Goal: Task Accomplishment & Management: Use online tool/utility

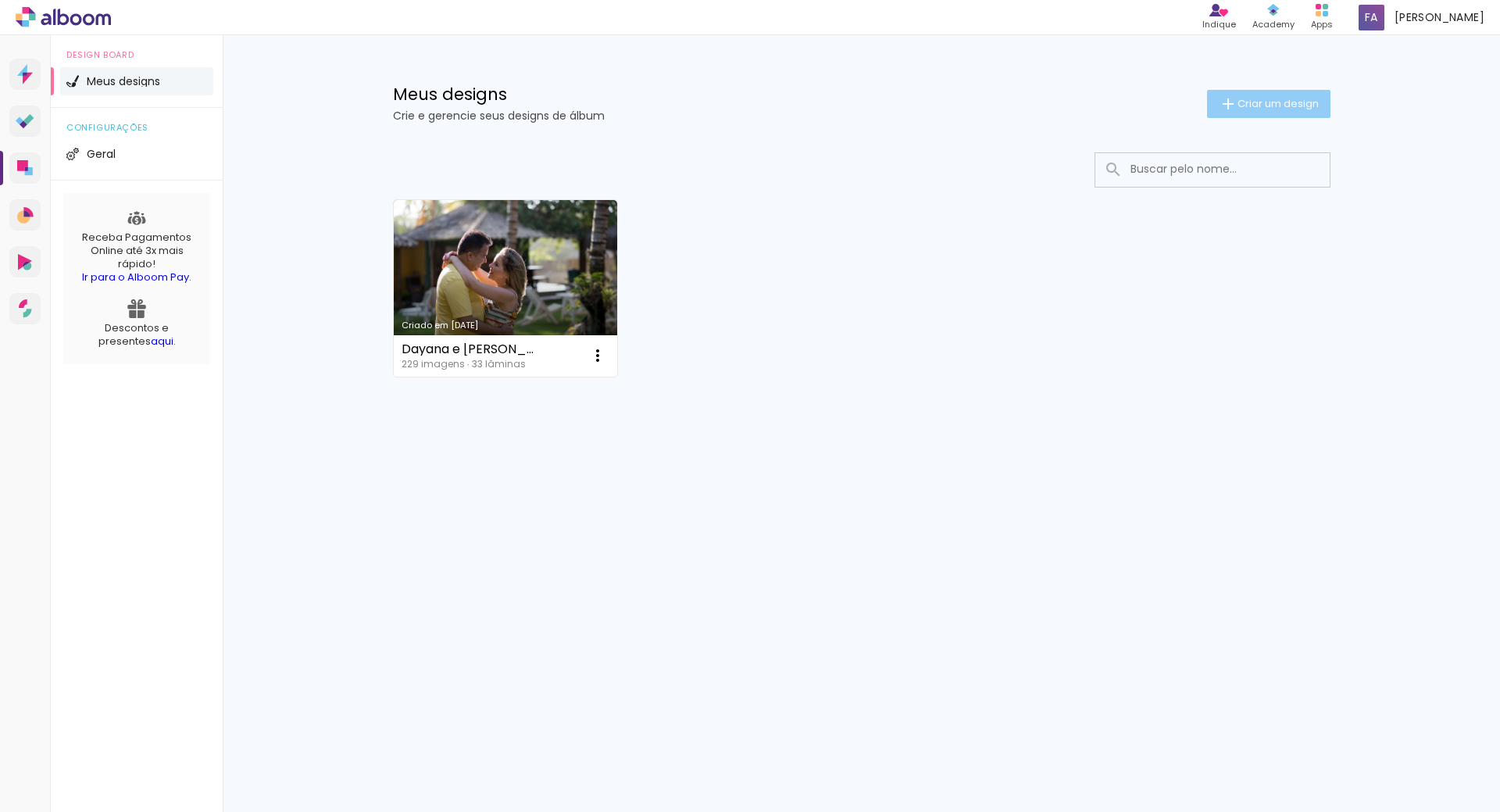
click at [1247, 98] on span "Criar um design" at bounding box center [1278, 103] width 81 height 10
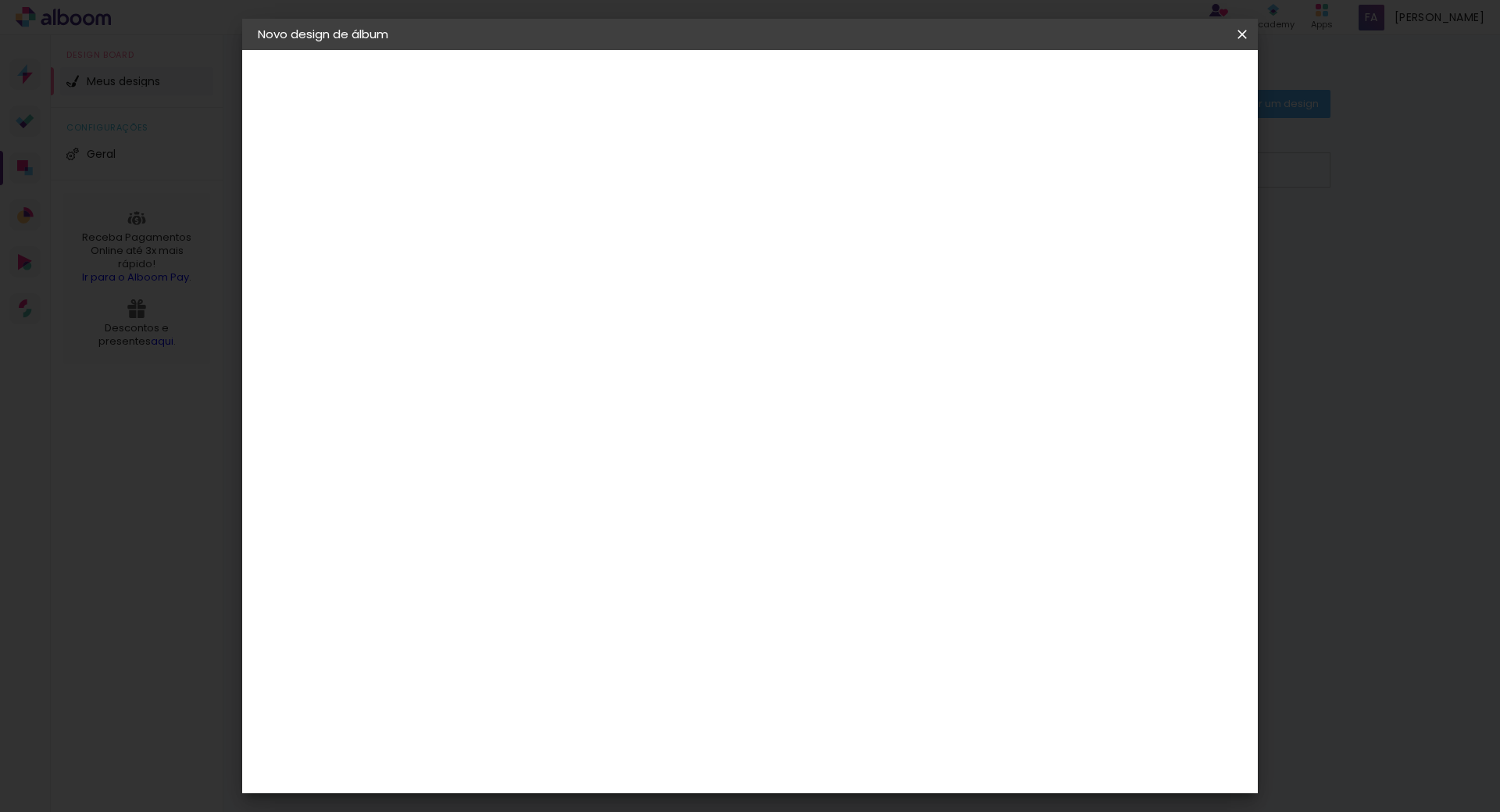
click at [513, 212] on input at bounding box center [513, 209] width 0 height 24
type input "Isabela - 15 Anos"
type paper-input "Isabela - 15 Anos"
click at [0, 0] on slot "Avançar" at bounding box center [0, 0] width 0 height 0
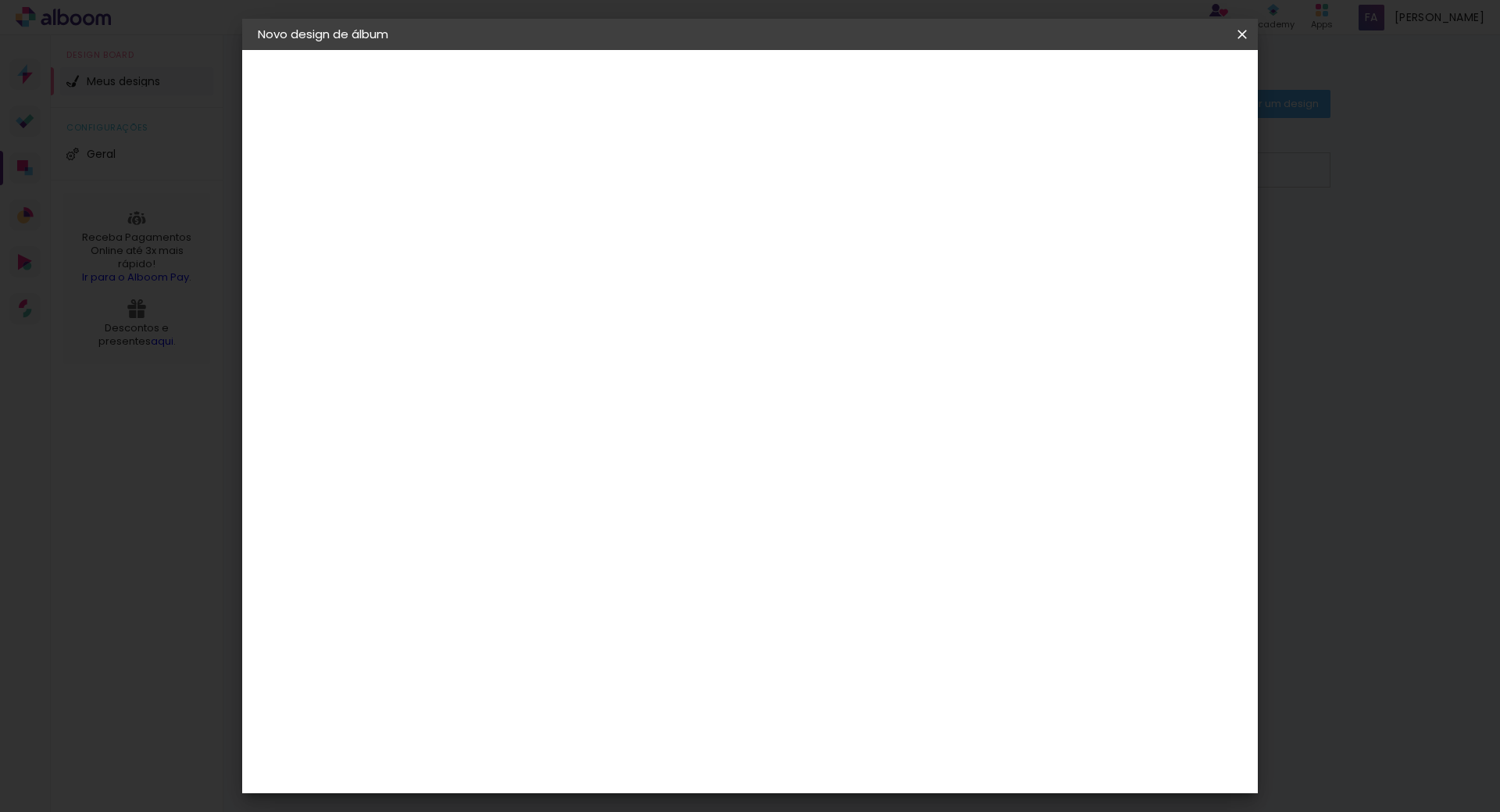
click at [0, 0] on slot "Avançar" at bounding box center [0, 0] width 0 height 0
click at [593, 262] on iron-icon at bounding box center [584, 271] width 19 height 19
click at [999, 258] on paper-item "Padrão" at bounding box center [852, 260] width 313 height 31
type input "Padrão"
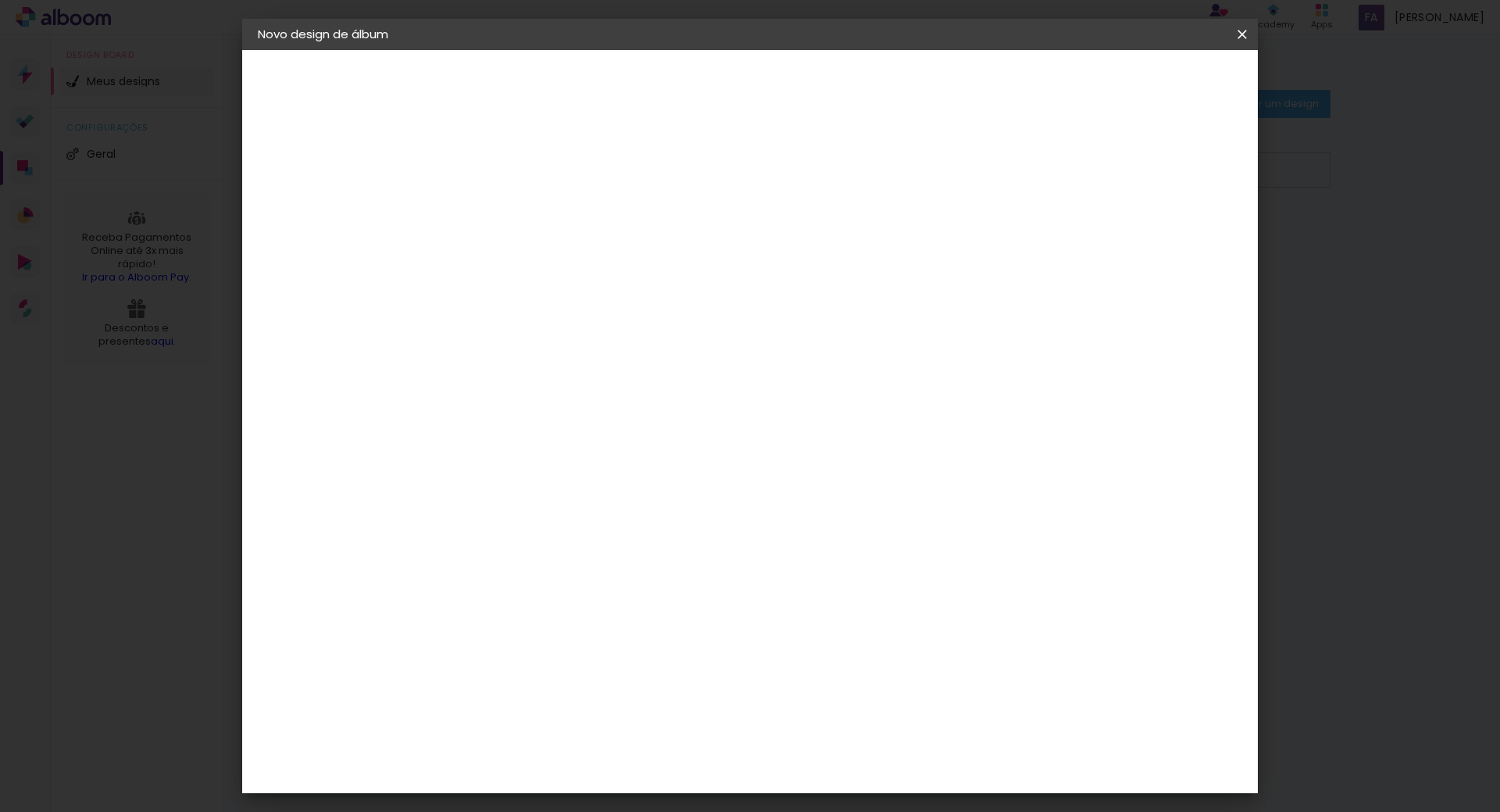
click at [619, 403] on span "25 × 20" at bounding box center [583, 424] width 73 height 41
click at [0, 0] on slot "Avançar" at bounding box center [0, 0] width 0 height 0
click at [1056, 174] on div at bounding box center [1049, 168] width 14 height 14
type paper-checkbox "on"
type input "3"
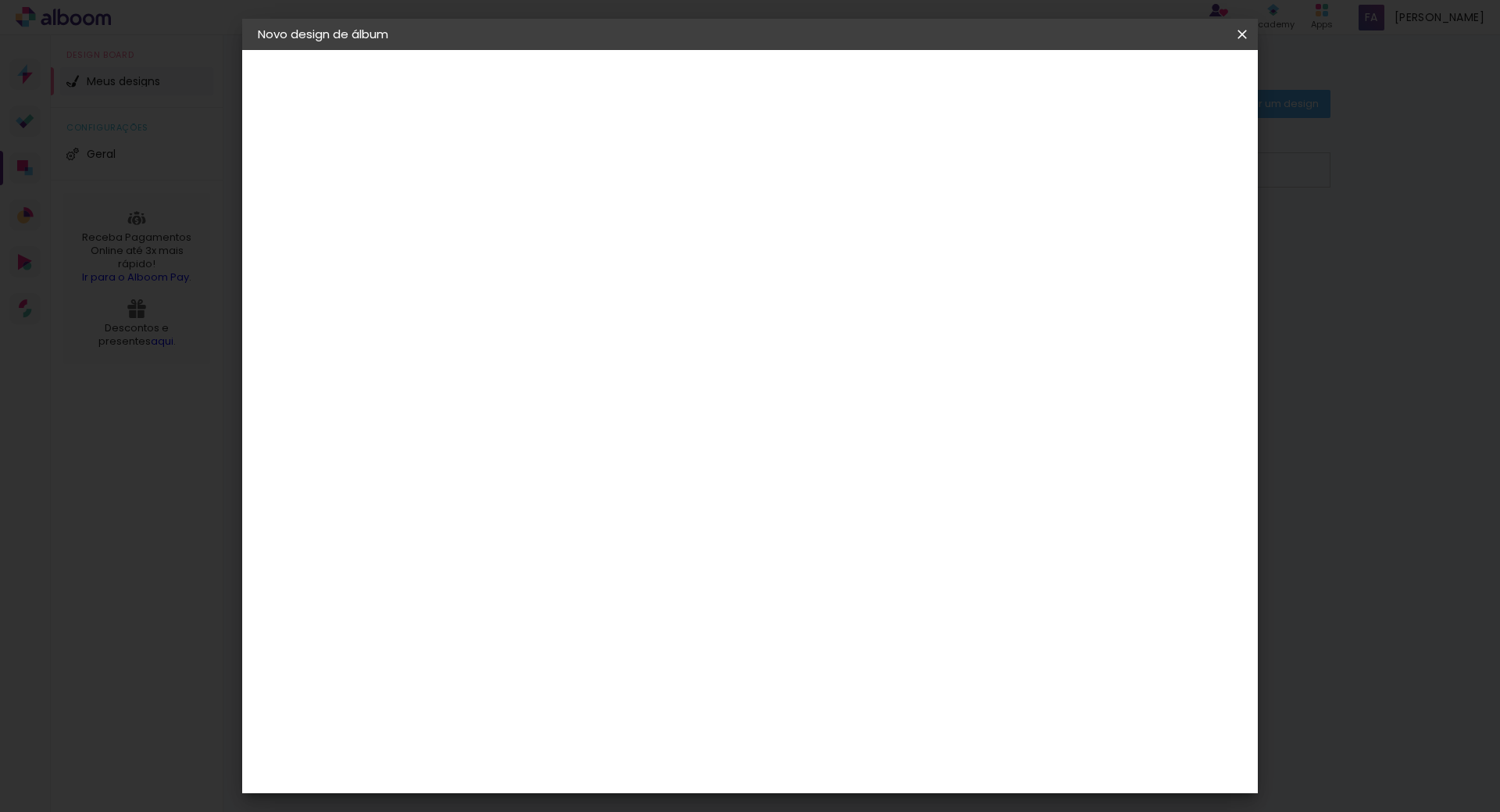
type paper-input "3"
click at [521, 161] on input "3" at bounding box center [501, 169] width 54 height 20
click at [1145, 83] on span "Iniciar design" at bounding box center [1109, 82] width 71 height 11
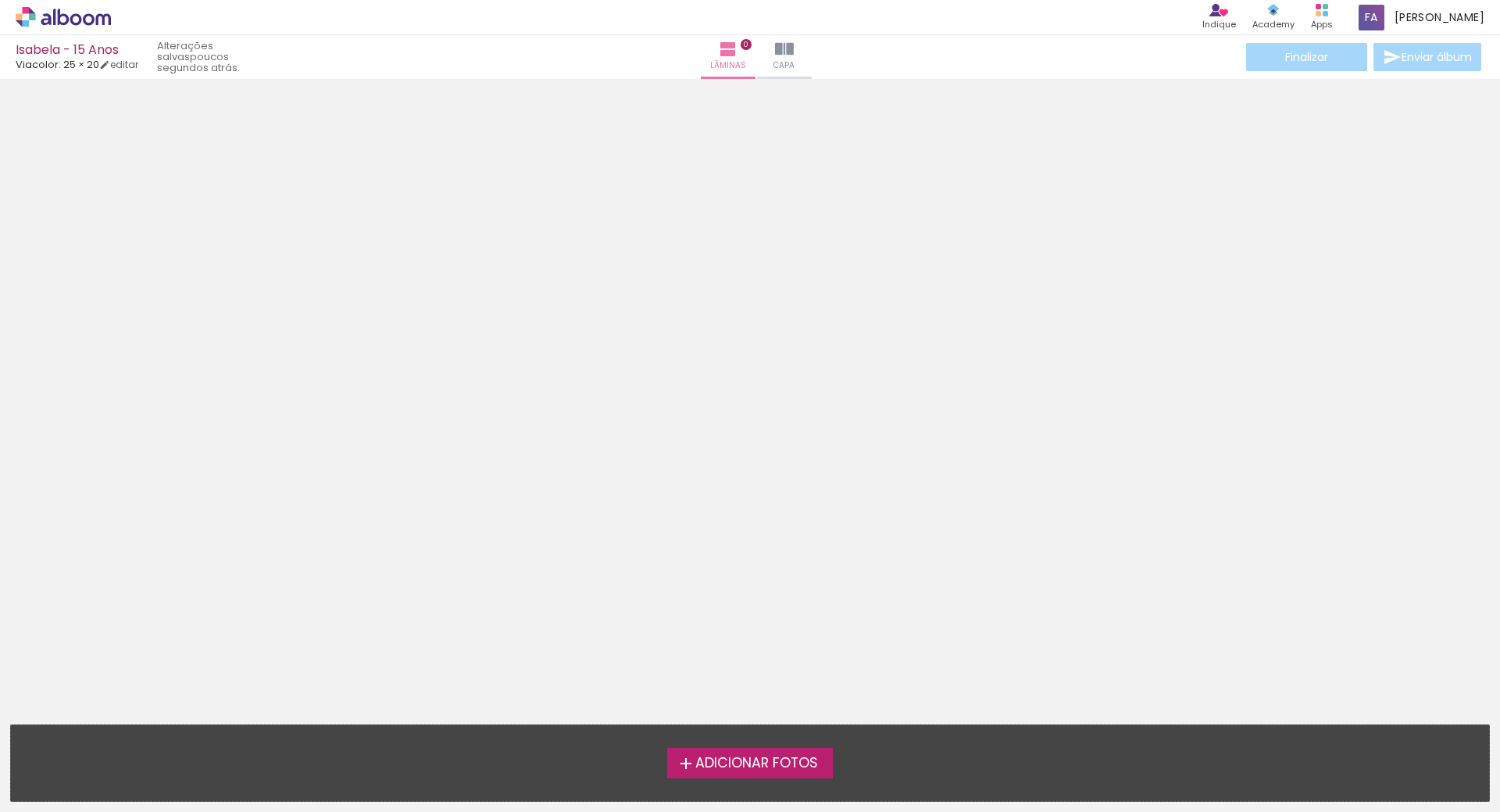
click at [749, 760] on span "Adicionar Fotos" at bounding box center [757, 763] width 123 height 14
click at [0, 0] on input "file" at bounding box center [0, 0] width 0 height 0
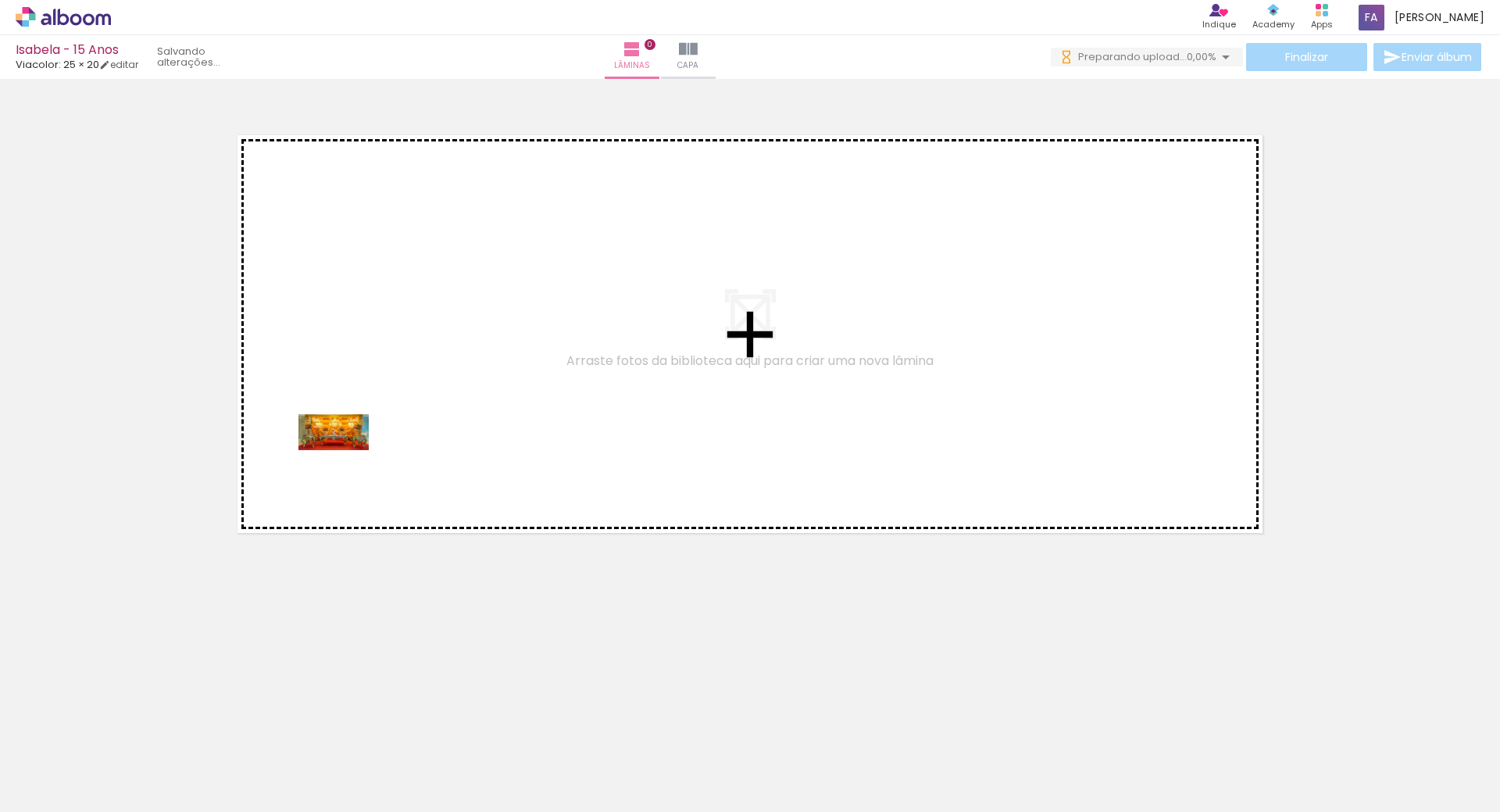
drag, startPoint x: 139, startPoint y: 771, endPoint x: 357, endPoint y: 471, distance: 370.8
click at [348, 455] on quentale-workspace at bounding box center [750, 406] width 1500 height 812
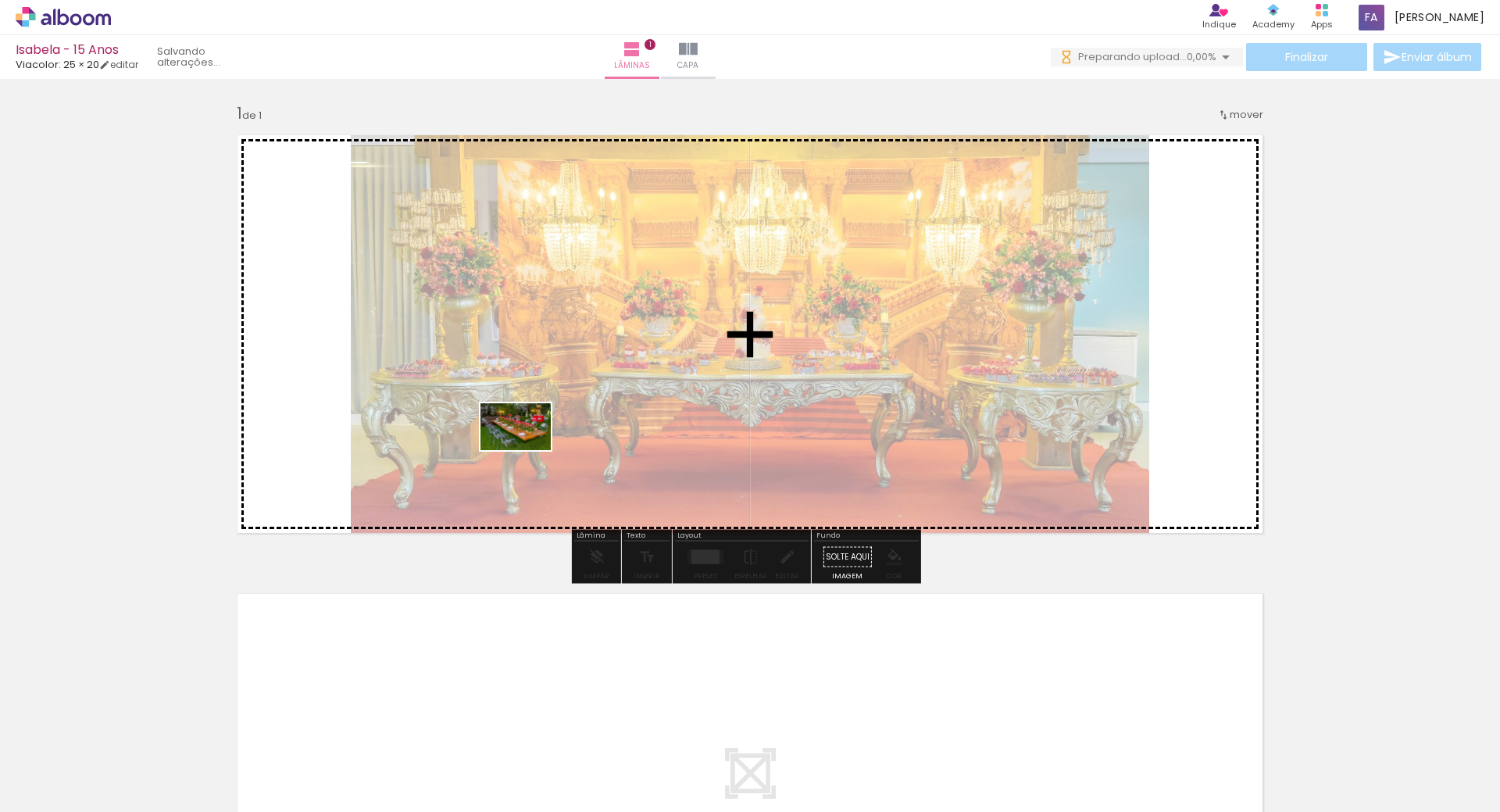
drag, startPoint x: 244, startPoint y: 768, endPoint x: 560, endPoint y: 435, distance: 459.1
click at [555, 421] on quentale-workspace at bounding box center [750, 406] width 1500 height 812
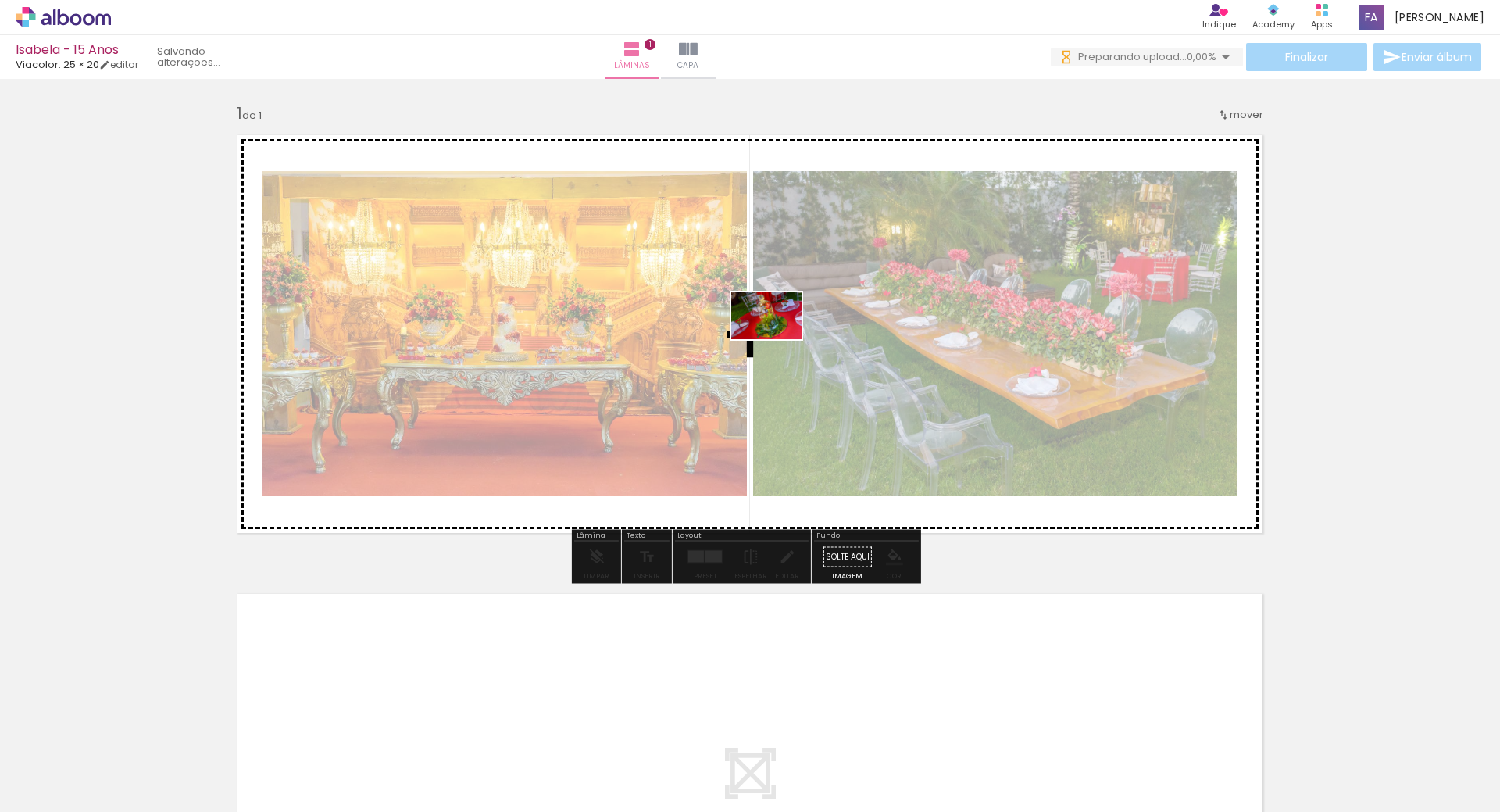
drag, startPoint x: 334, startPoint y: 767, endPoint x: 800, endPoint y: 345, distance: 628.7
click at [794, 336] on quentale-workspace at bounding box center [750, 406] width 1500 height 812
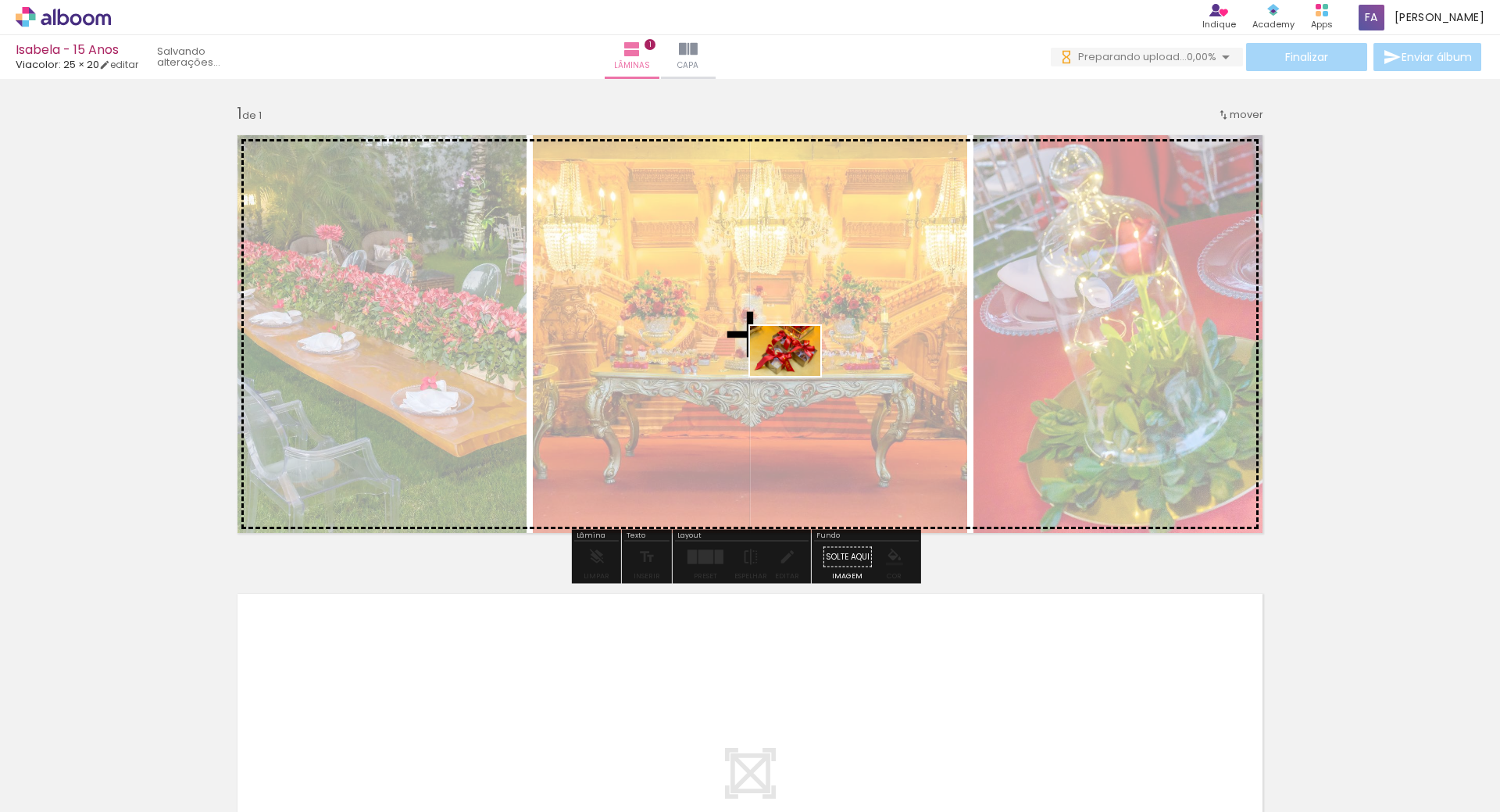
drag, startPoint x: 412, startPoint y: 766, endPoint x: 797, endPoint y: 372, distance: 550.9
click at [797, 372] on quentale-workspace at bounding box center [750, 406] width 1500 height 812
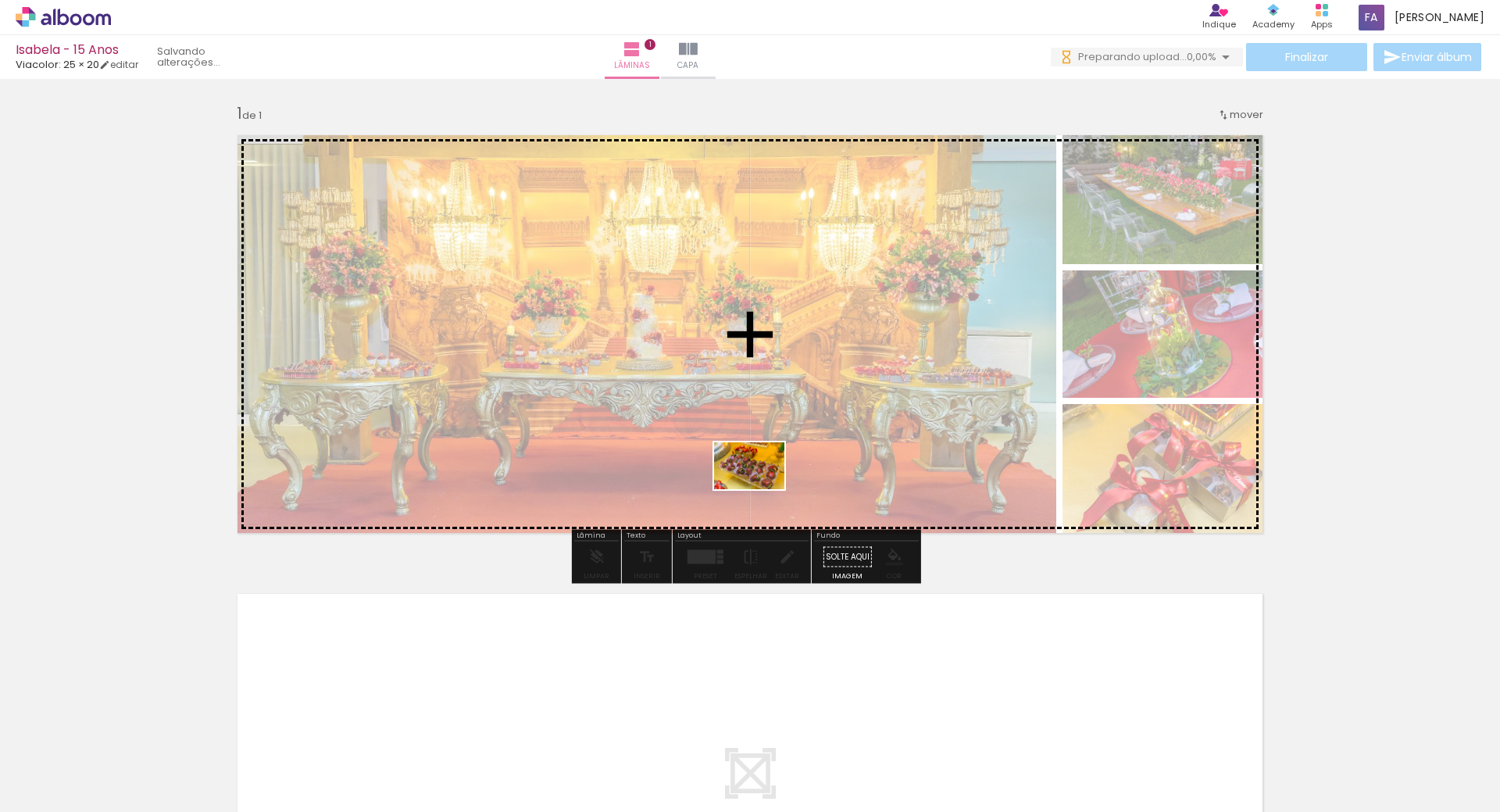
drag, startPoint x: 506, startPoint y: 776, endPoint x: 868, endPoint y: 406, distance: 517.6
click at [869, 398] on quentale-workspace at bounding box center [750, 406] width 1500 height 812
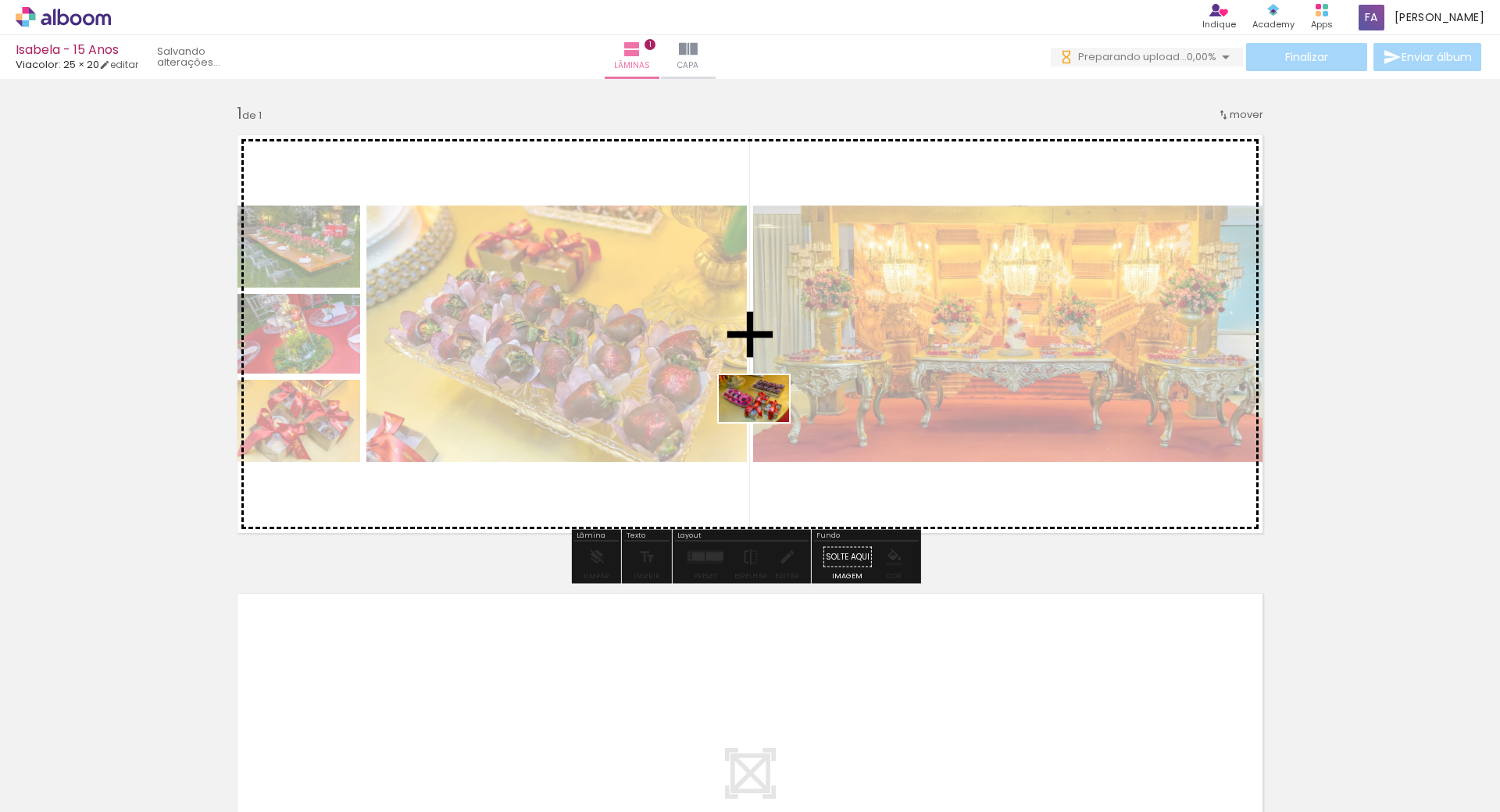
drag, startPoint x: 599, startPoint y: 778, endPoint x: 810, endPoint y: 375, distance: 454.9
click at [802, 370] on quentale-workspace at bounding box center [750, 406] width 1500 height 812
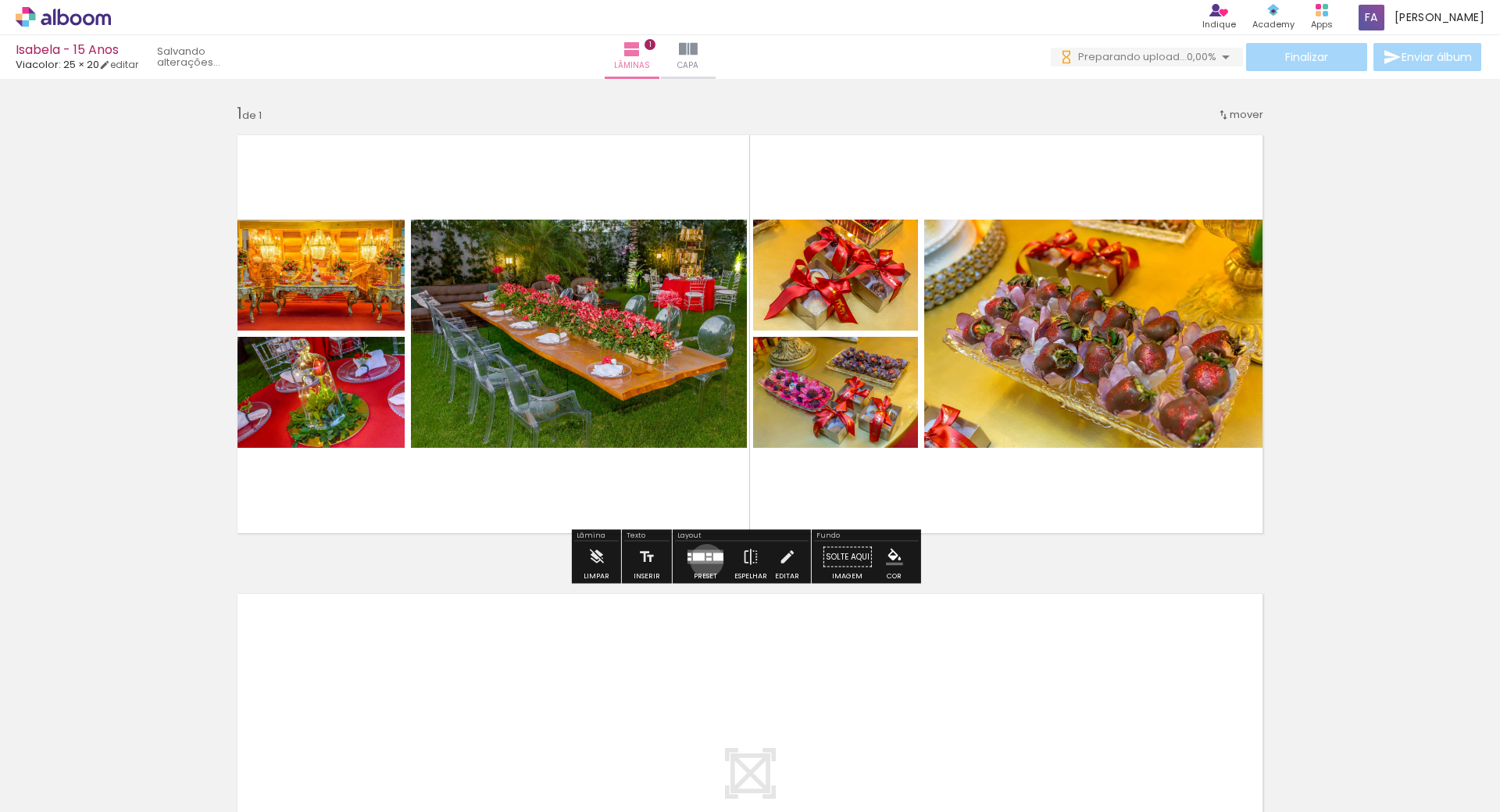
click at [706, 560] on div at bounding box center [709, 560] width 6 height 3
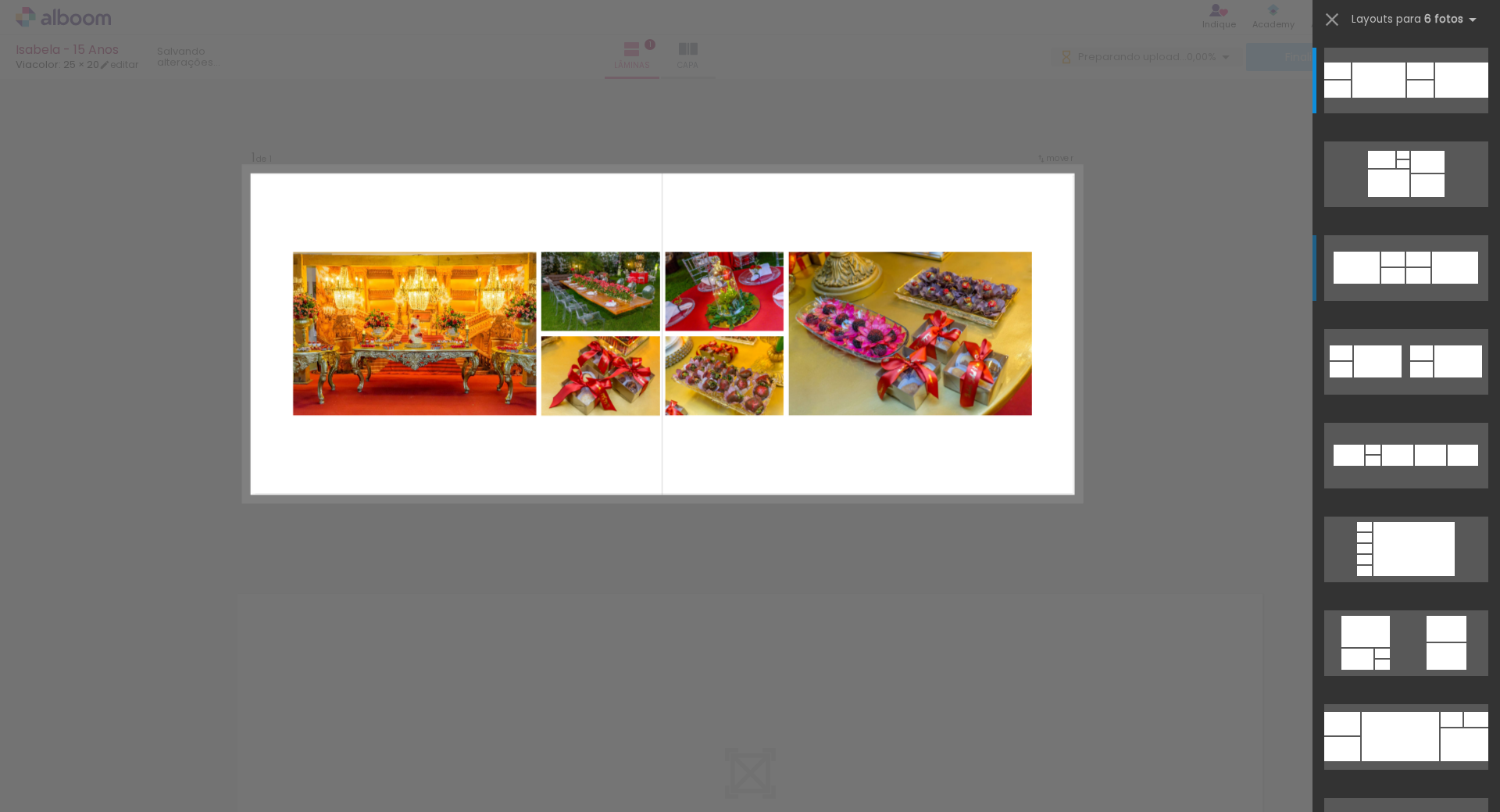
click at [1435, 98] on div at bounding box center [1462, 80] width 53 height 35
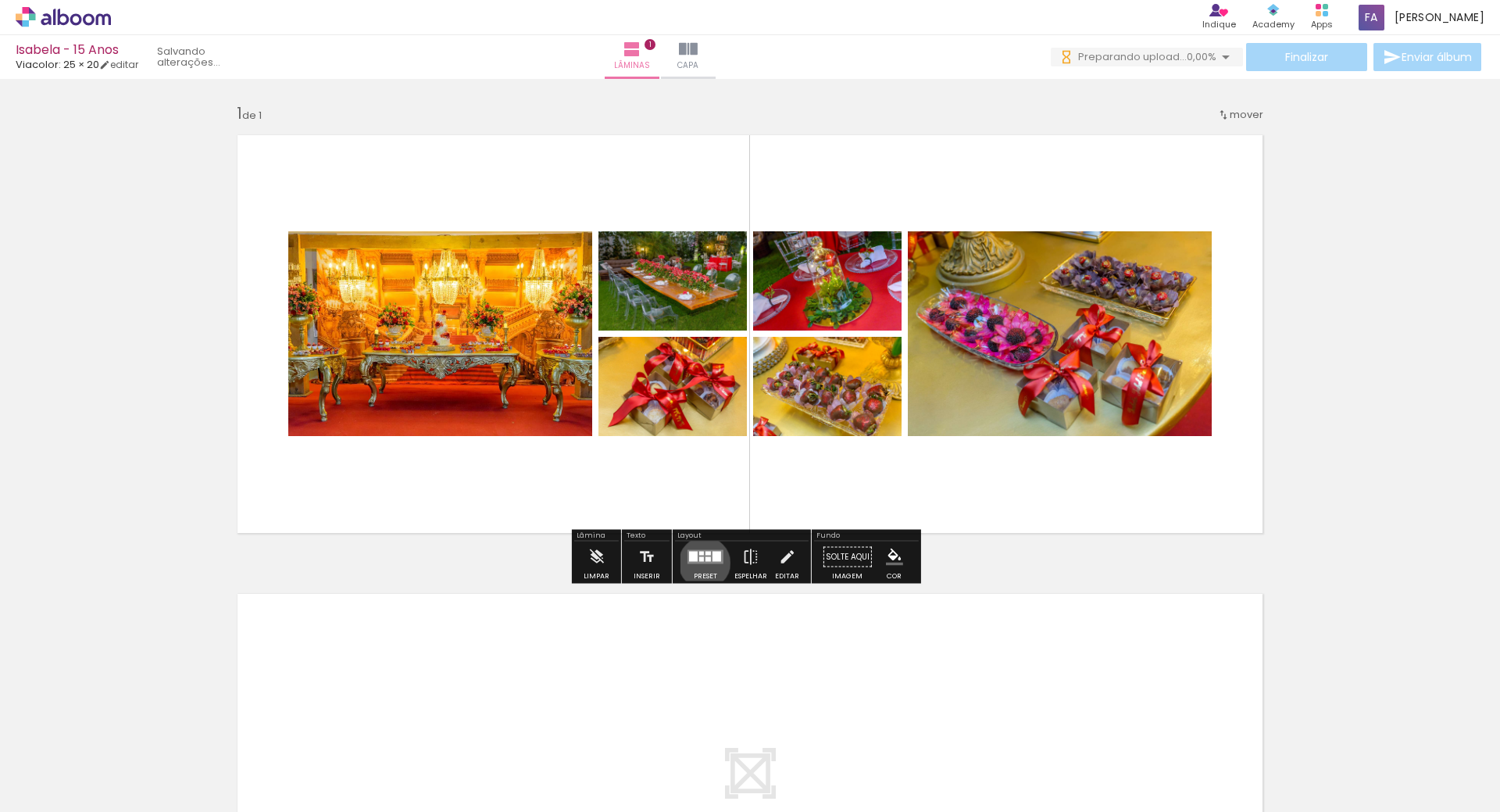
click at [701, 563] on quentale-layouter at bounding box center [705, 557] width 36 height 14
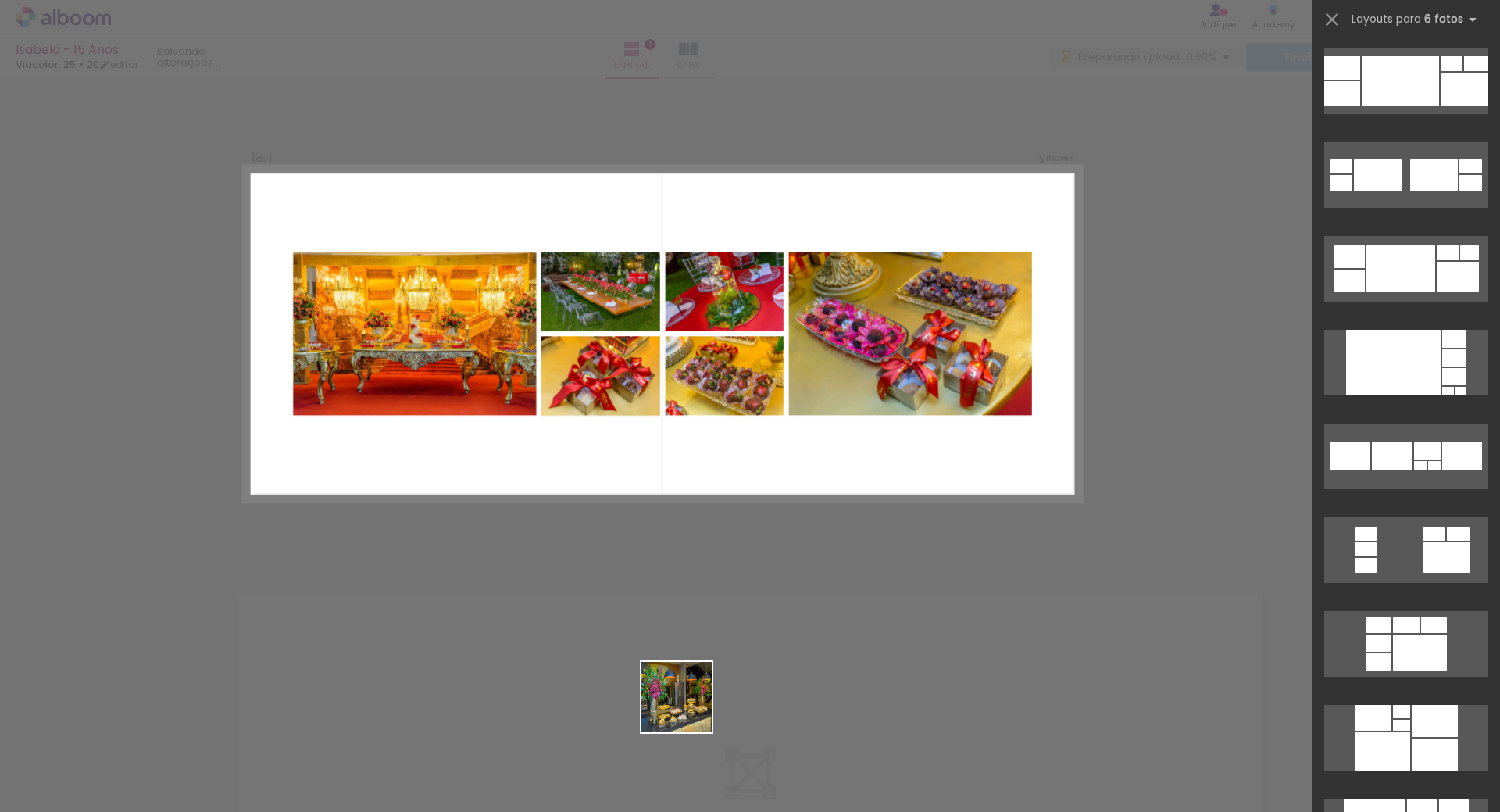
scroll to position [188, 0]
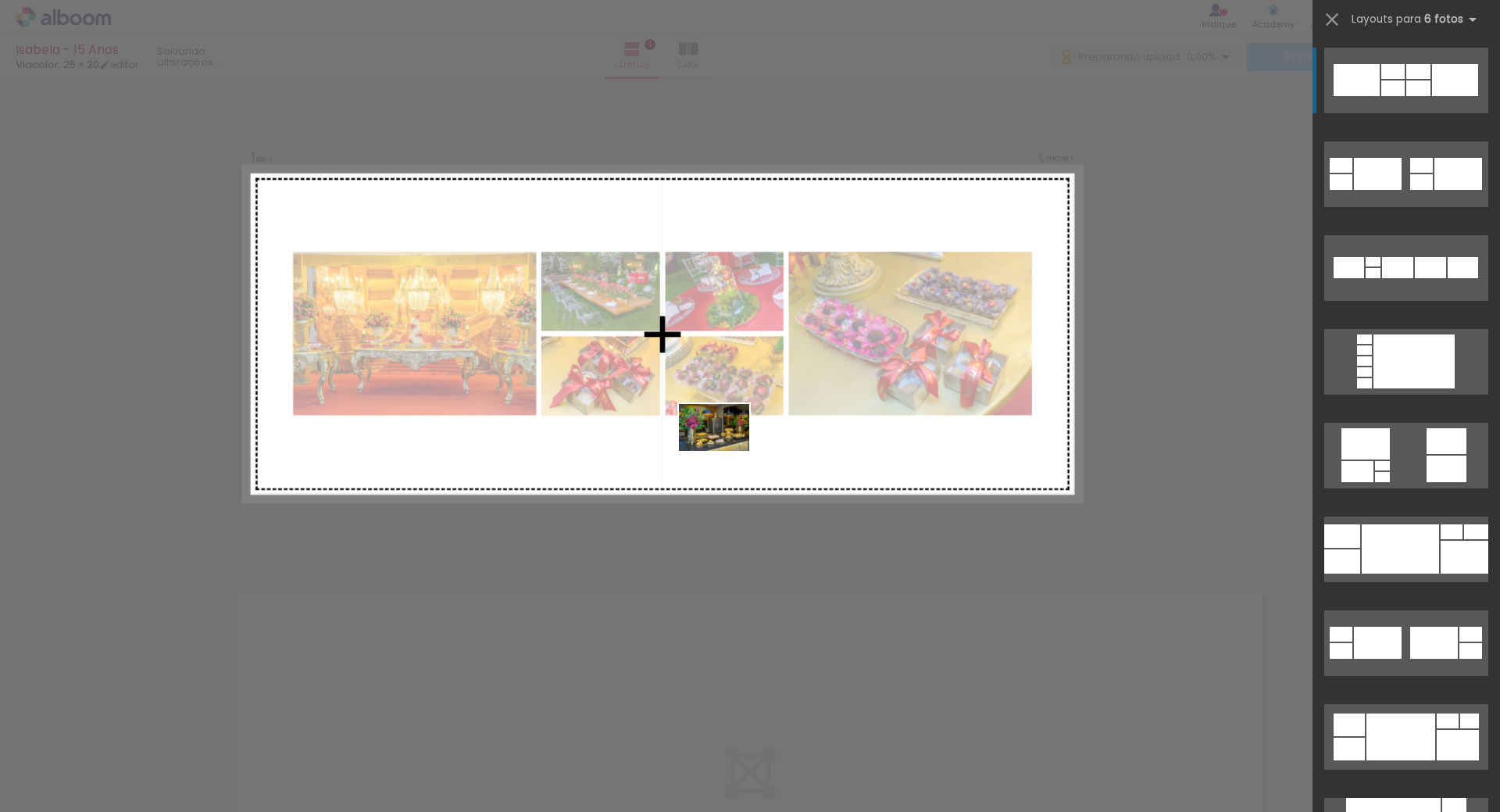
drag, startPoint x: 679, startPoint y: 761, endPoint x: 728, endPoint y: 443, distance: 321.8
click at [728, 443] on quentale-workspace at bounding box center [750, 406] width 1500 height 812
drag, startPoint x: 679, startPoint y: 757, endPoint x: 867, endPoint y: 475, distance: 338.9
click at [867, 475] on quentale-workspace at bounding box center [750, 406] width 1500 height 812
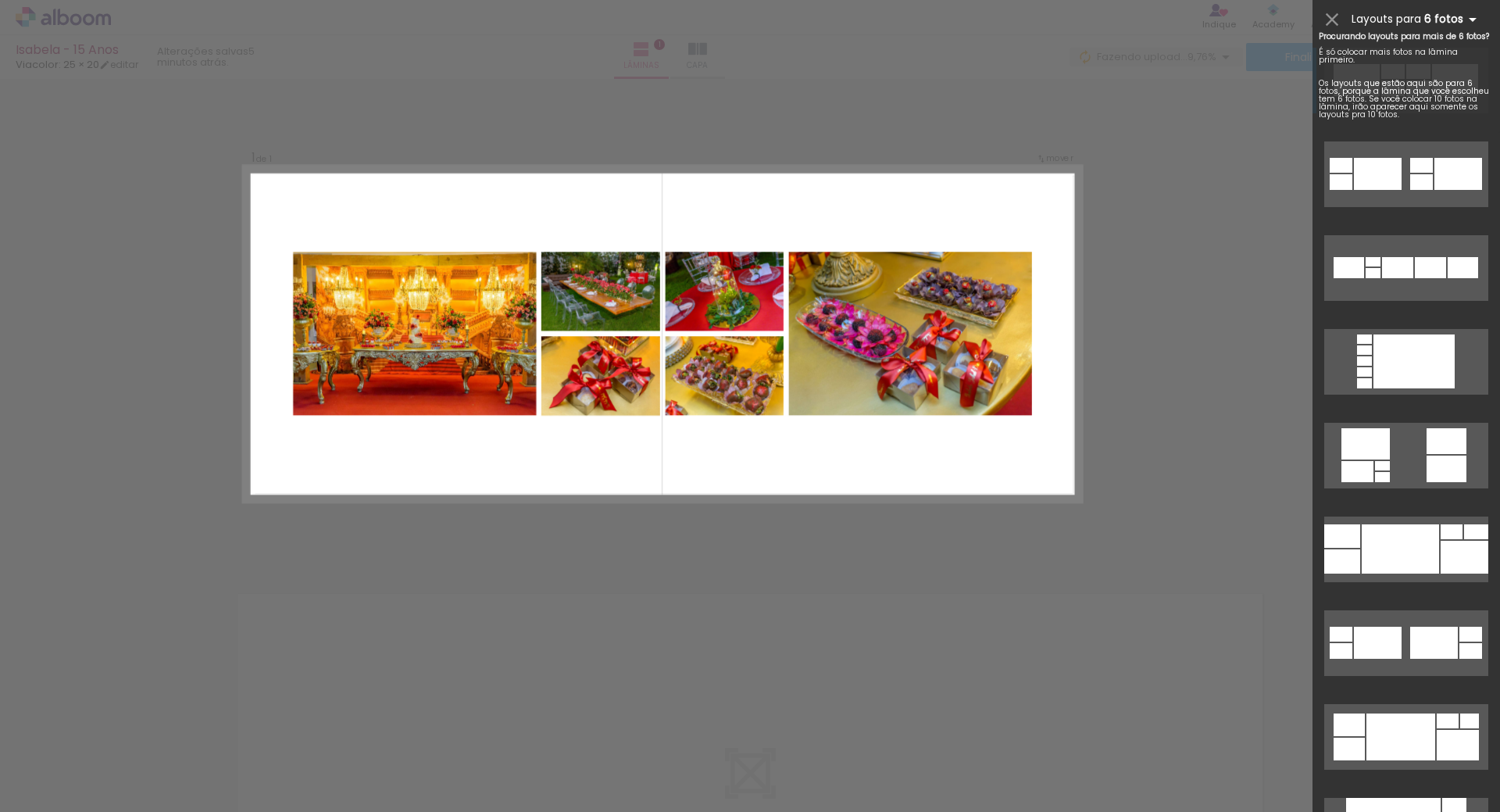
click at [1467, 17] on iron-icon at bounding box center [1473, 19] width 19 height 19
click at [1336, 19] on iron-icon at bounding box center [1332, 19] width 22 height 22
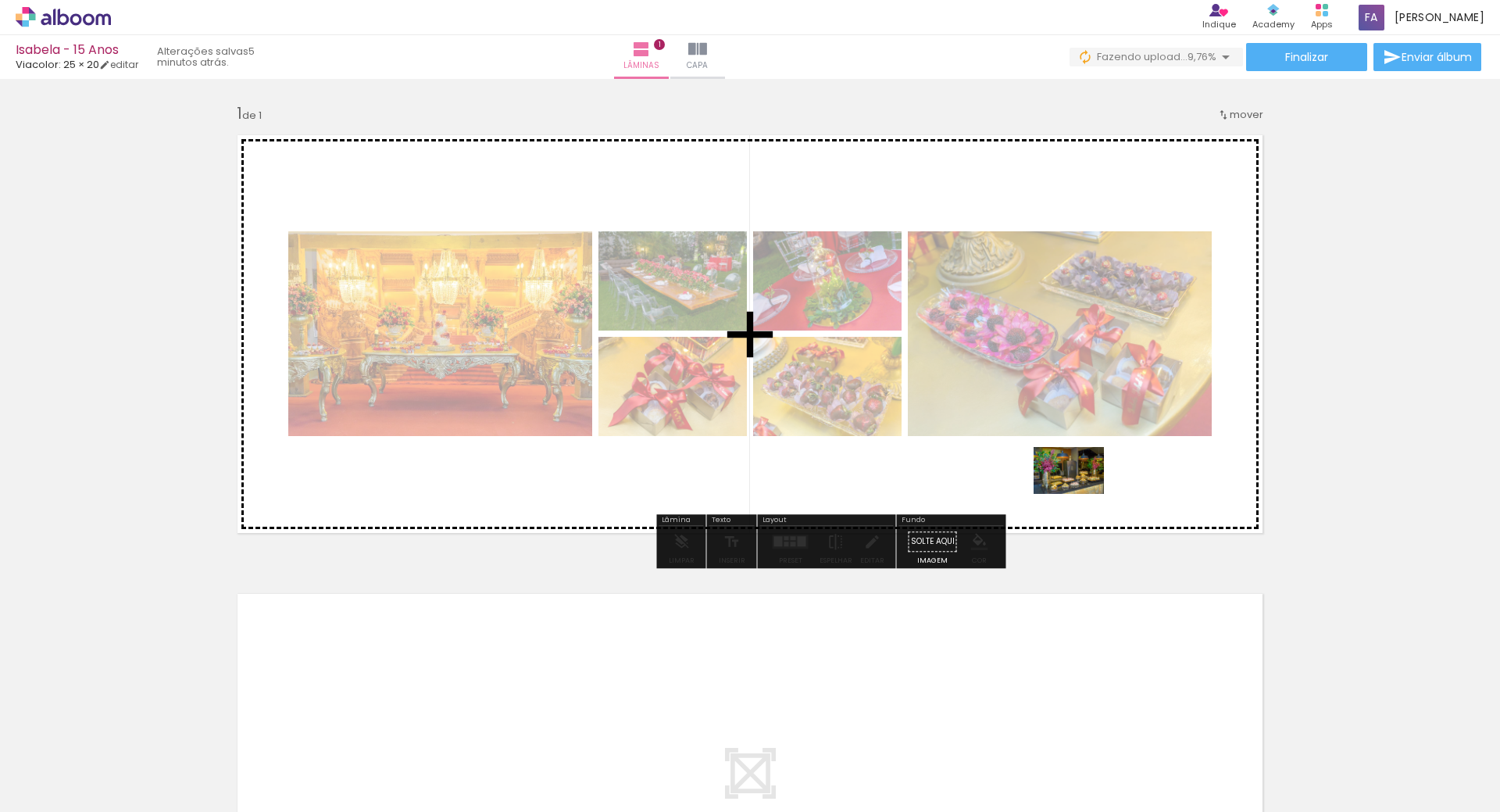
drag, startPoint x: 687, startPoint y: 772, endPoint x: 1080, endPoint y: 494, distance: 481.4
click at [1080, 494] on quentale-workspace at bounding box center [750, 406] width 1500 height 812
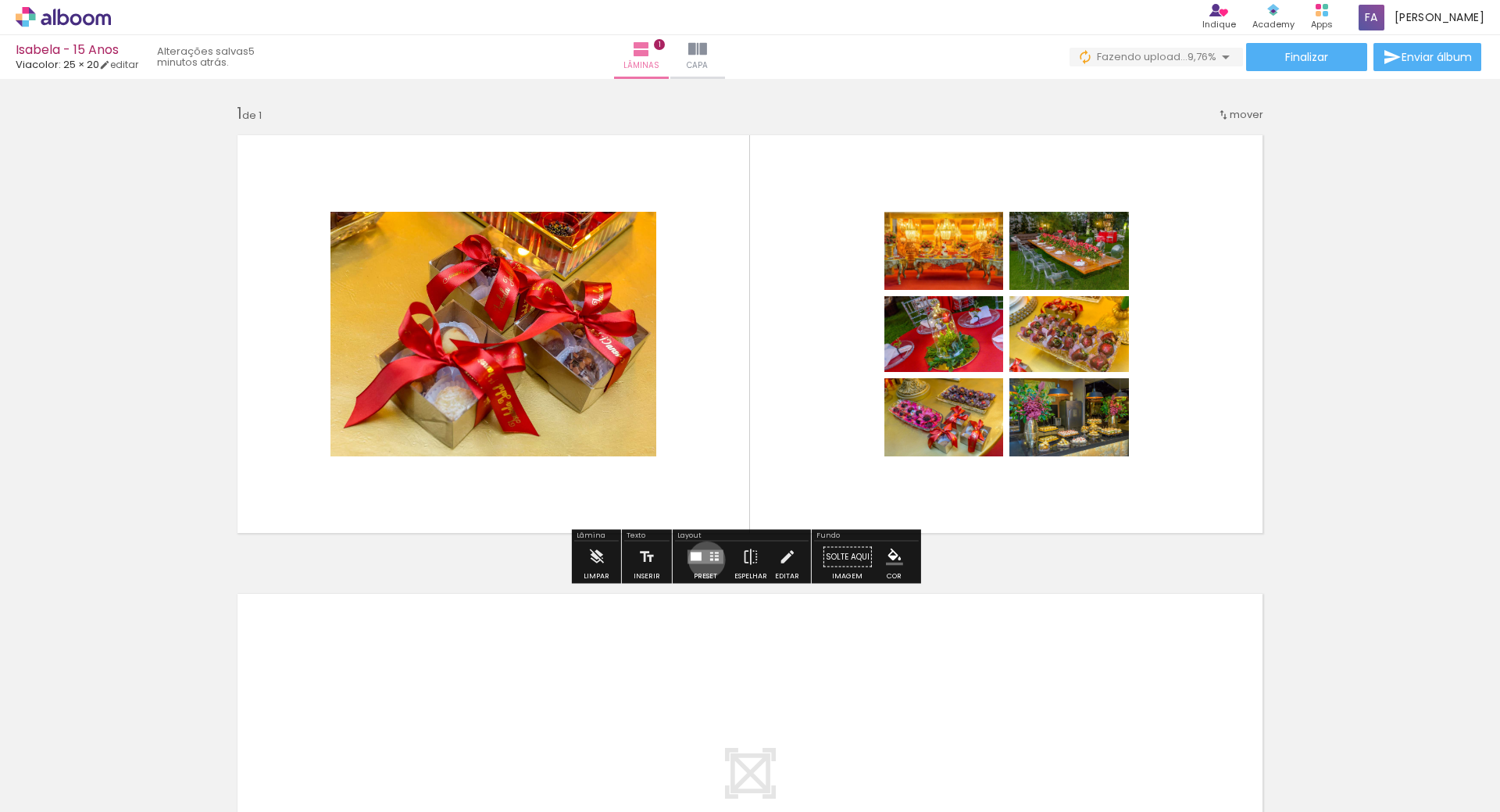
click at [704, 560] on quentale-layouter at bounding box center [705, 557] width 36 height 14
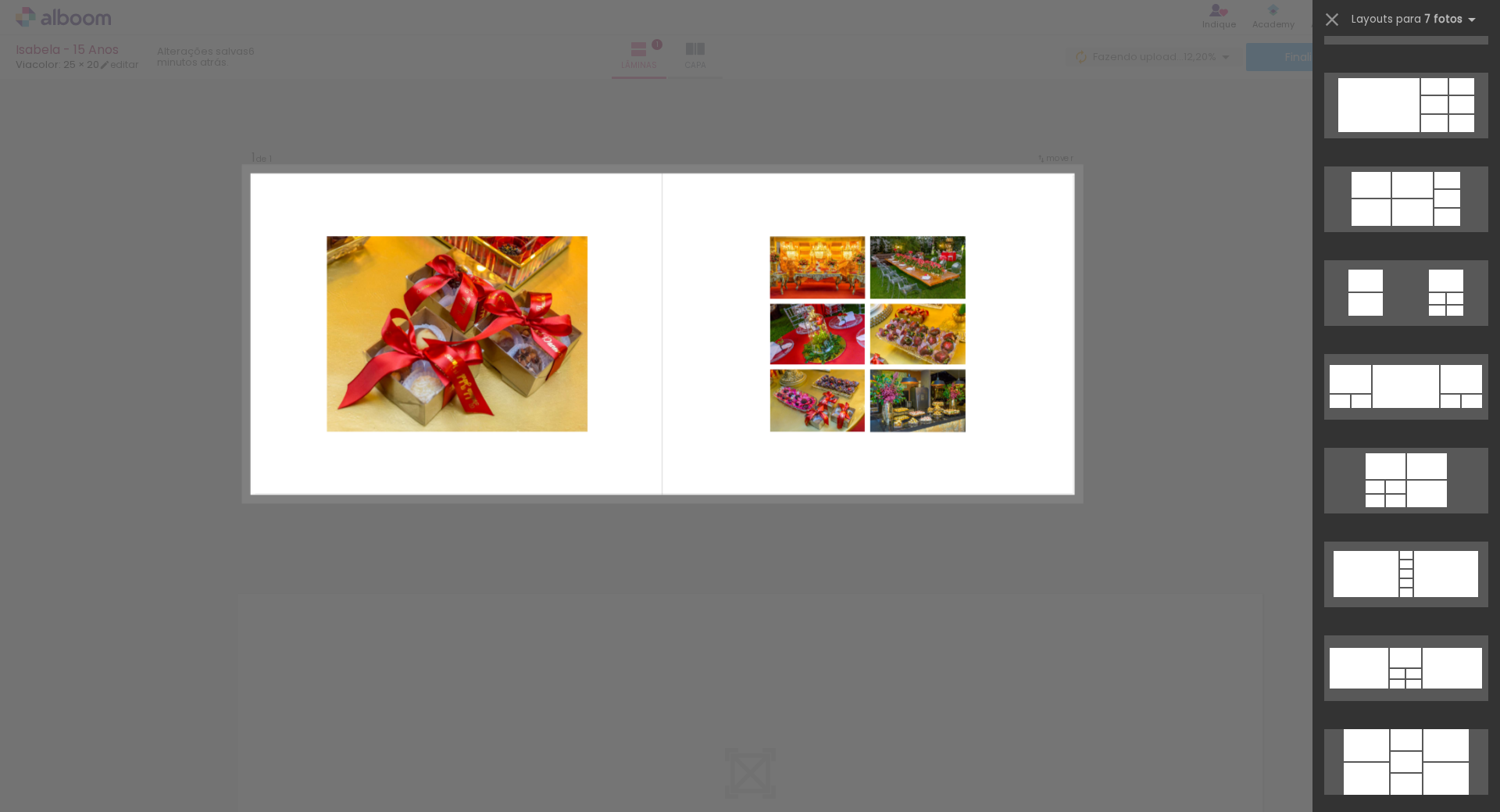
scroll to position [933, 0]
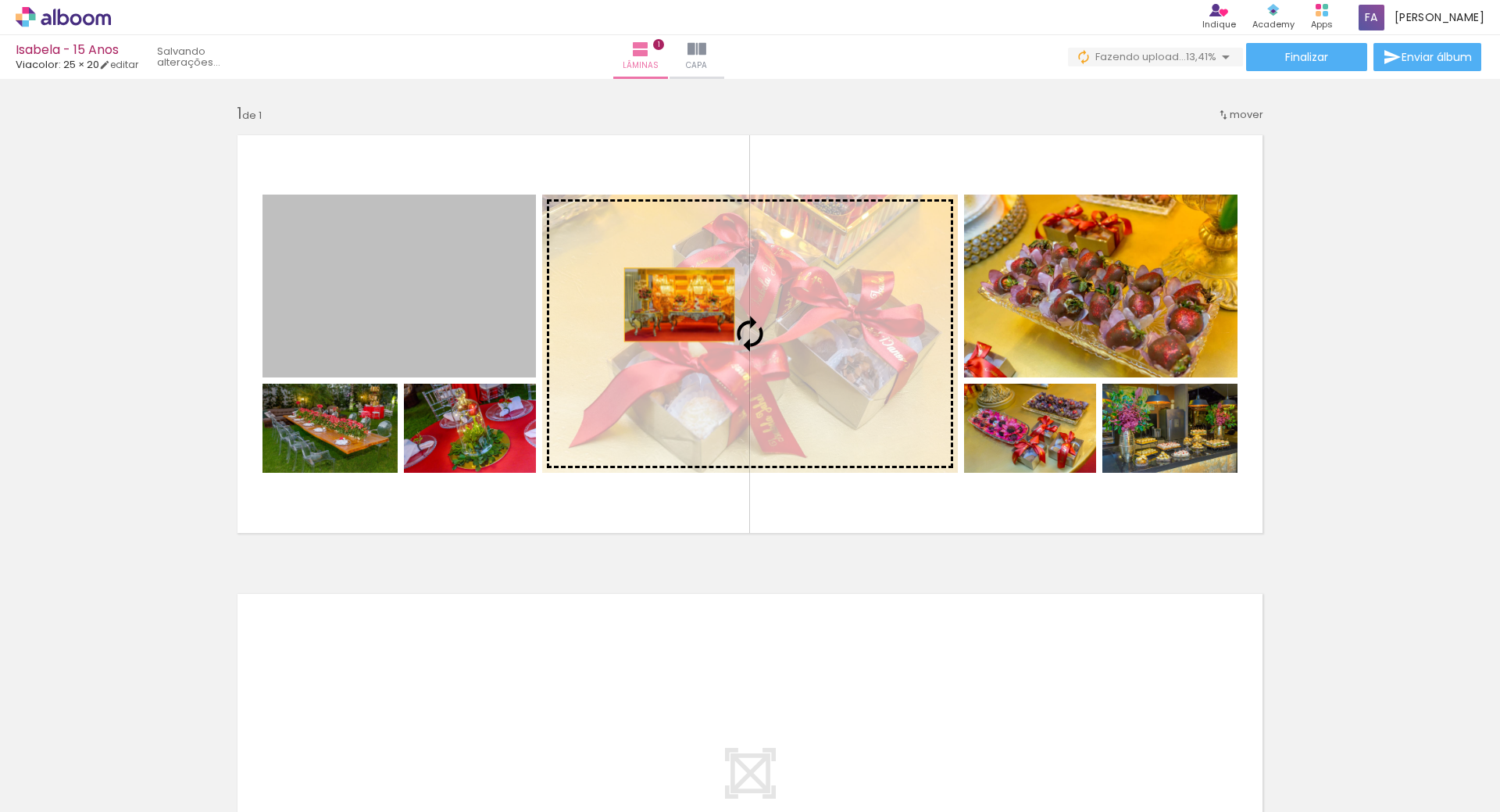
drag, startPoint x: 397, startPoint y: 296, endPoint x: 674, endPoint y: 305, distance: 277.1
click at [0, 0] on slot at bounding box center [0, 0] width 0 height 0
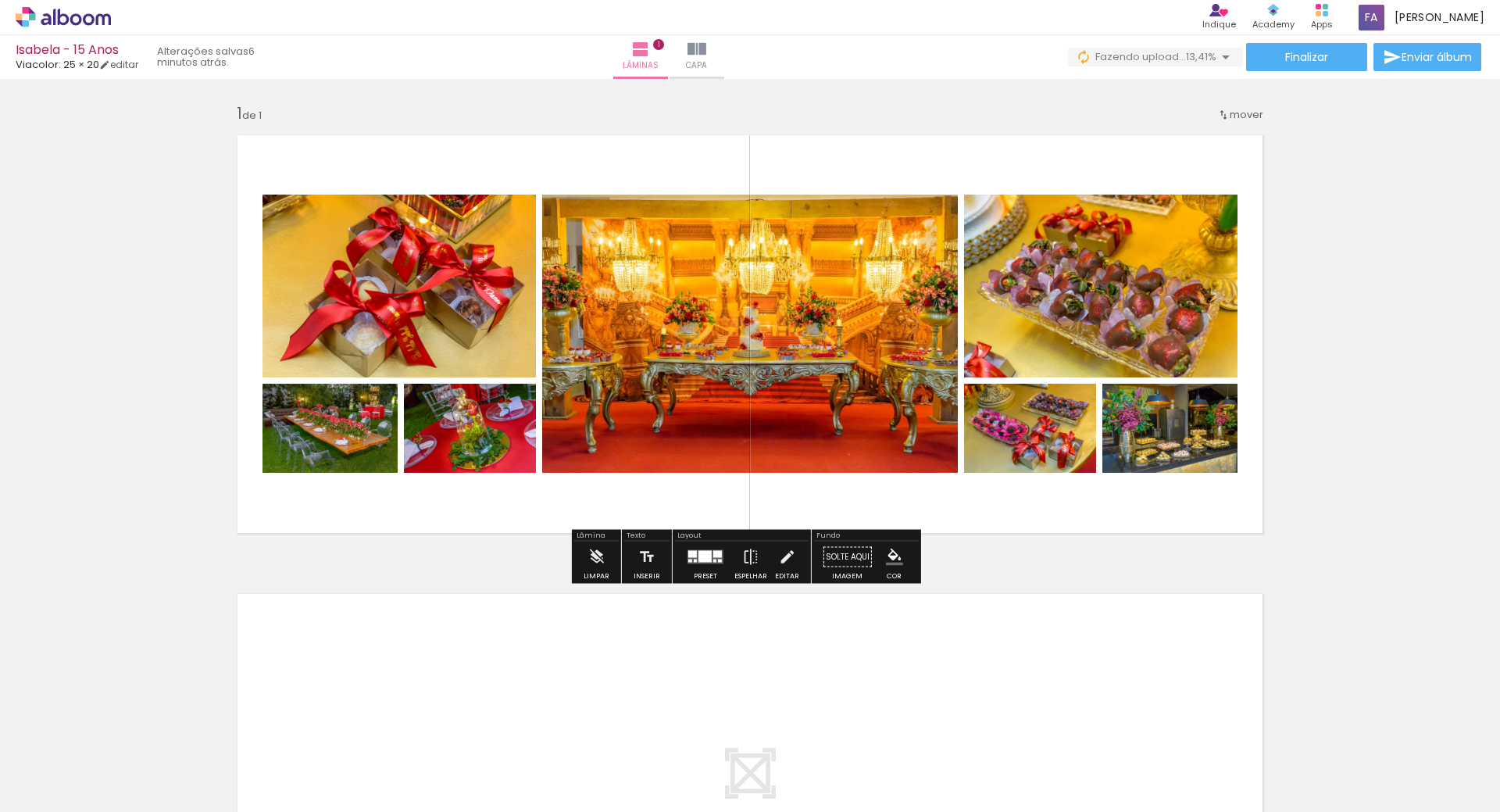
click at [783, 359] on quentale-photo at bounding box center [750, 334] width 416 height 278
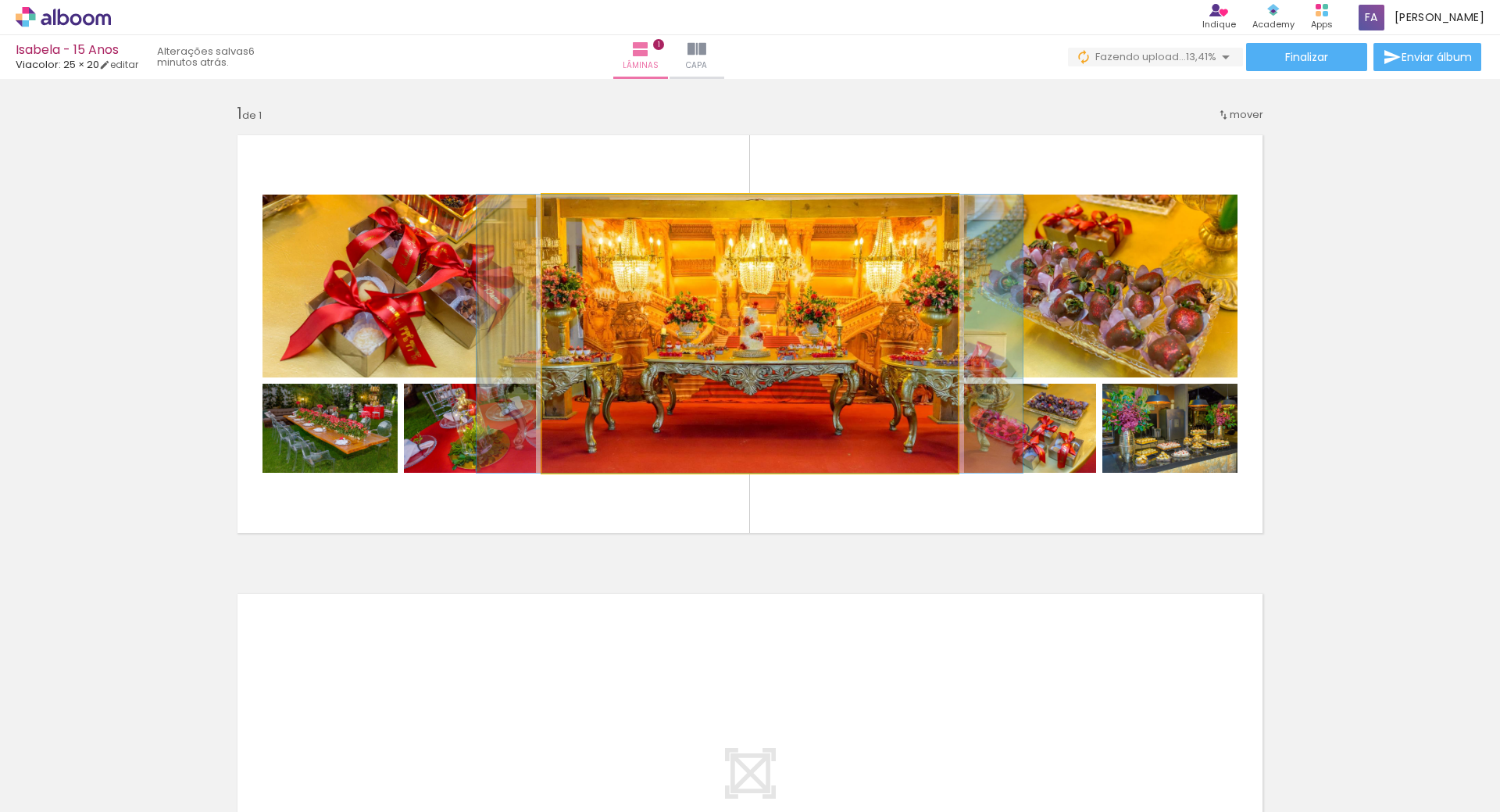
click at [784, 359] on quentale-photo at bounding box center [750, 334] width 416 height 278
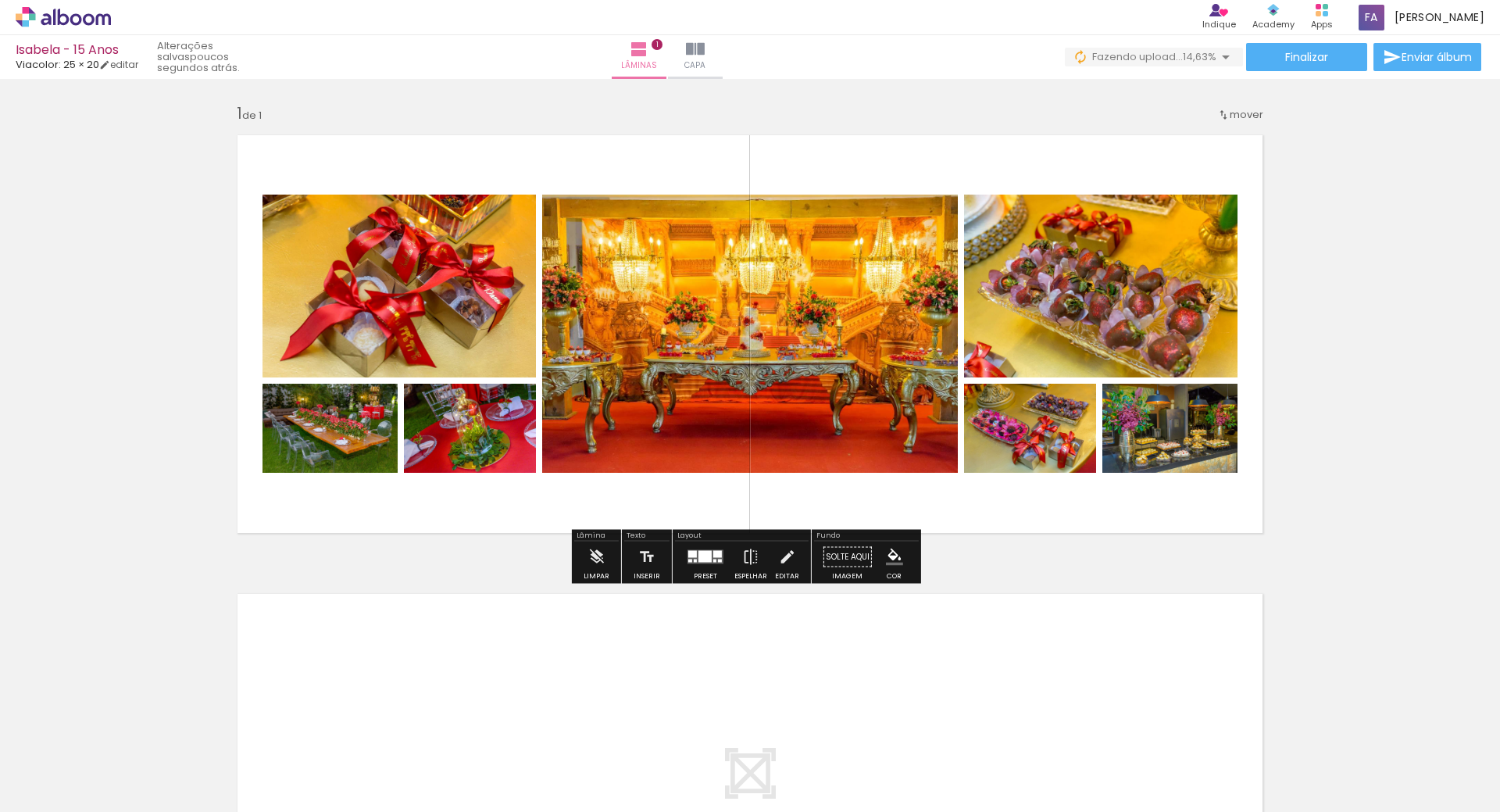
click at [692, 565] on div at bounding box center [705, 557] width 42 height 31
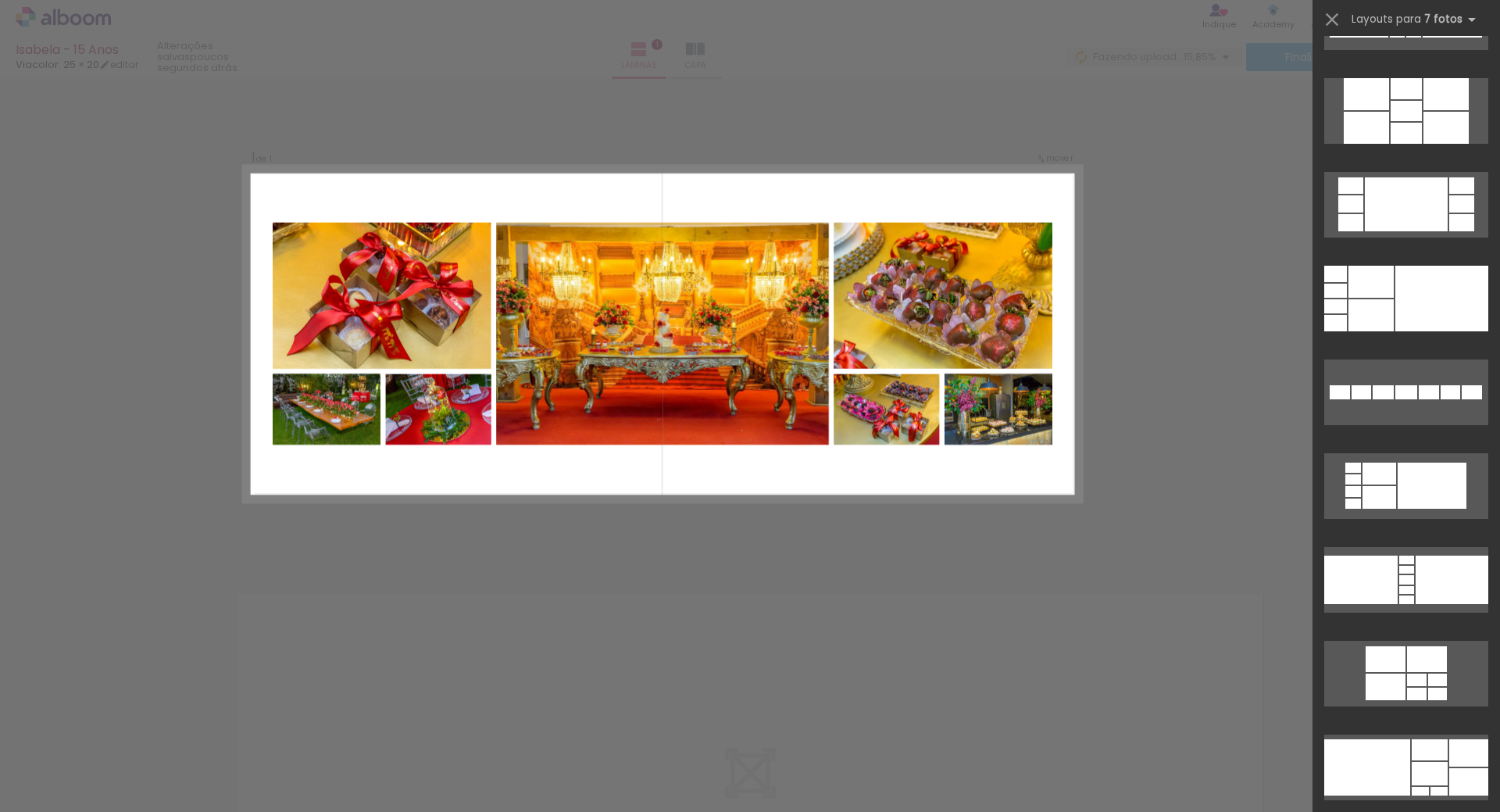
scroll to position [1645, 0]
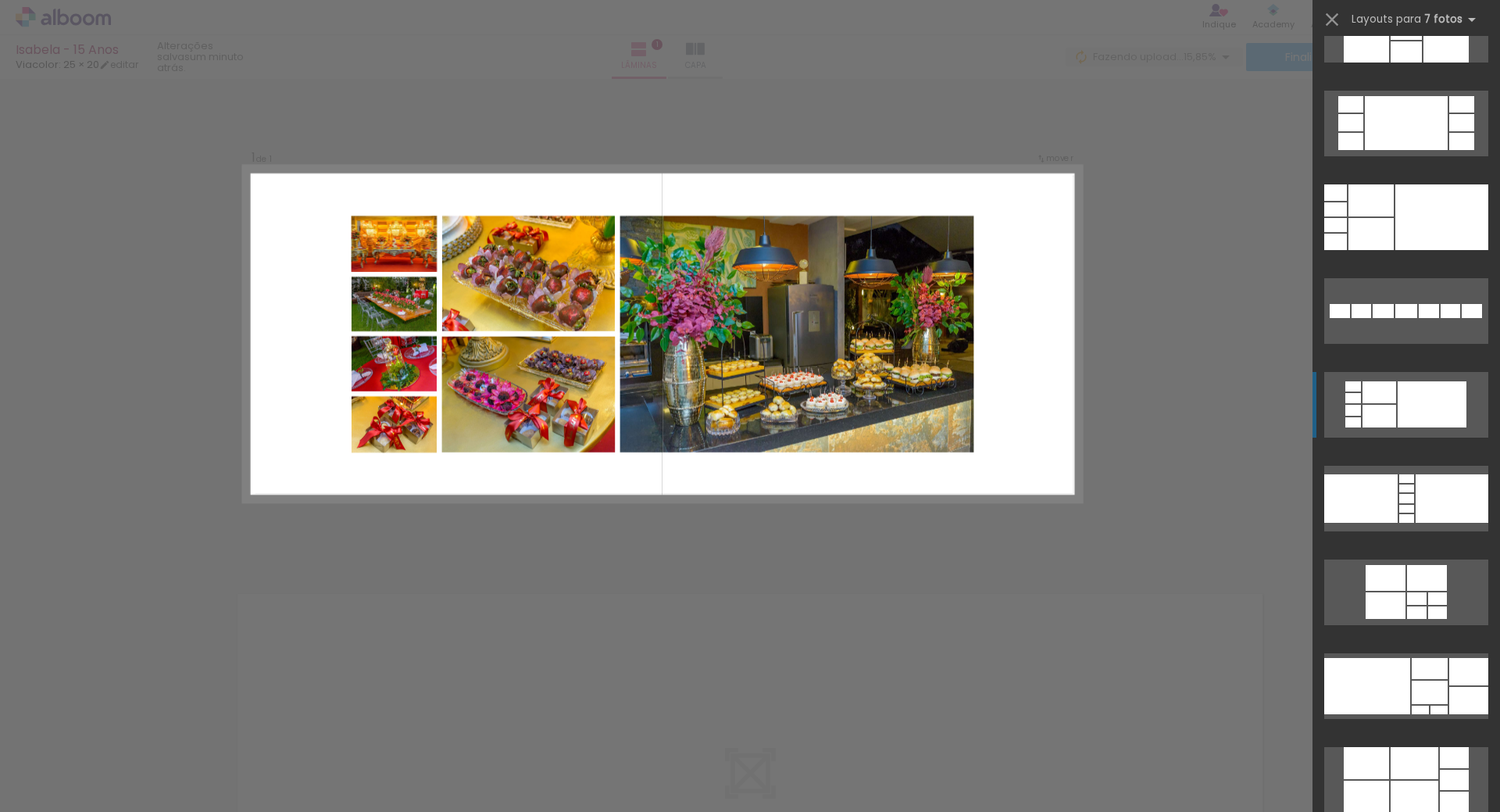
click at [1397, 250] on div at bounding box center [1442, 217] width 93 height 65
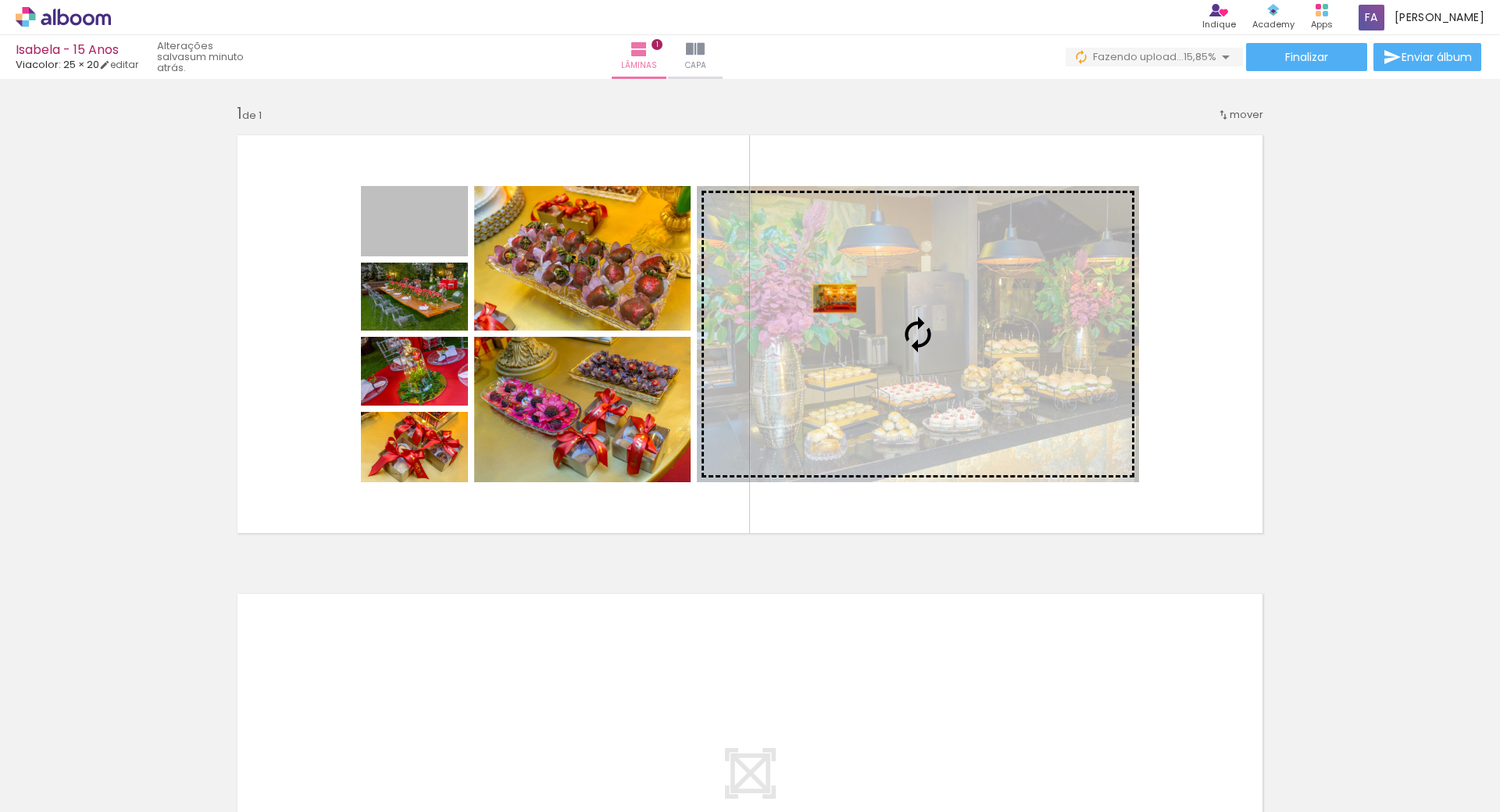
drag, startPoint x: 428, startPoint y: 230, endPoint x: 829, endPoint y: 299, distance: 406.9
click at [0, 0] on slot at bounding box center [0, 0] width 0 height 0
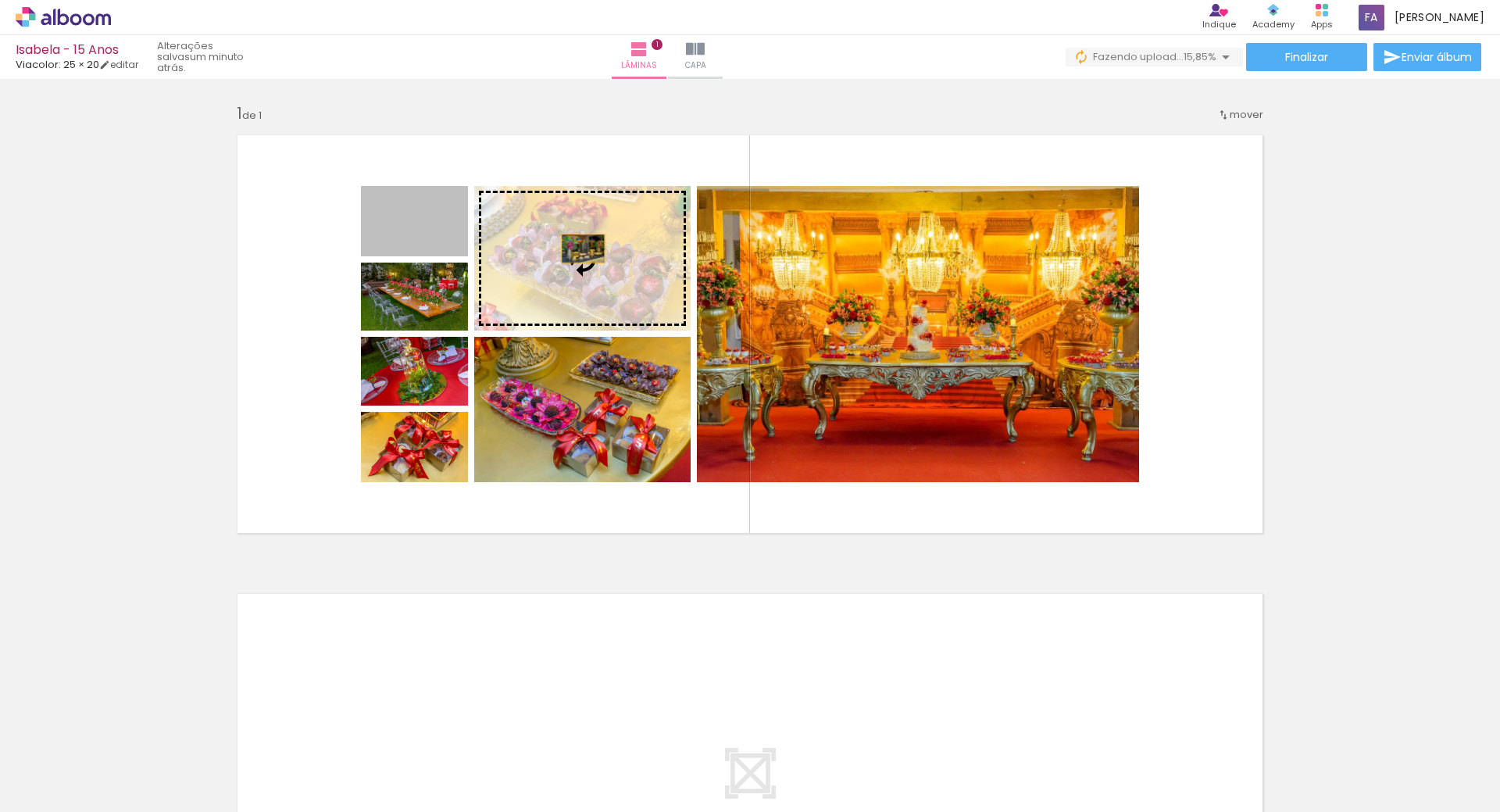
drag, startPoint x: 440, startPoint y: 231, endPoint x: 578, endPoint y: 248, distance: 139.0
click at [0, 0] on slot at bounding box center [0, 0] width 0 height 0
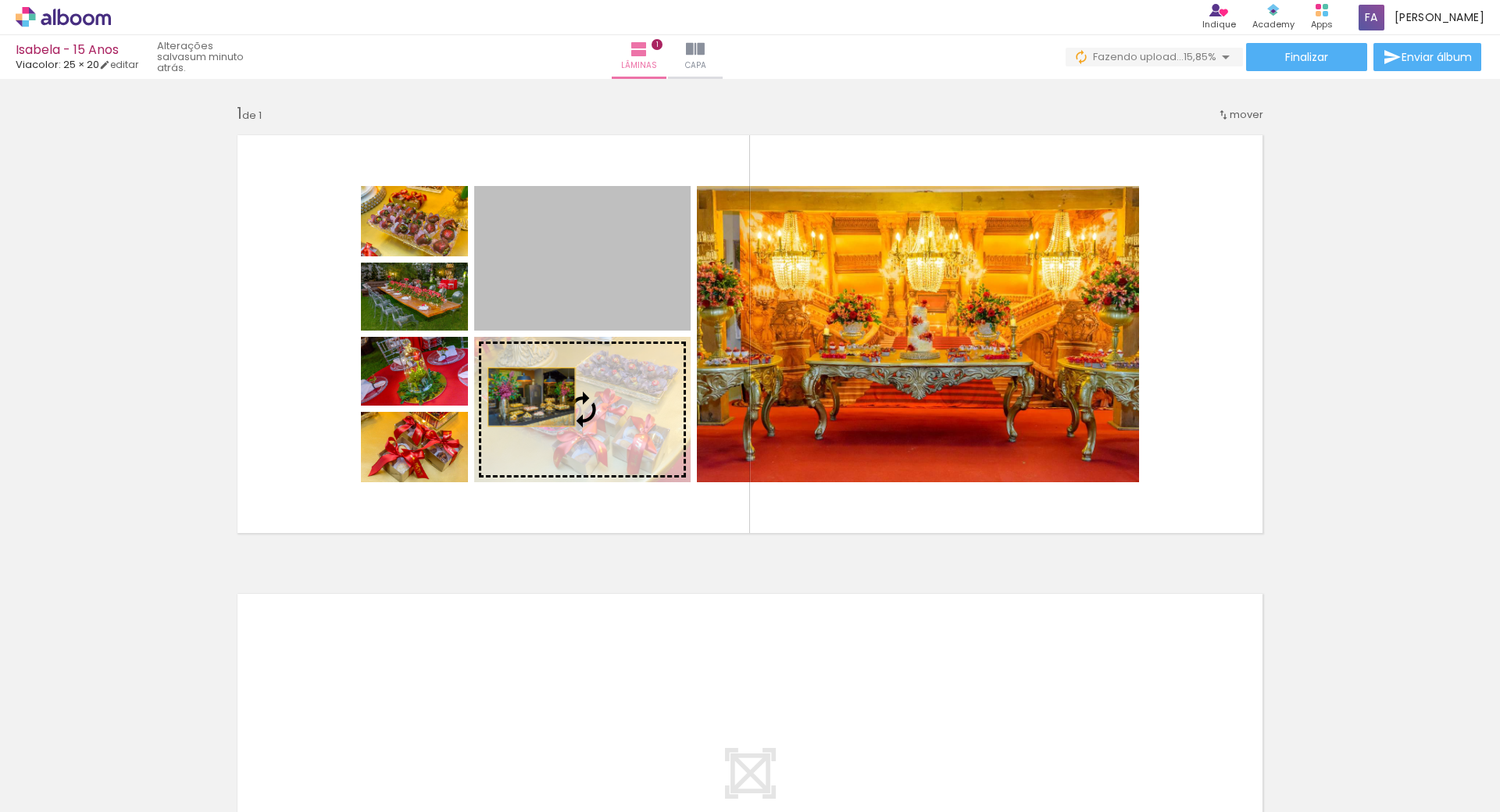
drag, startPoint x: 520, startPoint y: 280, endPoint x: 526, endPoint y: 401, distance: 121.1
click at [0, 0] on slot at bounding box center [0, 0] width 0 height 0
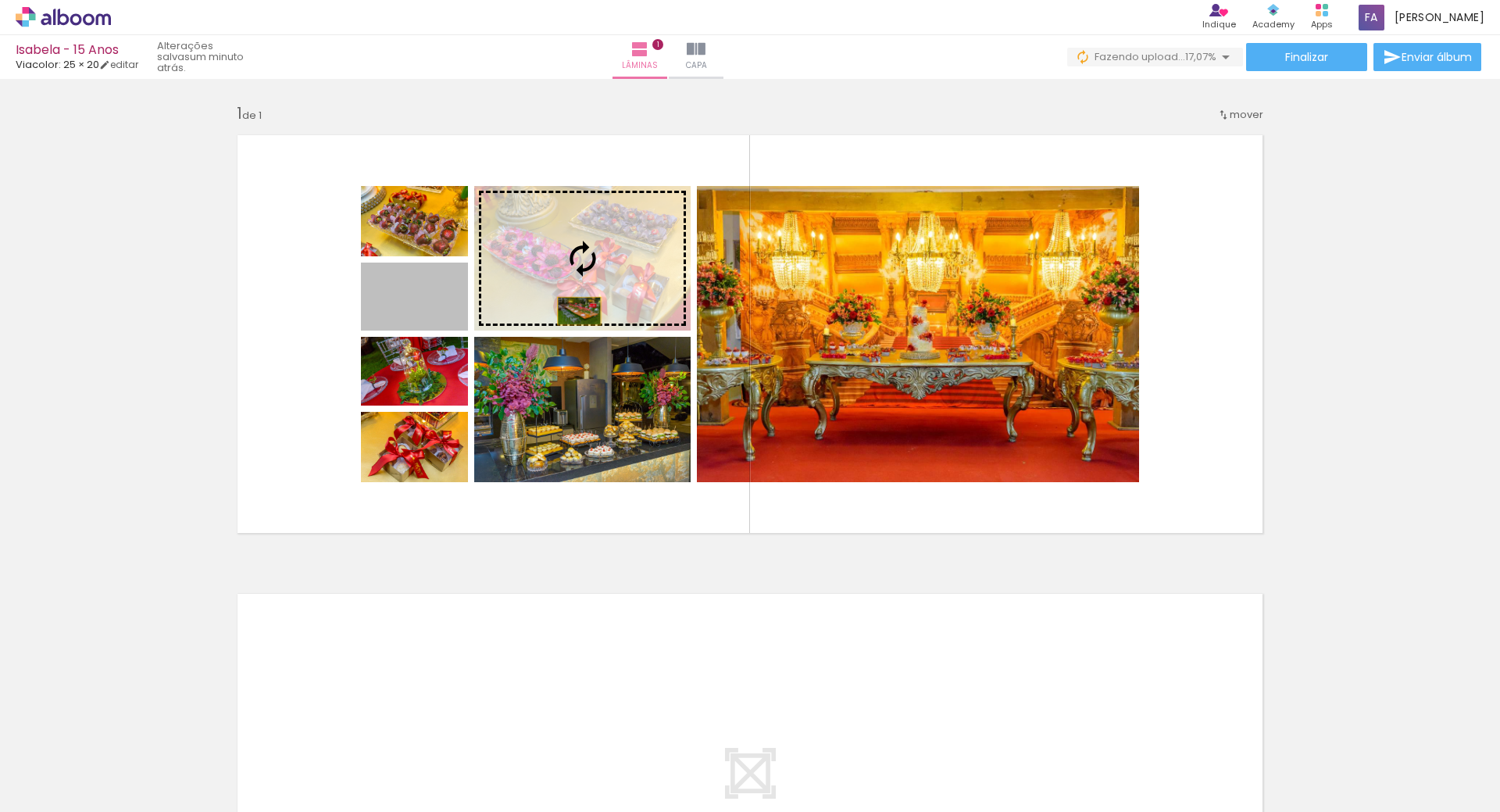
drag, startPoint x: 442, startPoint y: 320, endPoint x: 589, endPoint y: 310, distance: 147.3
click at [0, 0] on slot at bounding box center [0, 0] width 0 height 0
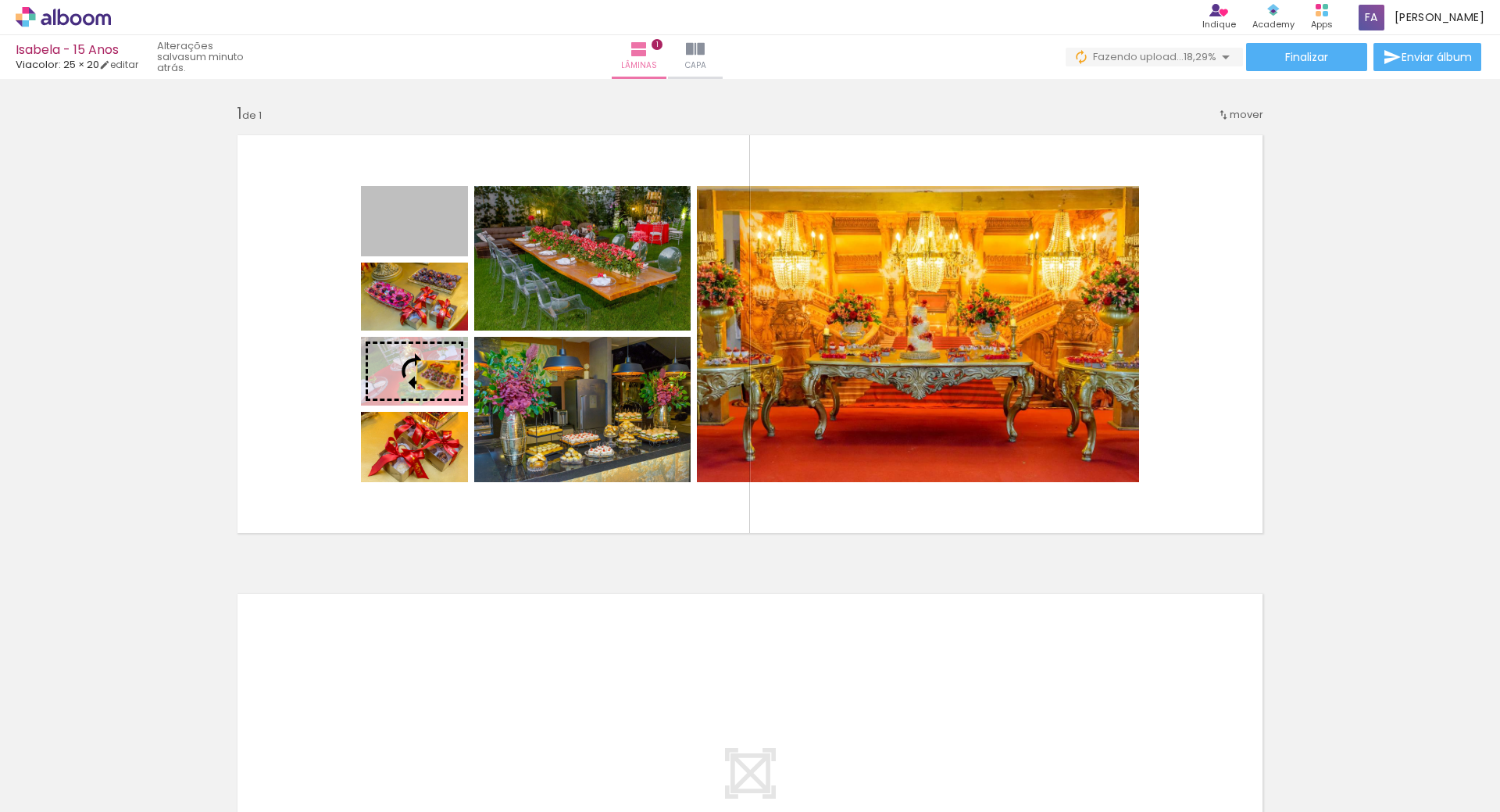
drag, startPoint x: 435, startPoint y: 235, endPoint x: 433, endPoint y: 375, distance: 140.0
click at [0, 0] on slot at bounding box center [0, 0] width 0 height 0
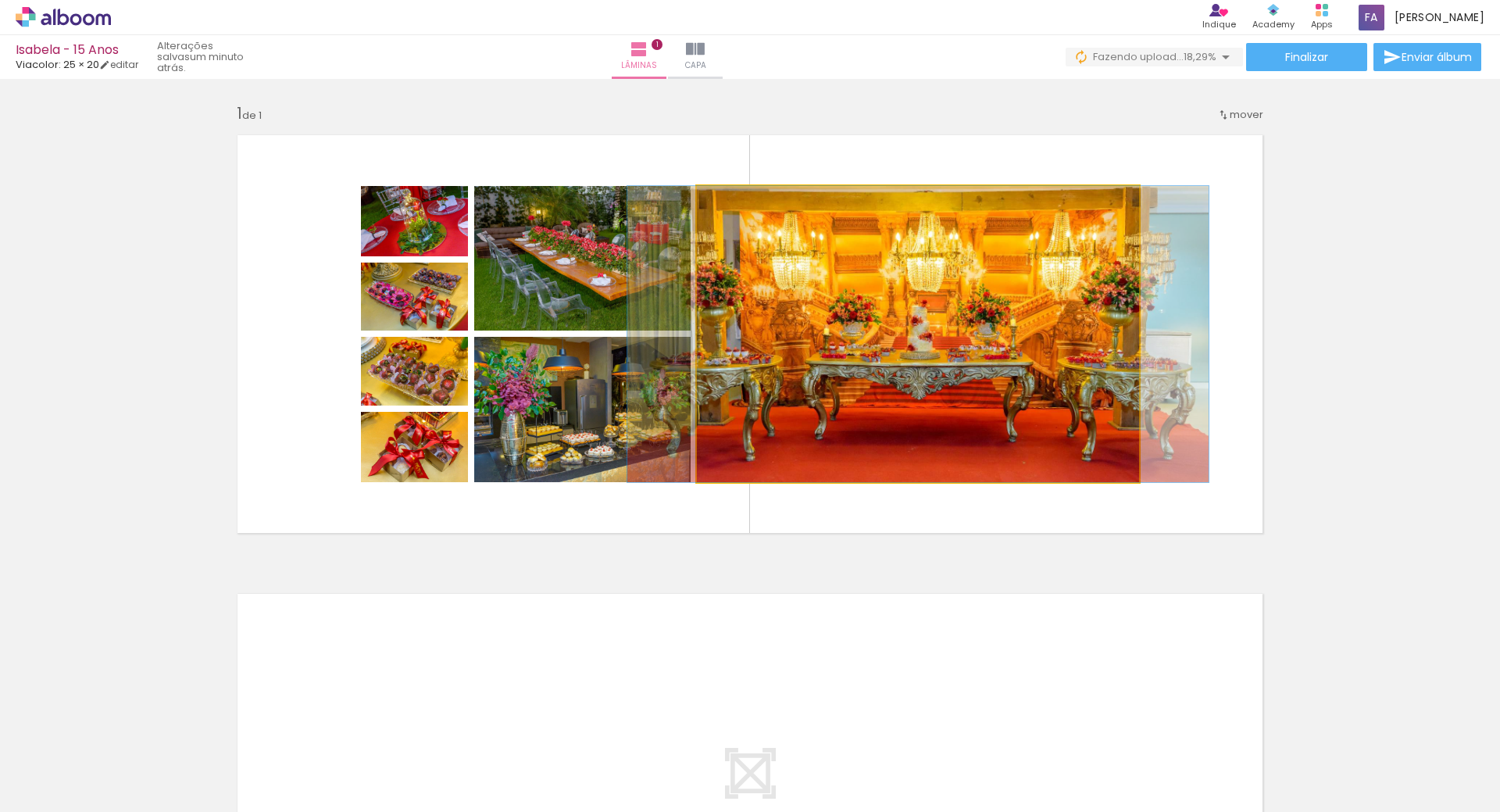
click at [1130, 349] on quentale-photo at bounding box center [918, 334] width 442 height 296
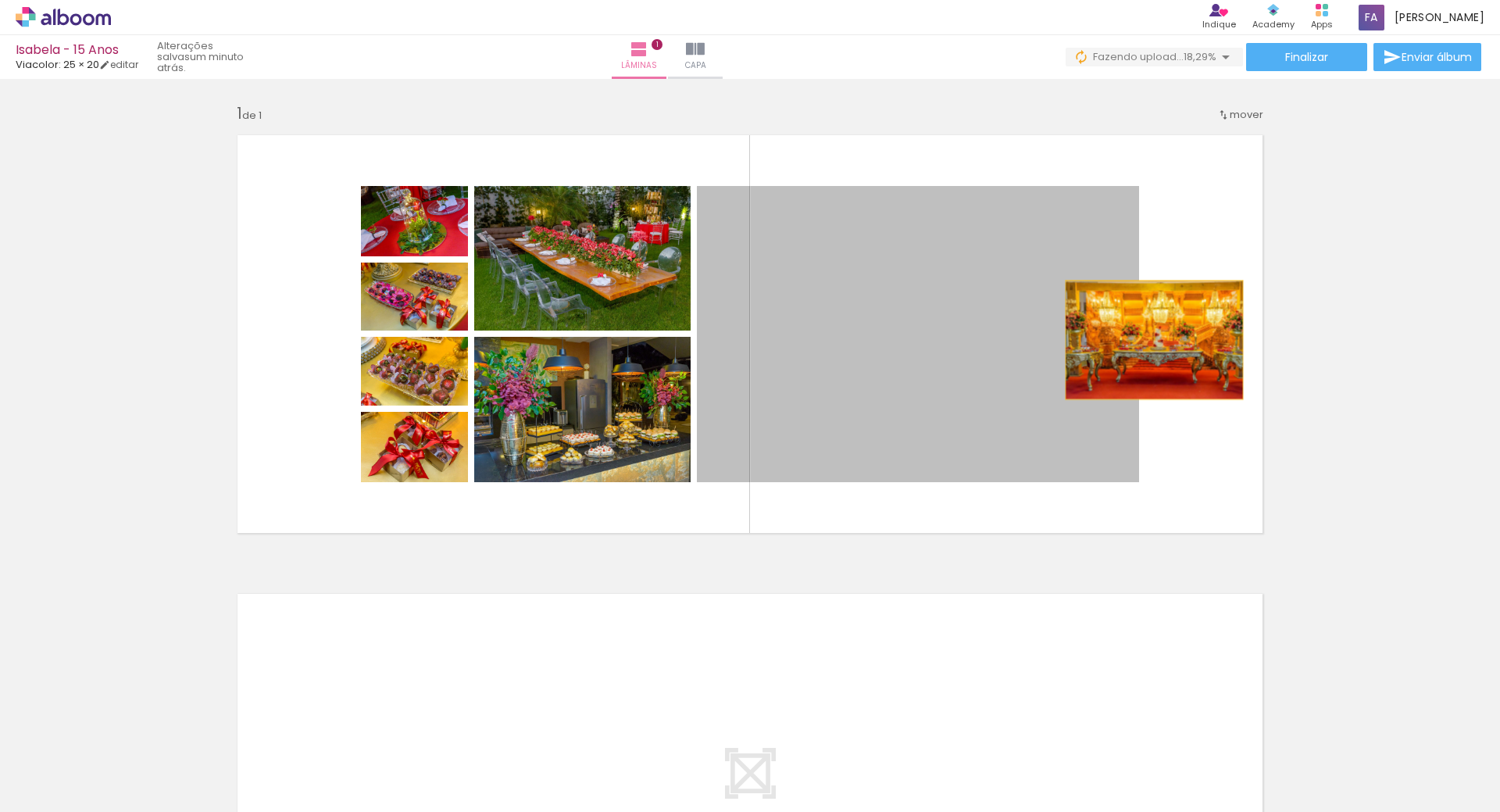
drag, startPoint x: 1132, startPoint y: 342, endPoint x: 1149, endPoint y: 340, distance: 17.1
click at [1149, 340] on quentale-layouter at bounding box center [750, 334] width 1047 height 420
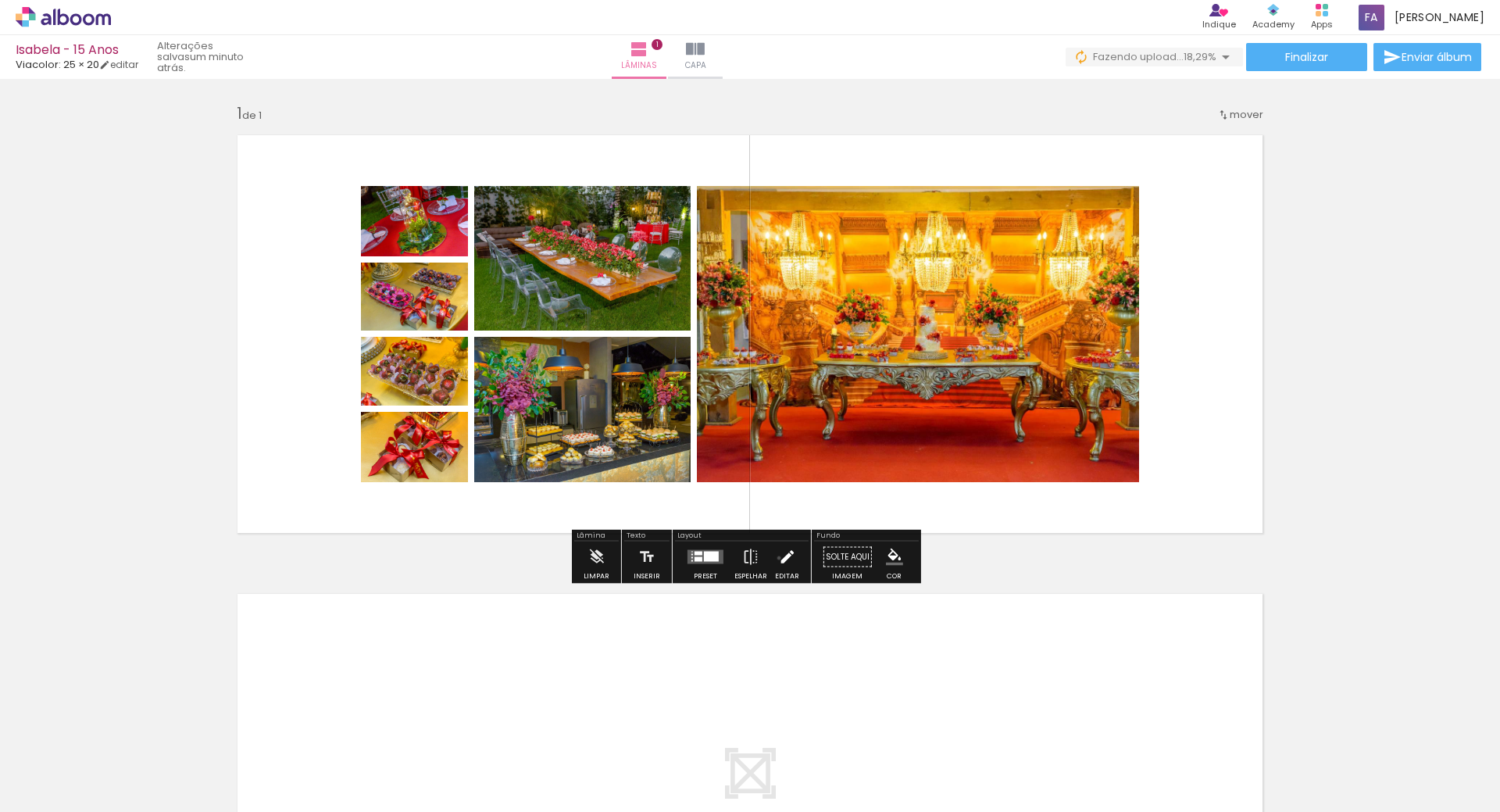
click at [778, 558] on iron-icon at bounding box center [786, 557] width 17 height 31
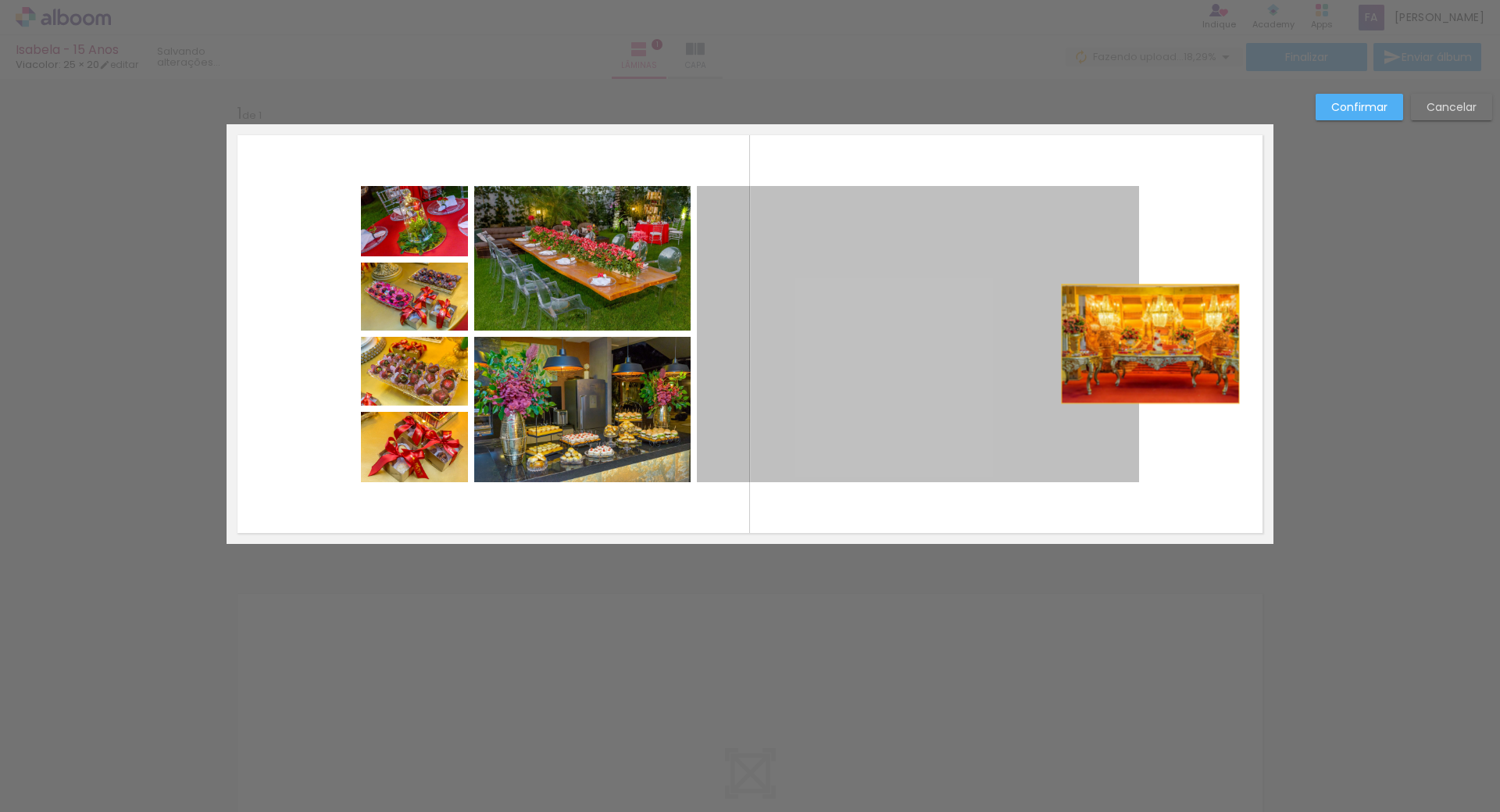
drag, startPoint x: 1133, startPoint y: 345, endPoint x: 1145, endPoint y: 344, distance: 12.0
click at [1145, 344] on quentale-layouter at bounding box center [750, 334] width 1047 height 420
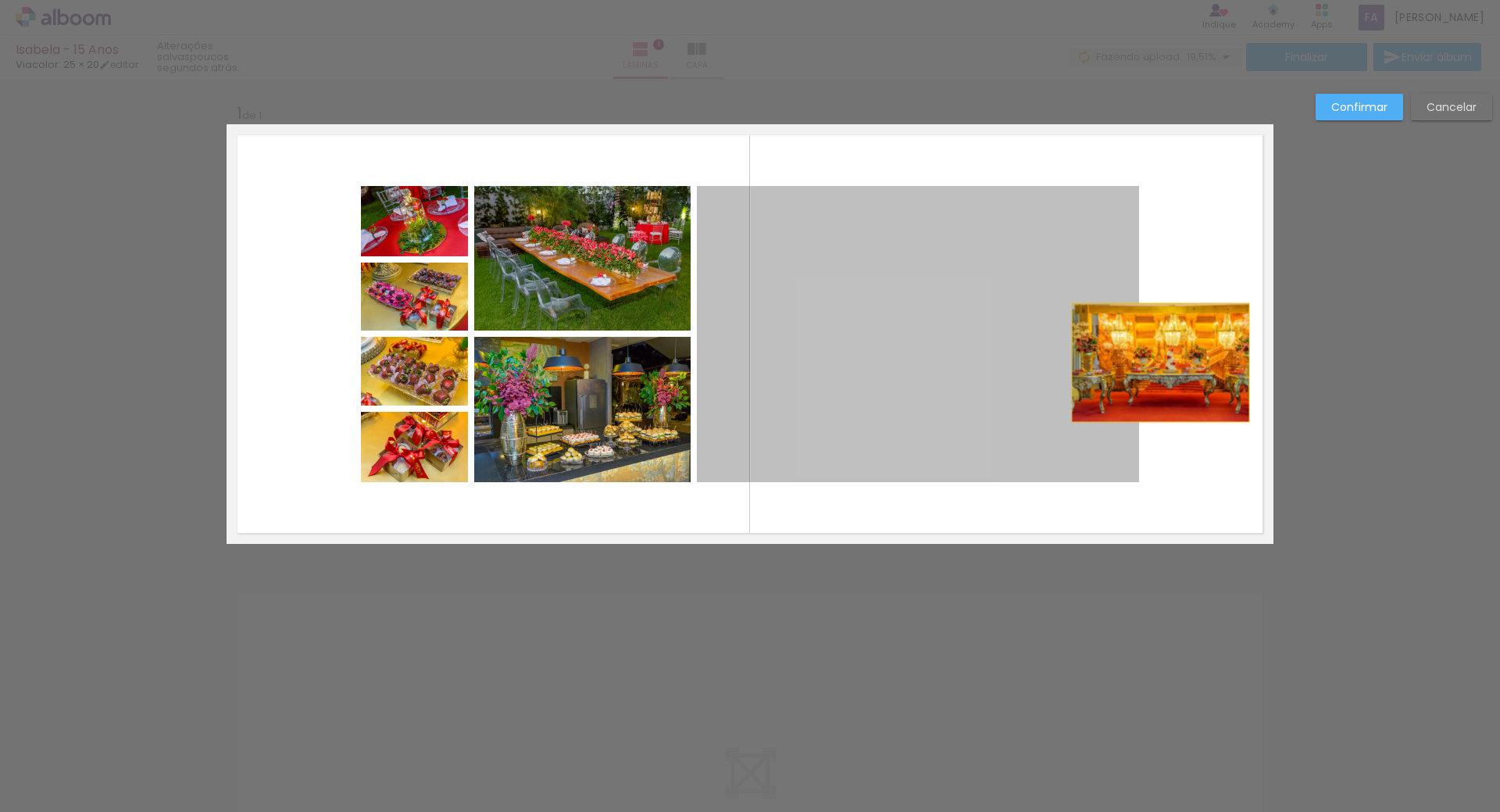
drag, startPoint x: 1133, startPoint y: 363, endPoint x: 1151, endPoint y: 362, distance: 18.0
click at [1153, 363] on quentale-layouter at bounding box center [750, 334] width 1047 height 420
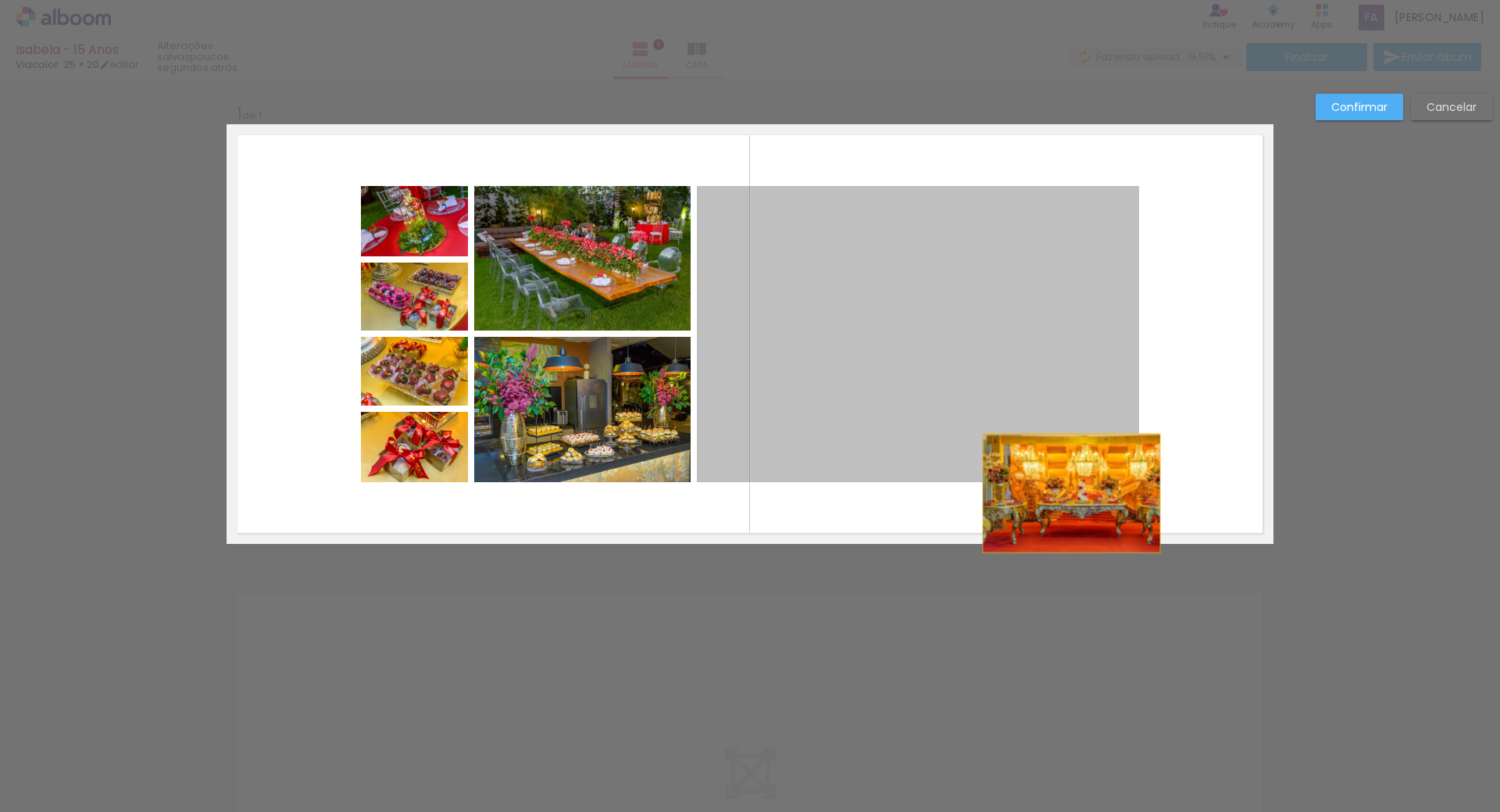
drag, startPoint x: 1064, startPoint y: 481, endPoint x: 1066, endPoint y: 493, distance: 12.2
click at [1066, 493] on quentale-layouter at bounding box center [750, 334] width 1047 height 420
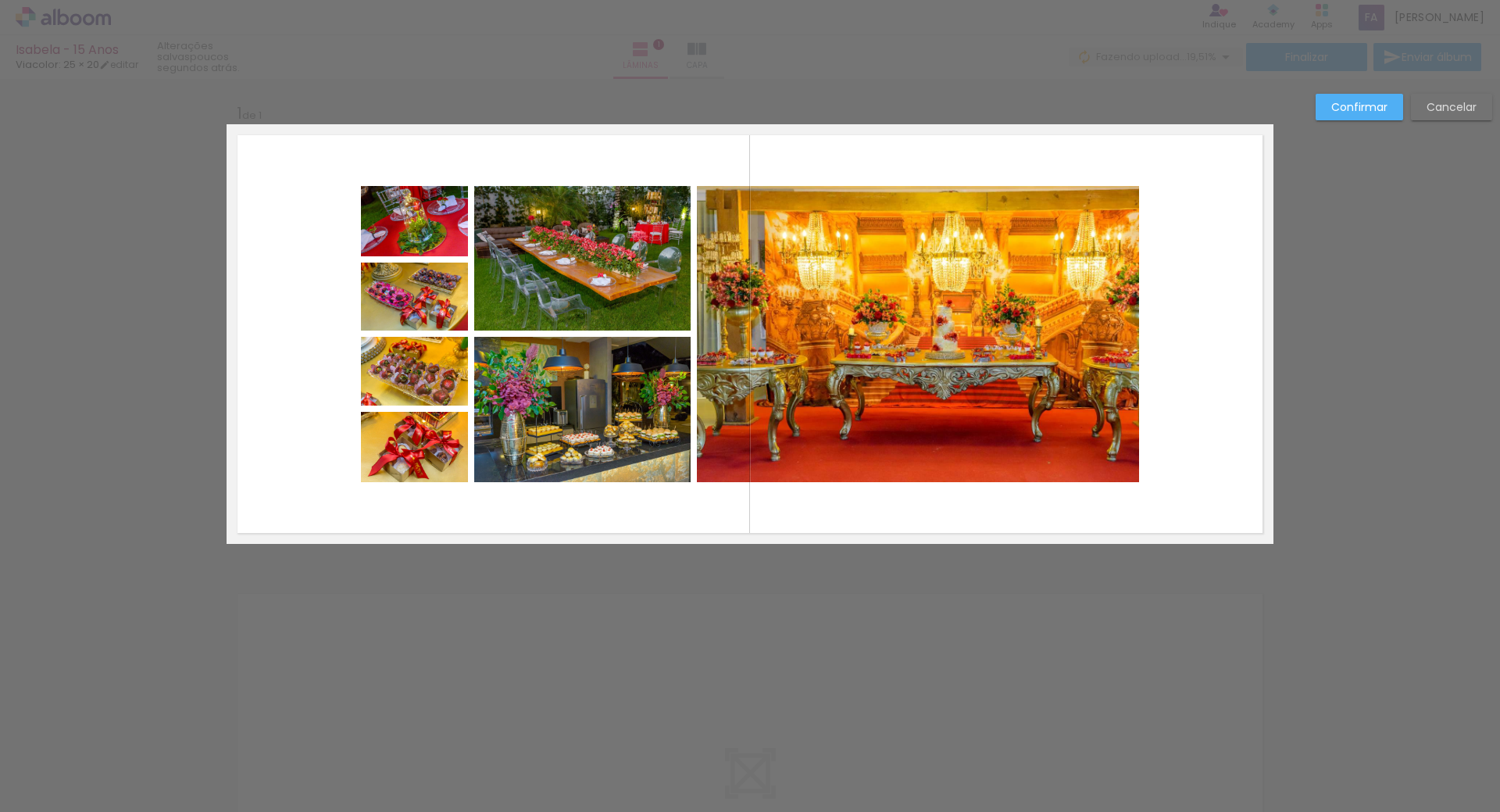
drag, startPoint x: 1135, startPoint y: 397, endPoint x: 1147, endPoint y: 396, distance: 12.0
click at [1147, 396] on quentale-layouter at bounding box center [750, 334] width 1047 height 420
drag, startPoint x: 1134, startPoint y: 393, endPoint x: 1157, endPoint y: 390, distance: 23.2
click at [1157, 390] on quentale-layouter at bounding box center [750, 334] width 1047 height 420
drag, startPoint x: 1134, startPoint y: 388, endPoint x: 1166, endPoint y: 387, distance: 32.0
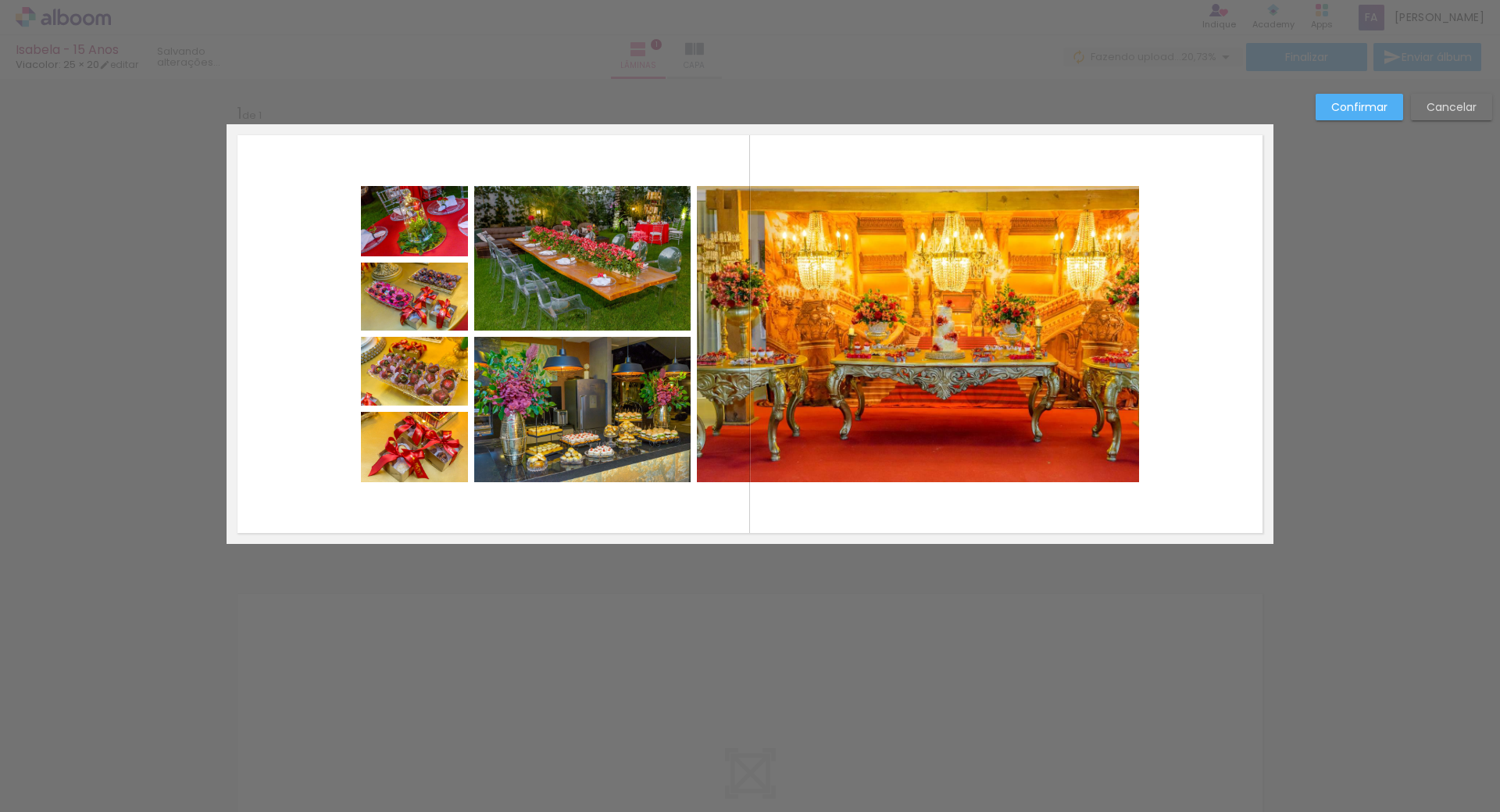
click at [1166, 387] on quentale-layouter at bounding box center [750, 334] width 1047 height 420
drag, startPoint x: 1134, startPoint y: 429, endPoint x: 1168, endPoint y: 425, distance: 34.2
click at [1168, 425] on quentale-layouter at bounding box center [750, 334] width 1047 height 420
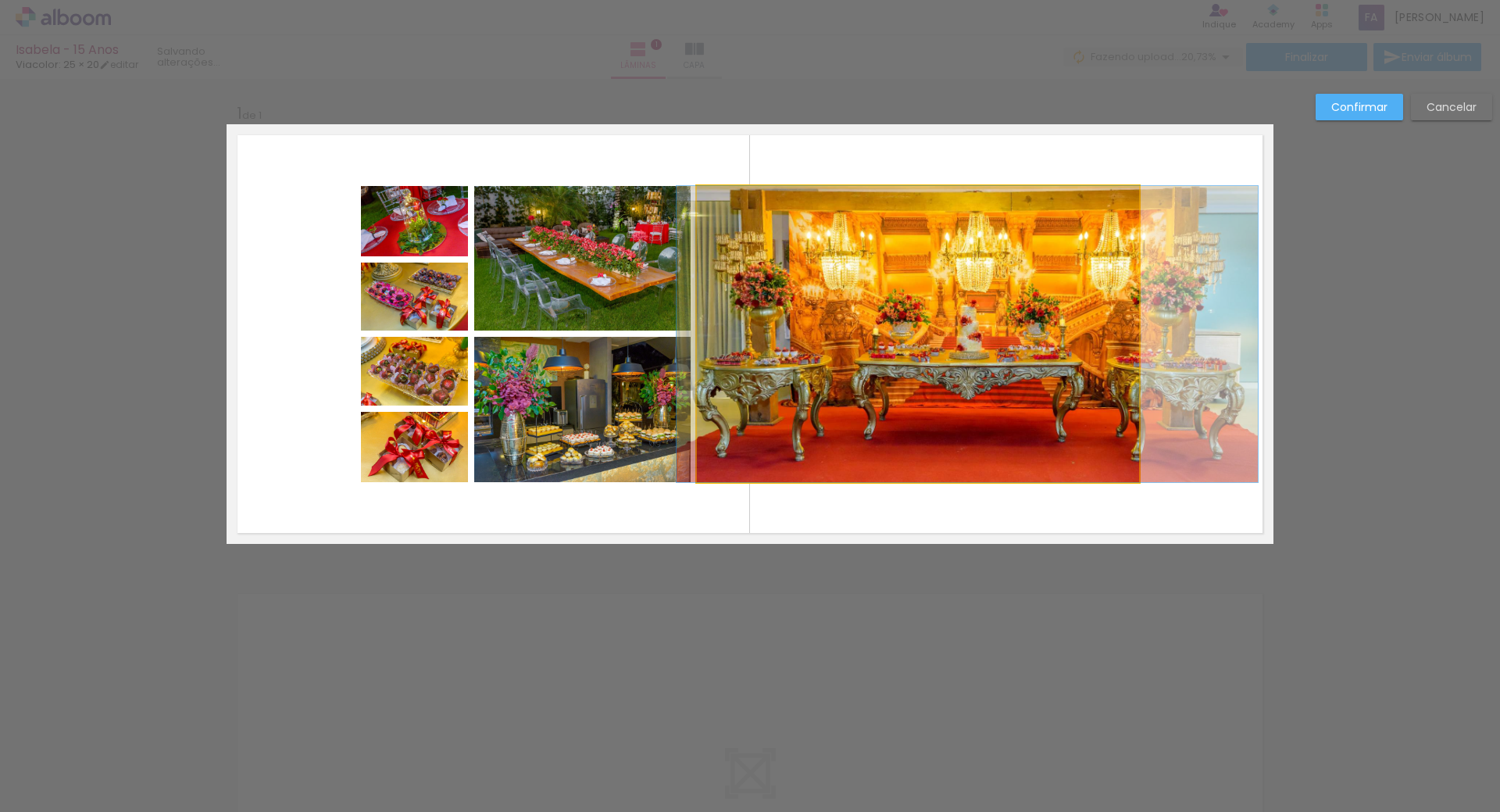
drag, startPoint x: 858, startPoint y: 370, endPoint x: 883, endPoint y: 363, distance: 26.0
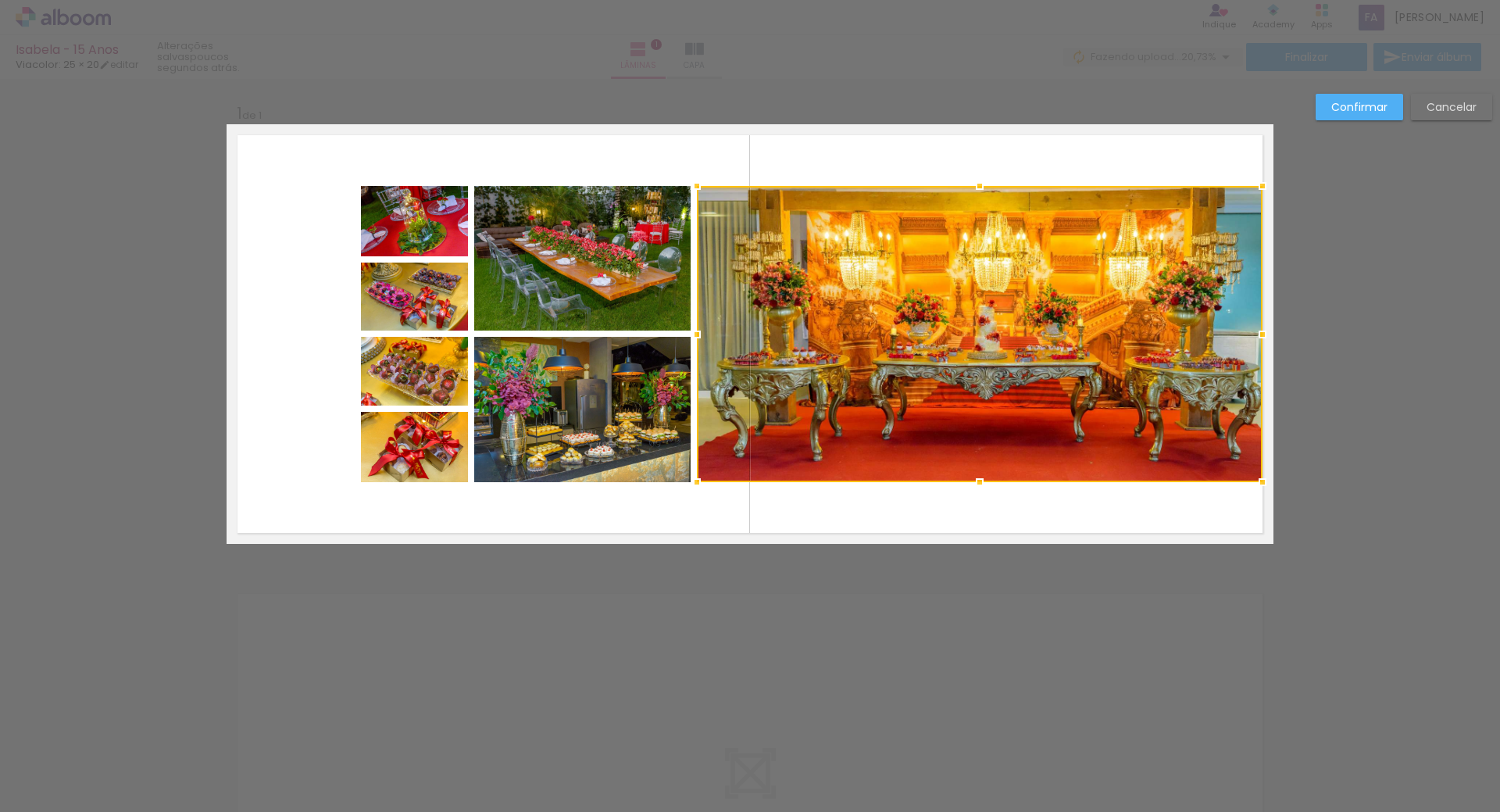
drag, startPoint x: 1129, startPoint y: 336, endPoint x: 1252, endPoint y: 329, distance: 123.2
click at [1252, 329] on div at bounding box center [1263, 334] width 31 height 31
click at [1025, 346] on div at bounding box center [979, 334] width 565 height 296
click at [972, 342] on div at bounding box center [978, 334] width 565 height 296
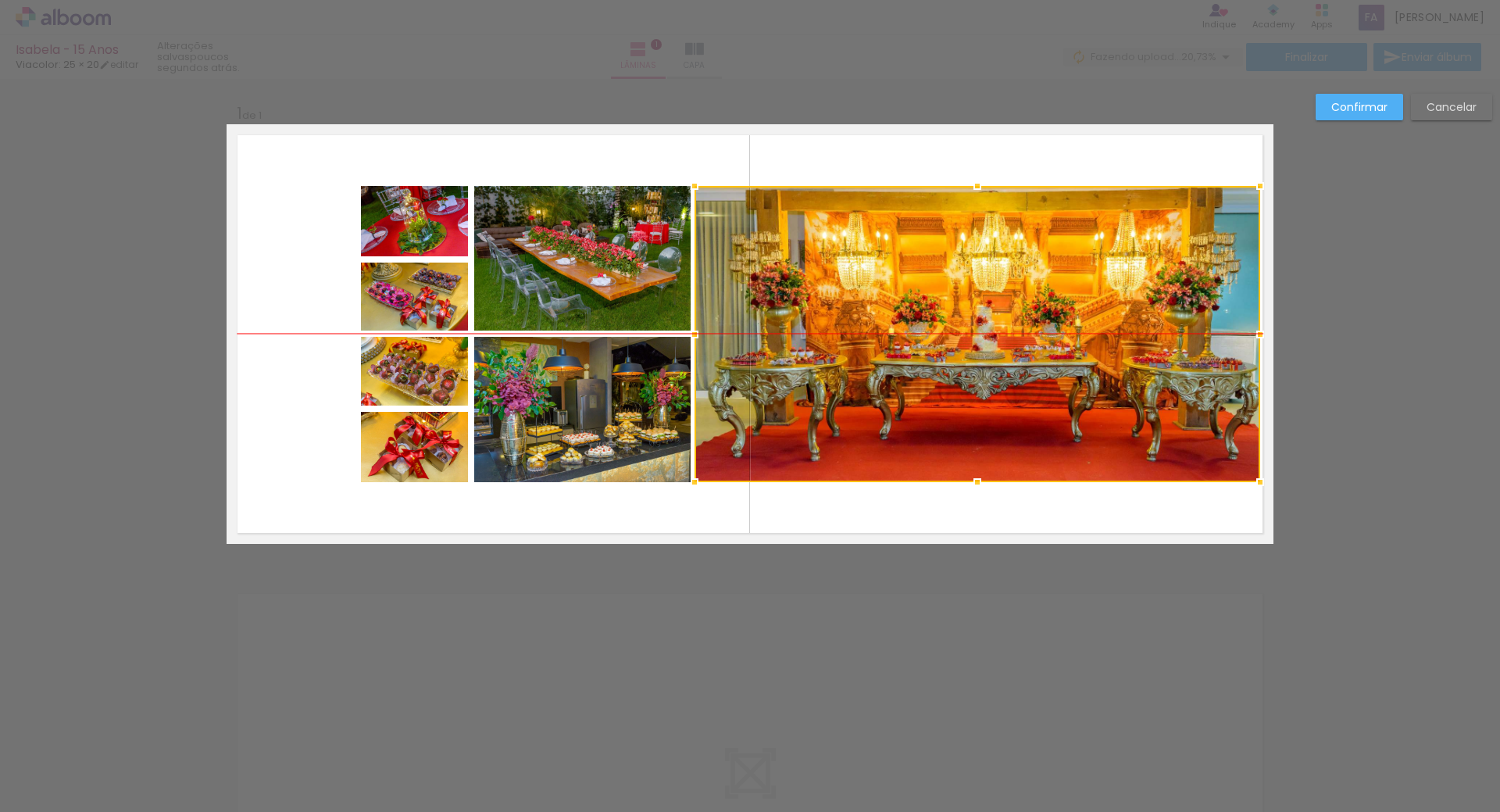
click at [975, 350] on div at bounding box center [977, 334] width 565 height 296
click at [978, 249] on div at bounding box center [977, 334] width 565 height 296
click at [969, 341] on div at bounding box center [977, 334] width 565 height 296
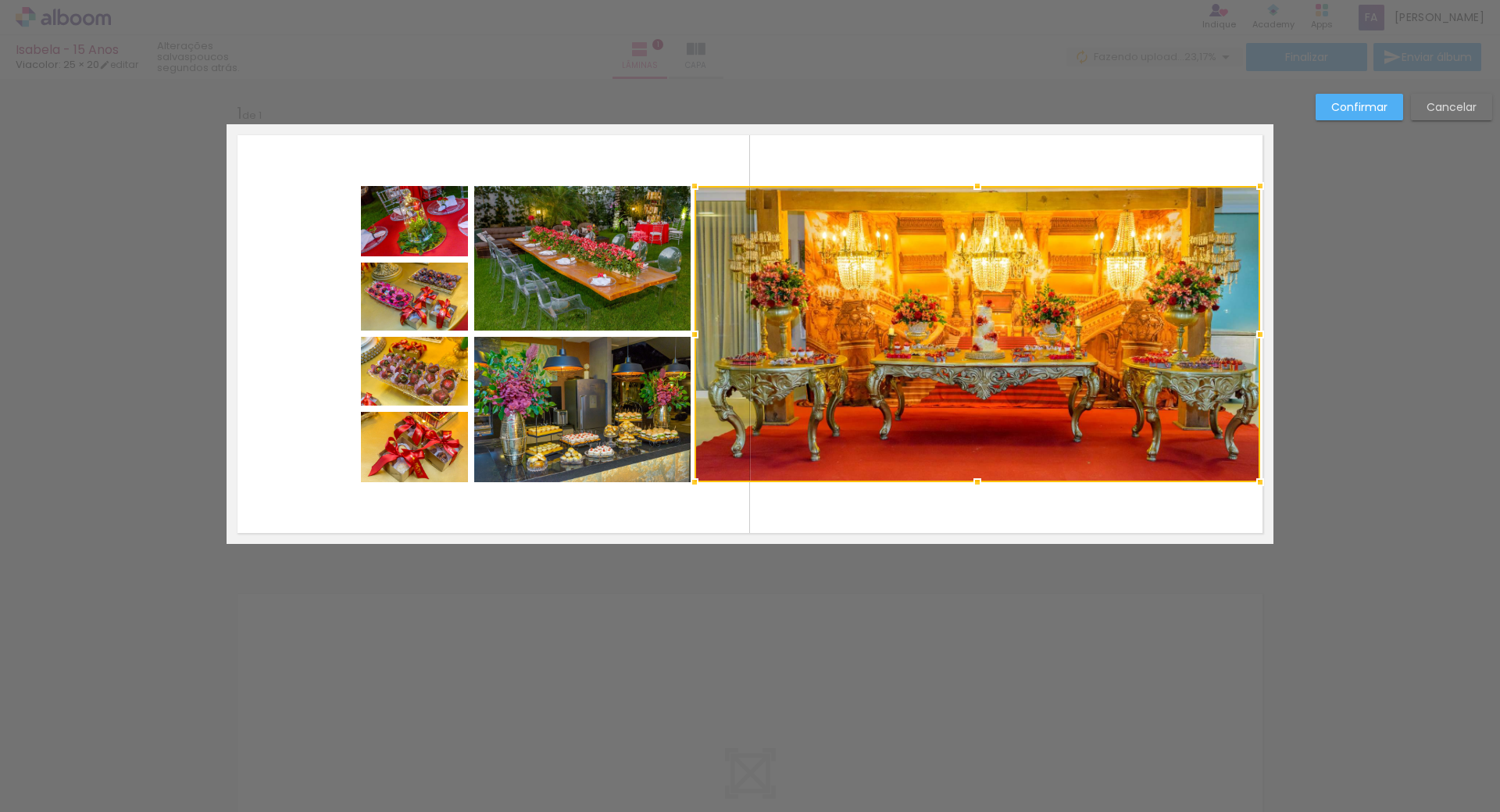
click at [968, 323] on div at bounding box center [977, 334] width 565 height 296
drag, startPoint x: 338, startPoint y: 232, endPoint x: 395, endPoint y: 449, distance: 224.4
click at [395, 449] on quentale-layouter at bounding box center [750, 334] width 1047 height 420
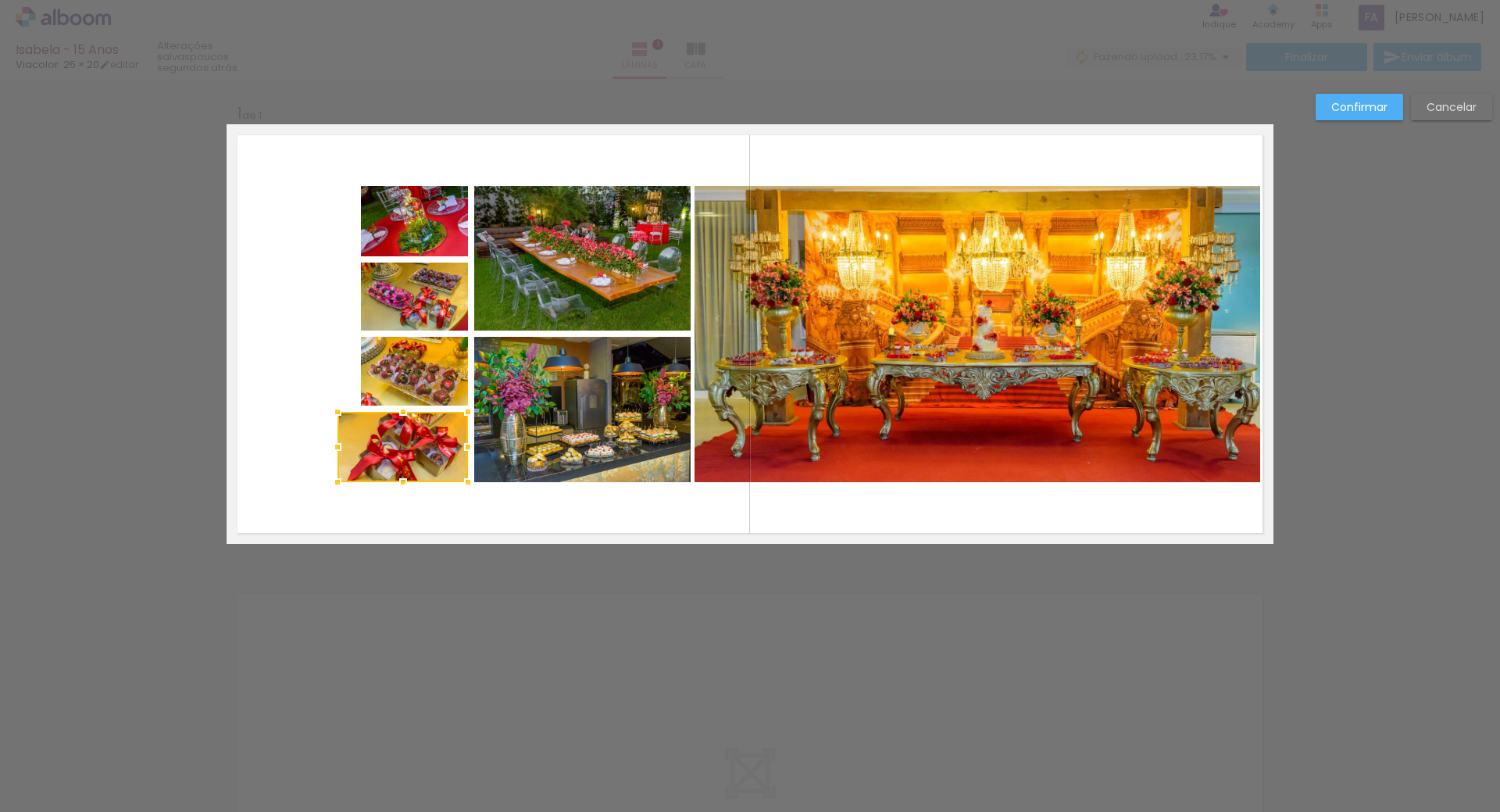
drag, startPoint x: 360, startPoint y: 448, endPoint x: 337, endPoint y: 448, distance: 23.0
click at [337, 448] on div at bounding box center [338, 447] width 31 height 31
click at [361, 369] on quentale-photo at bounding box center [414, 371] width 107 height 69
drag, startPoint x: 358, startPoint y: 368, endPoint x: 342, endPoint y: 369, distance: 16.0
click at [342, 369] on div at bounding box center [338, 372] width 31 height 31
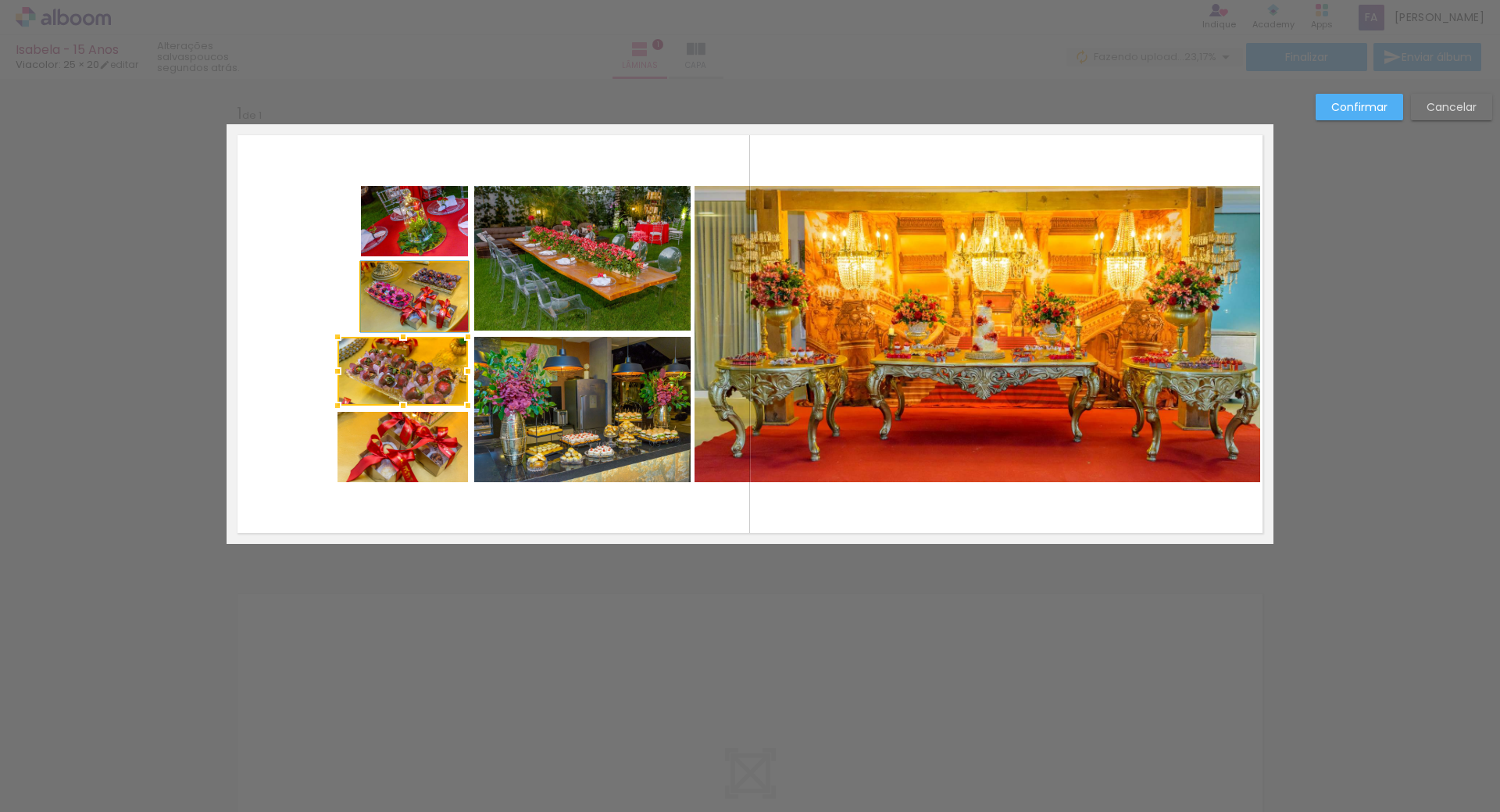
click at [381, 298] on quentale-photo at bounding box center [414, 296] width 107 height 68
drag, startPoint x: 357, startPoint y: 300, endPoint x: 327, endPoint y: 297, distance: 30.1
click at [328, 297] on div at bounding box center [344, 297] width 31 height 31
click at [374, 228] on quentale-photo at bounding box center [414, 221] width 107 height 70
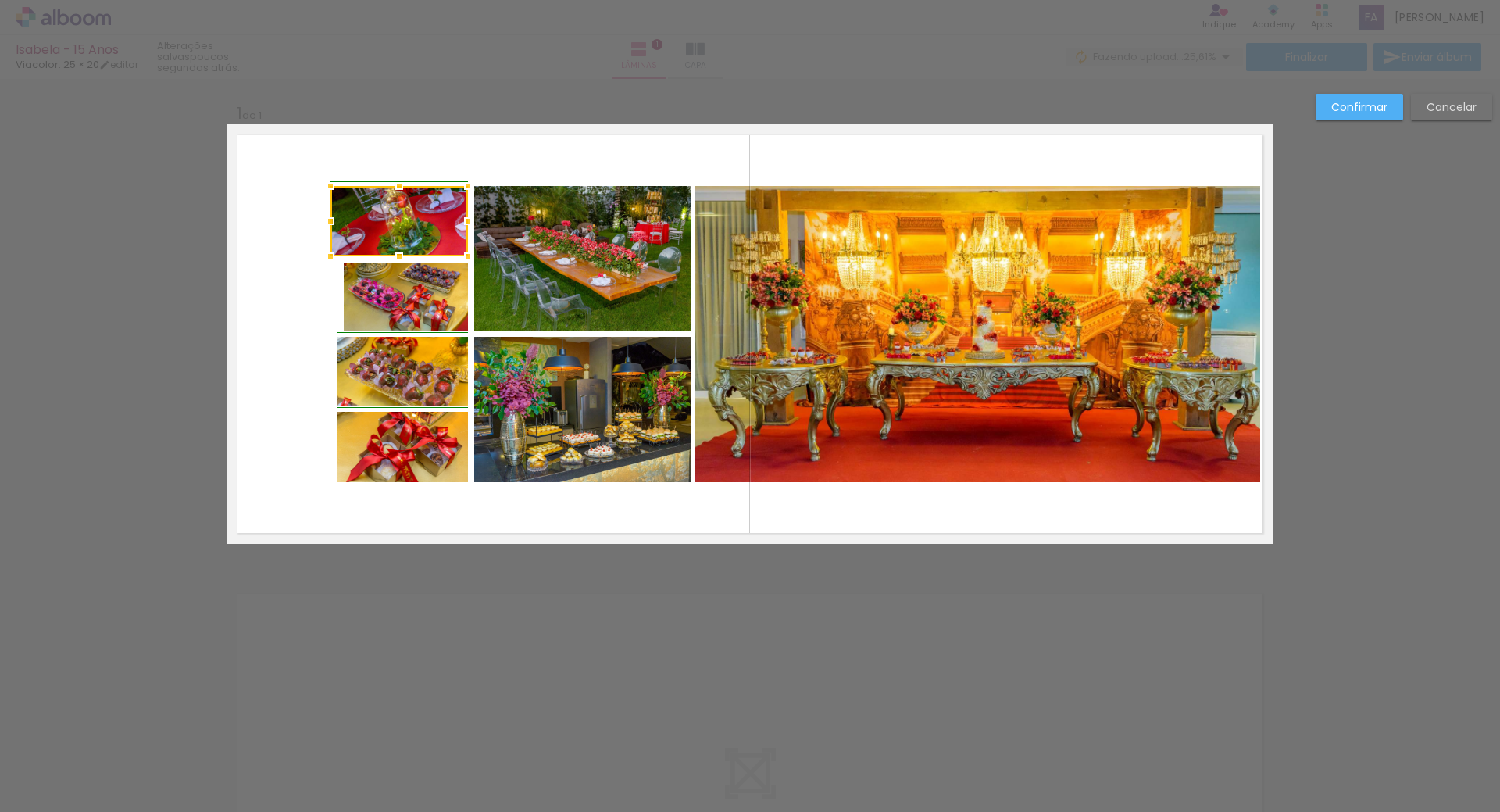
drag, startPoint x: 359, startPoint y: 223, endPoint x: 339, endPoint y: 223, distance: 20.0
click at [339, 223] on div at bounding box center [330, 221] width 31 height 31
click at [353, 289] on quentale-photo at bounding box center [406, 296] width 124 height 68
drag, startPoint x: 343, startPoint y: 300, endPoint x: 334, endPoint y: 299, distance: 9.1
click at [334, 299] on div at bounding box center [340, 297] width 31 height 31
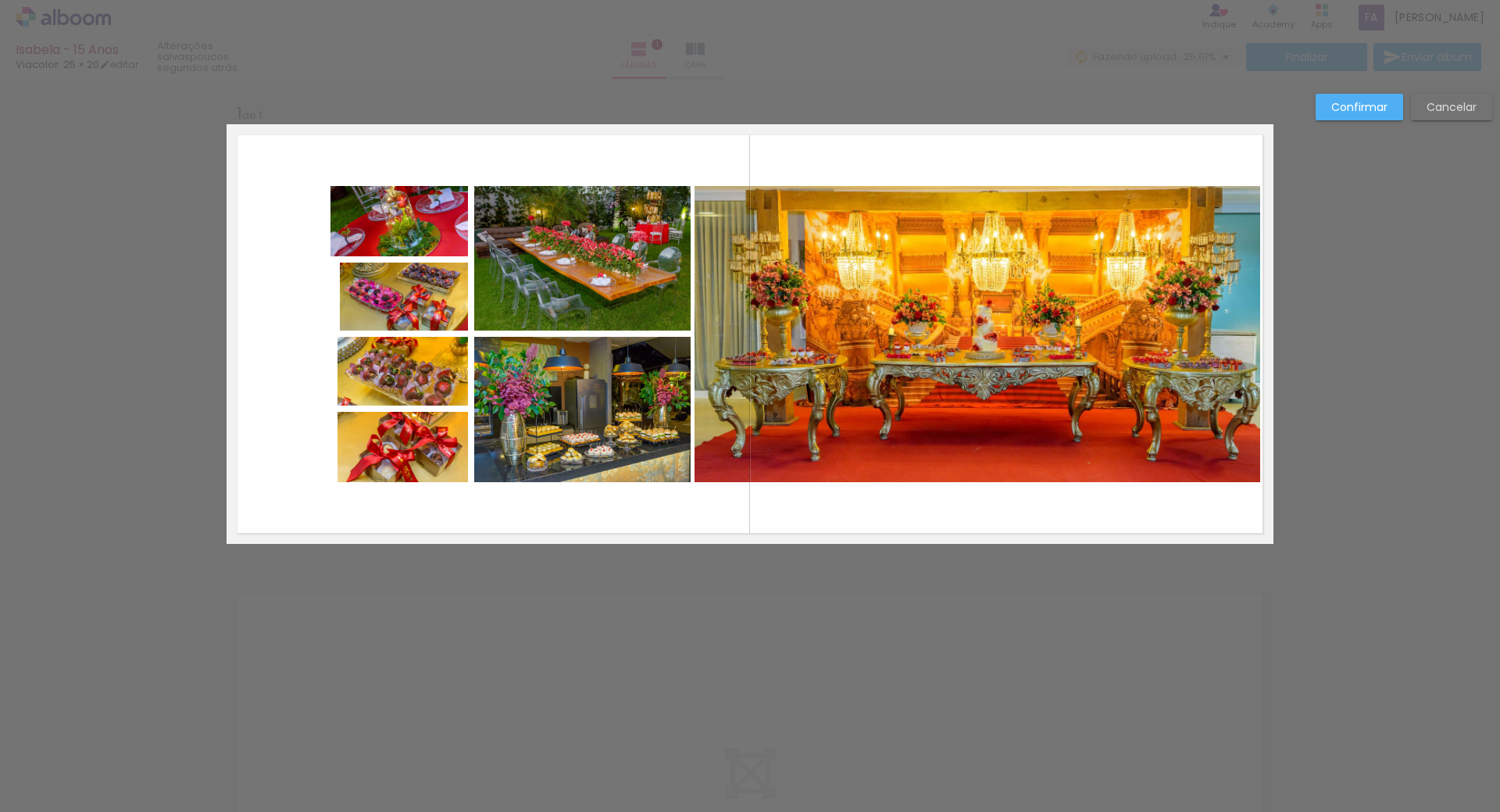
click at [333, 298] on quentale-layouter at bounding box center [750, 334] width 1047 height 420
click at [354, 295] on quentale-photo at bounding box center [404, 296] width 128 height 68
click at [332, 295] on div at bounding box center [334, 297] width 31 height 31
click at [334, 230] on quentale-photo at bounding box center [399, 221] width 137 height 70
click at [328, 224] on div at bounding box center [333, 221] width 31 height 31
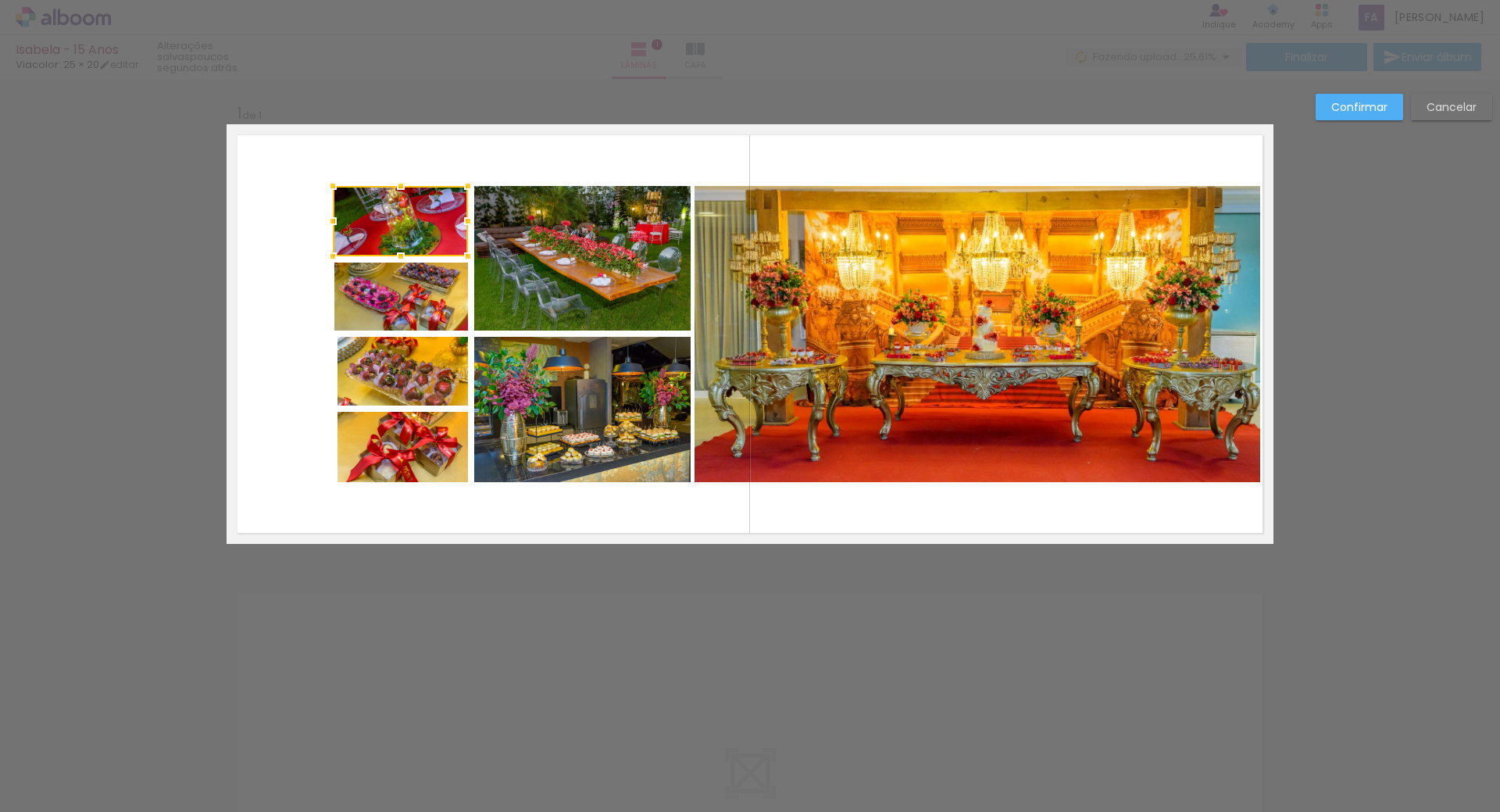
click at [276, 301] on quentale-layouter at bounding box center [750, 334] width 1047 height 420
click at [365, 228] on quentale-photo at bounding box center [400, 221] width 135 height 70
click at [356, 286] on quentale-photo at bounding box center [401, 296] width 133 height 68
click at [260, 338] on quentale-layouter at bounding box center [750, 334] width 1047 height 420
click at [0, 0] on slot "Cancelar" at bounding box center [0, 0] width 0 height 0
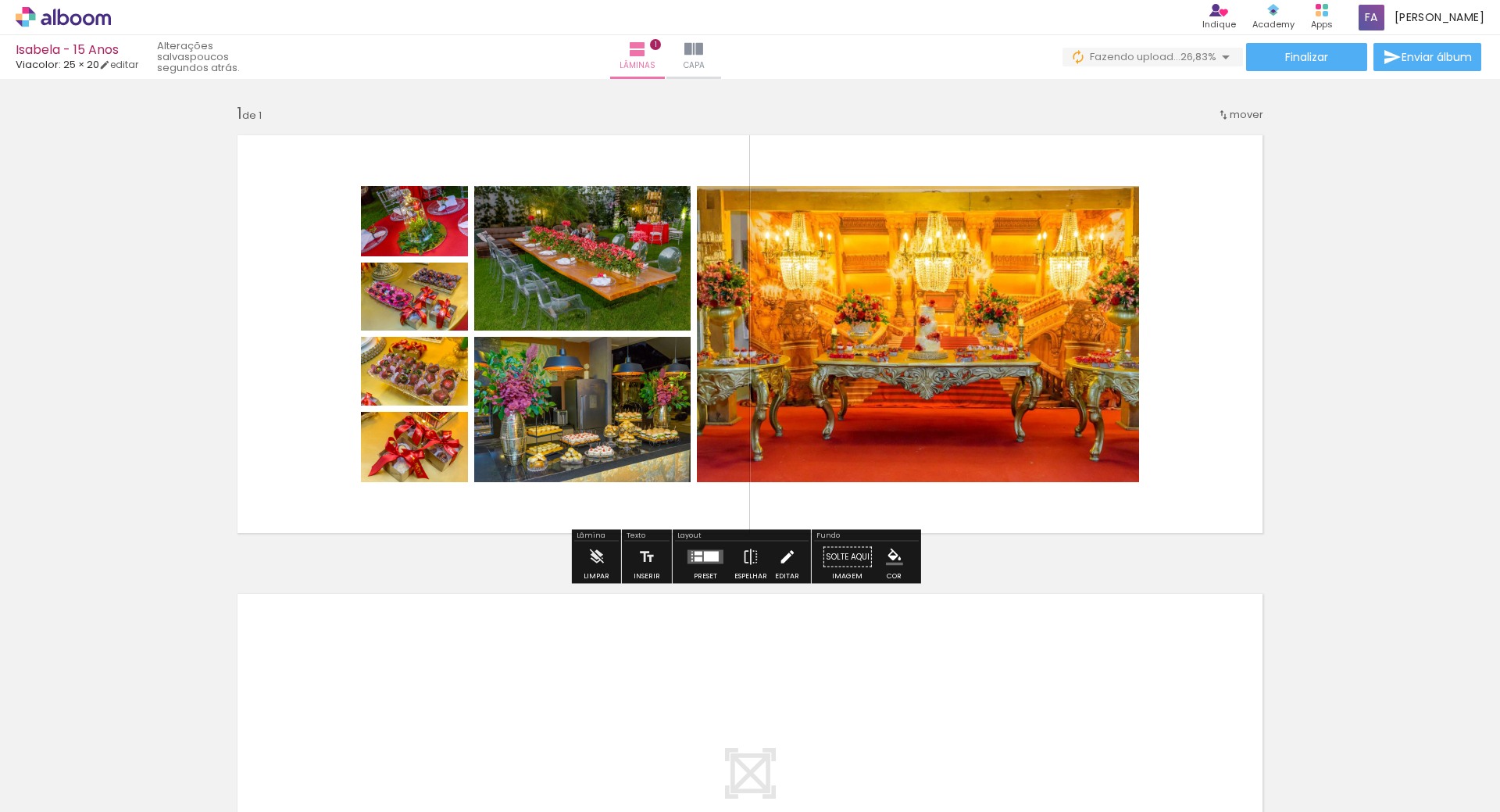
click at [781, 557] on iron-icon at bounding box center [786, 557] width 17 height 31
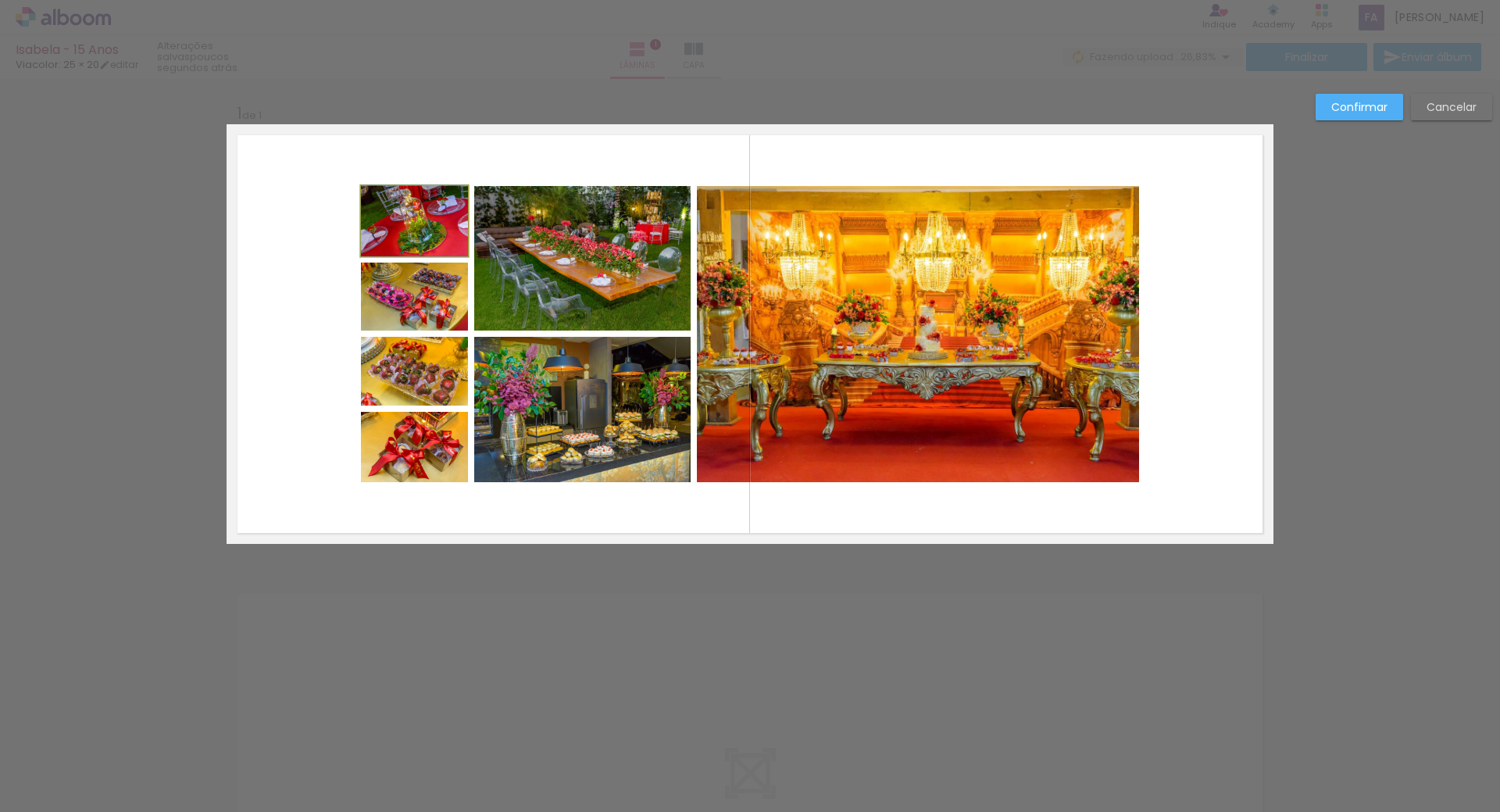
click at [392, 228] on quentale-photo at bounding box center [414, 221] width 107 height 70
click at [397, 284] on quentale-photo at bounding box center [414, 296] width 107 height 68
click at [393, 363] on quentale-photo at bounding box center [414, 371] width 107 height 69
click at [384, 444] on quentale-photo at bounding box center [414, 446] width 107 height 70
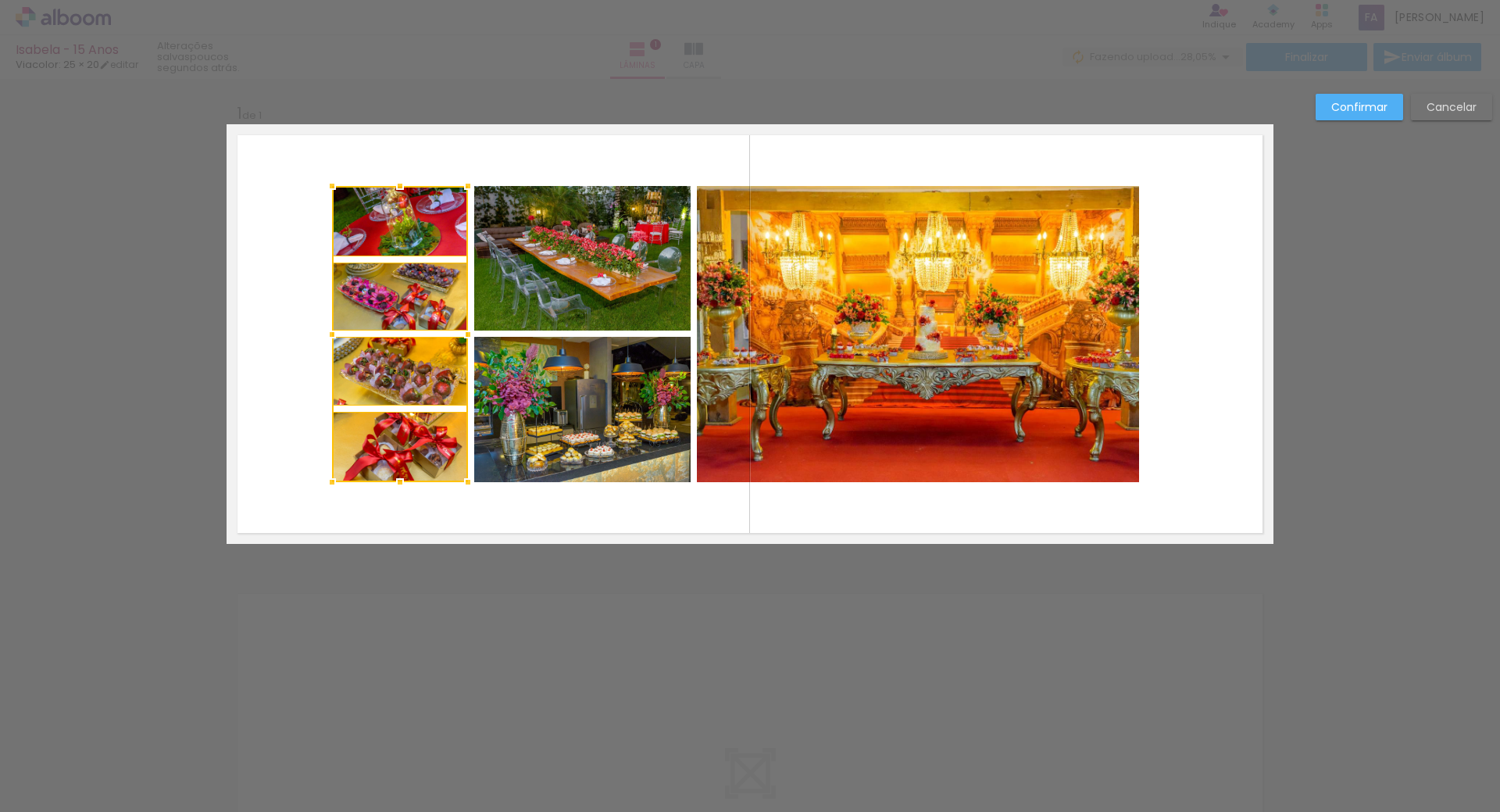
drag, startPoint x: 358, startPoint y: 334, endPoint x: 329, endPoint y: 339, distance: 29.4
click at [329, 339] on div at bounding box center [332, 334] width 31 height 31
click at [571, 260] on quentale-photo at bounding box center [582, 258] width 216 height 145
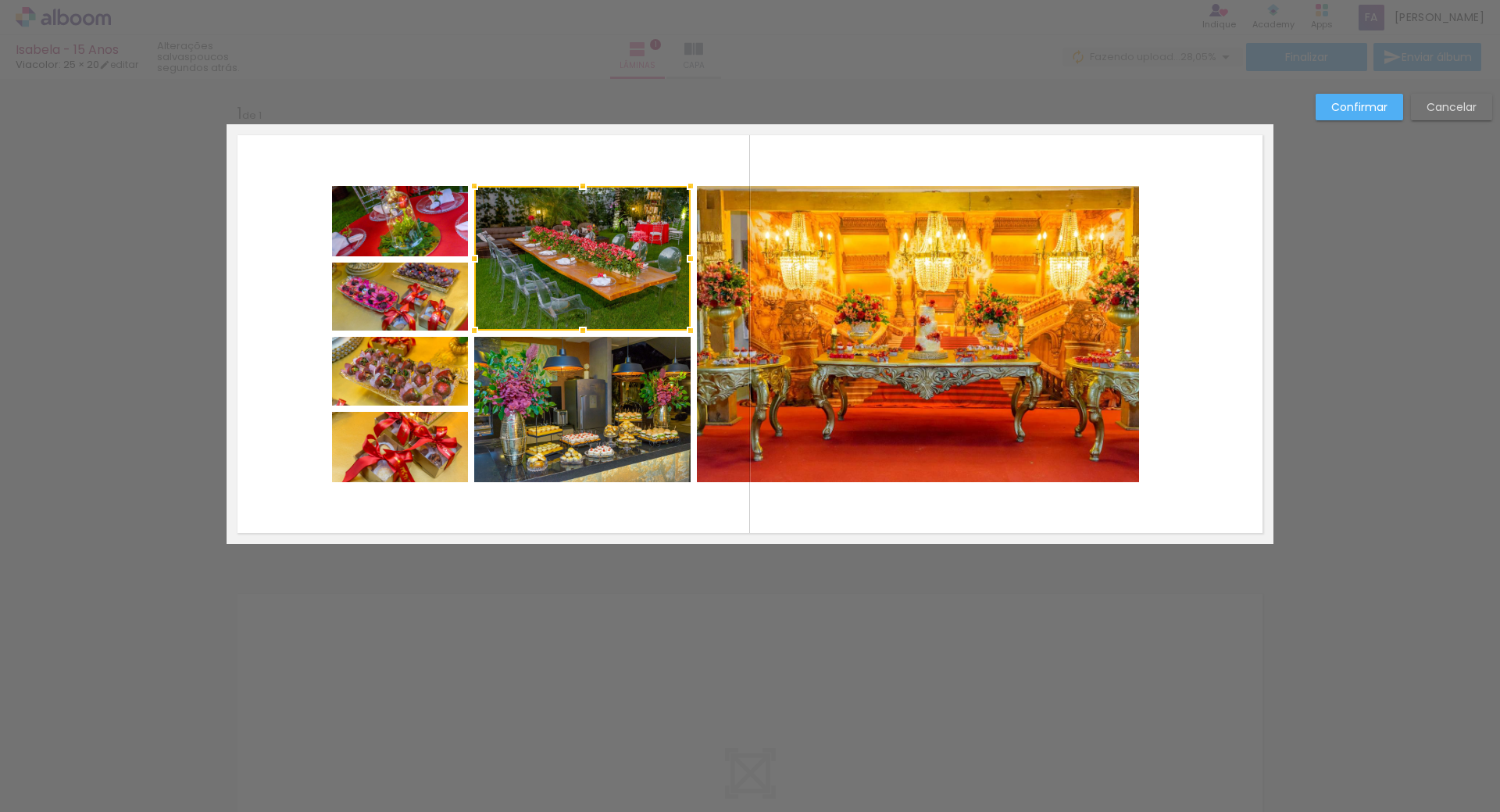
drag, startPoint x: 300, startPoint y: 235, endPoint x: 364, endPoint y: 443, distance: 217.6
click at [364, 443] on quentale-layouter at bounding box center [750, 334] width 1047 height 420
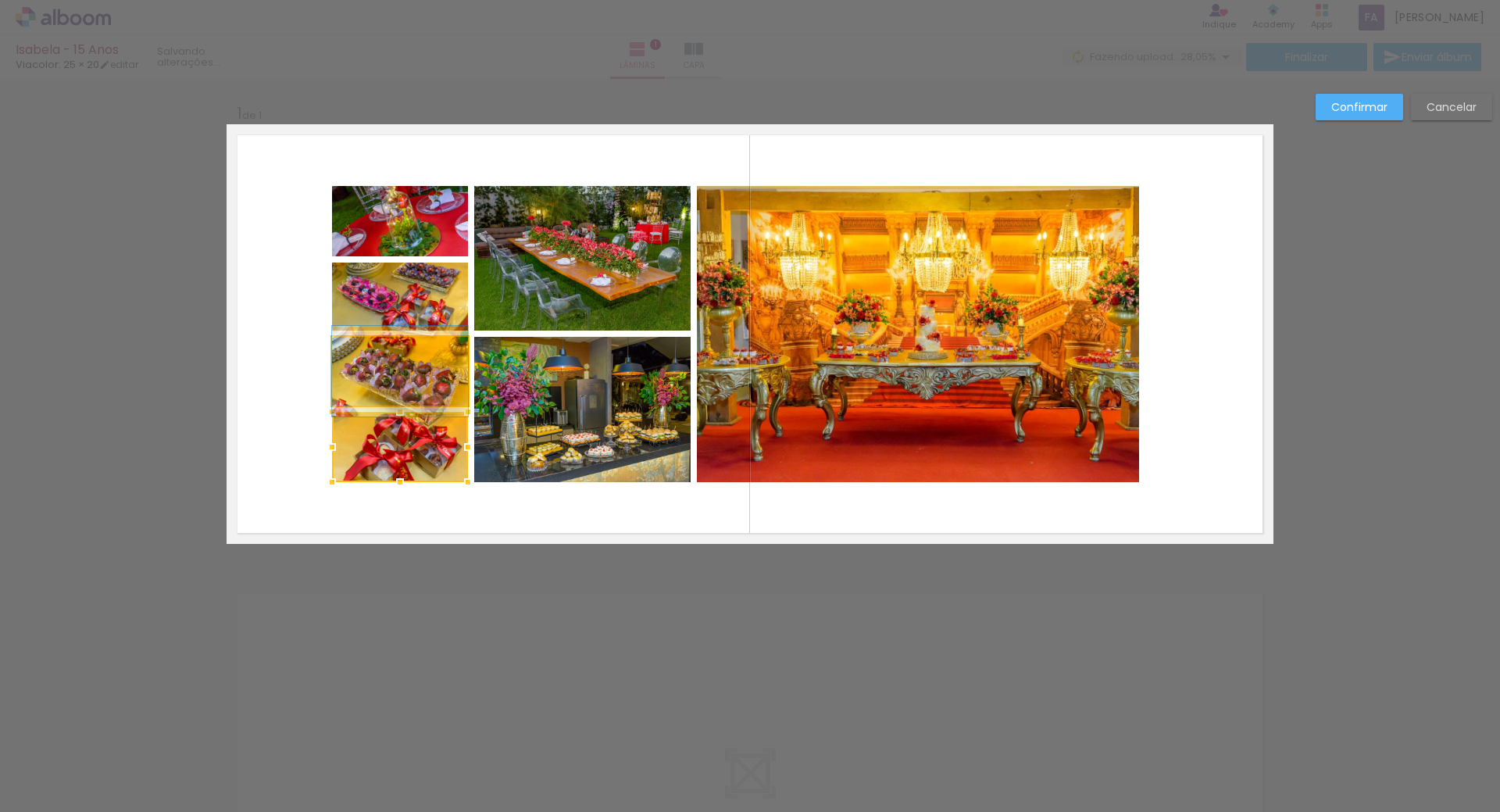
click at [361, 375] on quentale-photo at bounding box center [400, 371] width 136 height 69
click at [363, 313] on quentale-photo at bounding box center [400, 296] width 136 height 68
click at [377, 239] on quentale-photo at bounding box center [400, 221] width 136 height 70
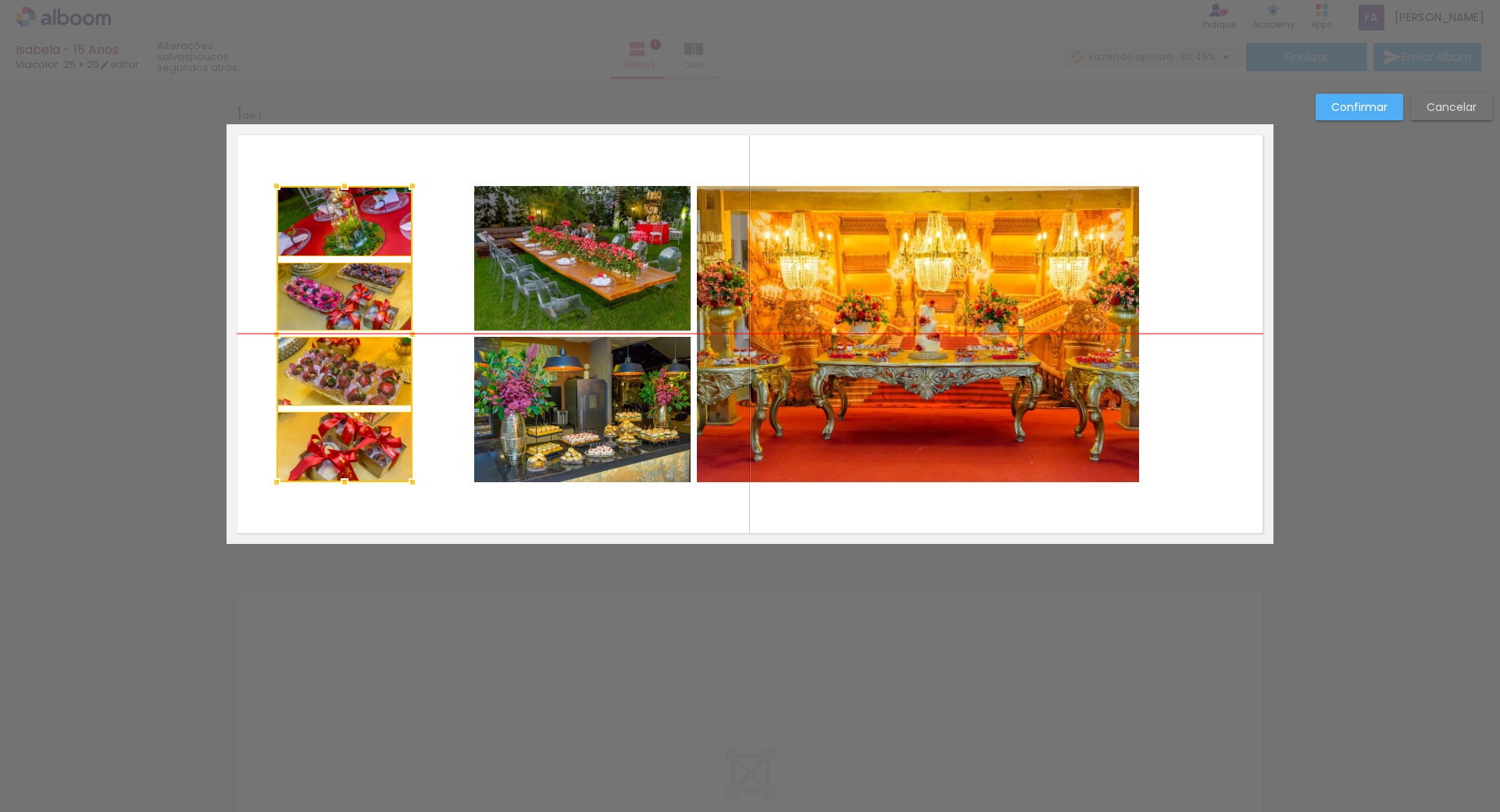
drag, startPoint x: 430, startPoint y: 238, endPoint x: 375, endPoint y: 238, distance: 55.0
click at [375, 238] on div at bounding box center [344, 334] width 136 height 296
click at [524, 270] on quentale-photo at bounding box center [582, 258] width 216 height 145
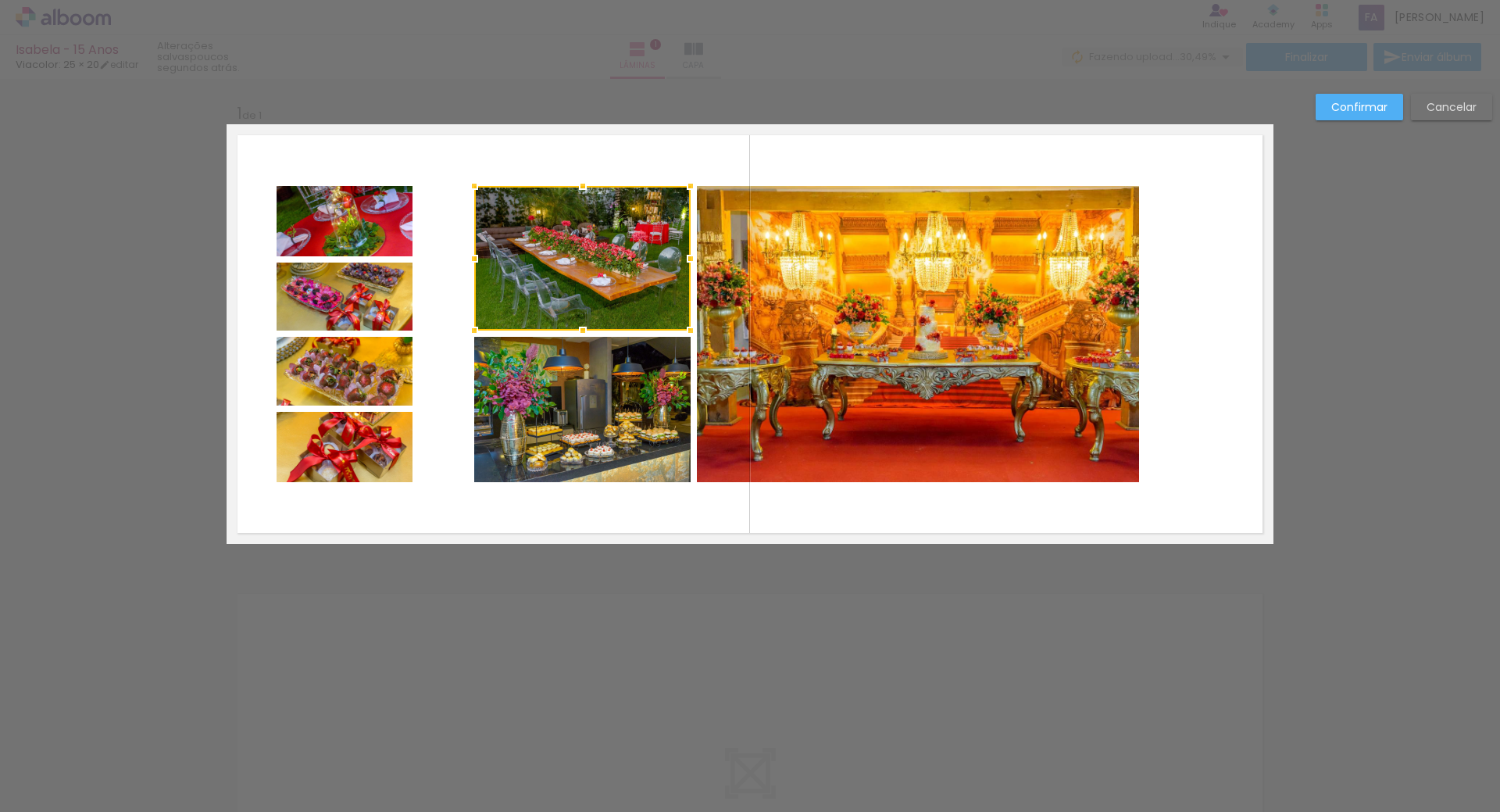
click at [510, 363] on quentale-photo at bounding box center [582, 410] width 216 height 146
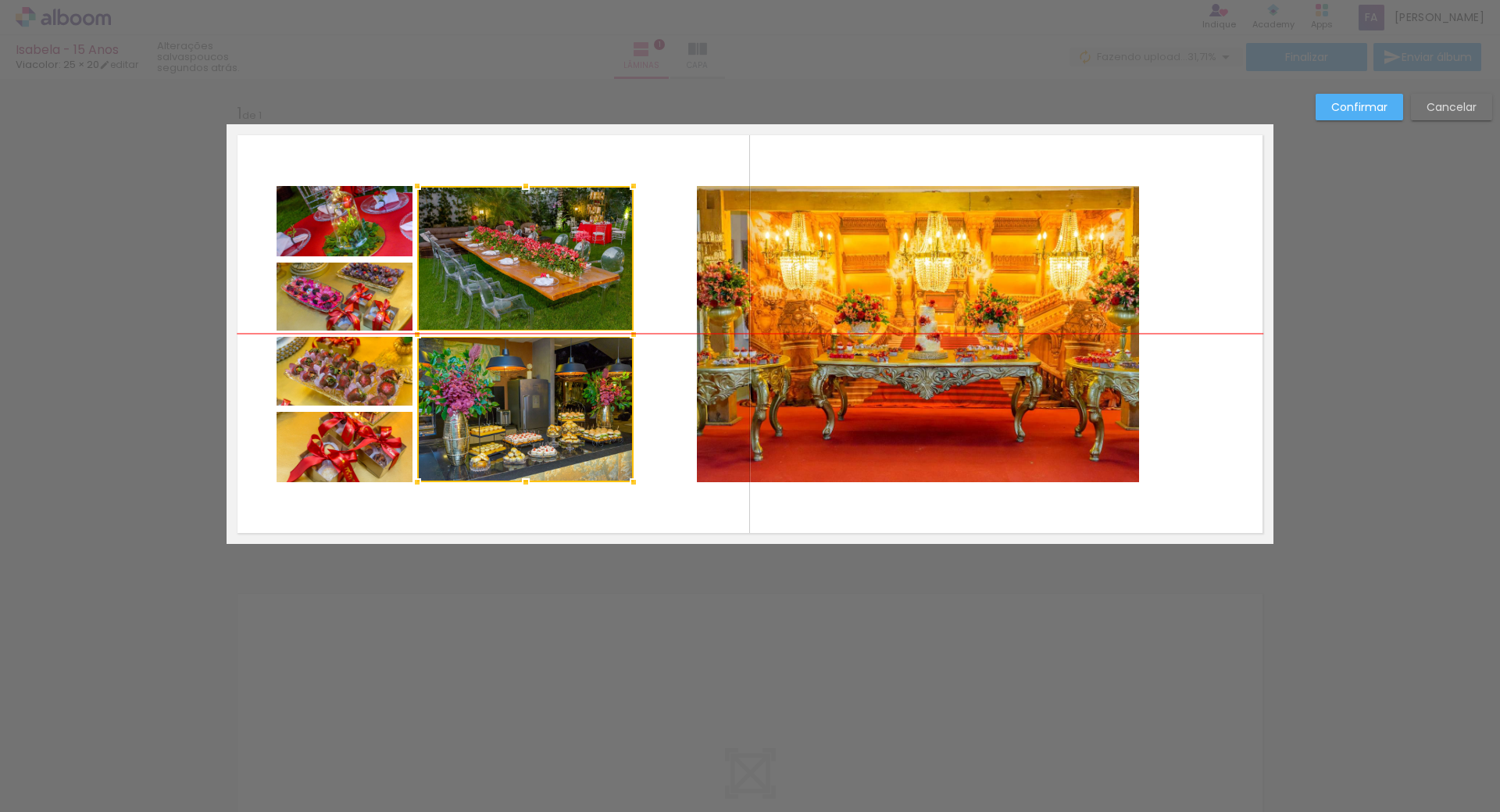
drag, startPoint x: 504, startPoint y: 308, endPoint x: 447, endPoint y: 307, distance: 57.0
click at [447, 307] on div at bounding box center [525, 334] width 216 height 296
click at [722, 323] on quentale-photo at bounding box center [918, 334] width 442 height 296
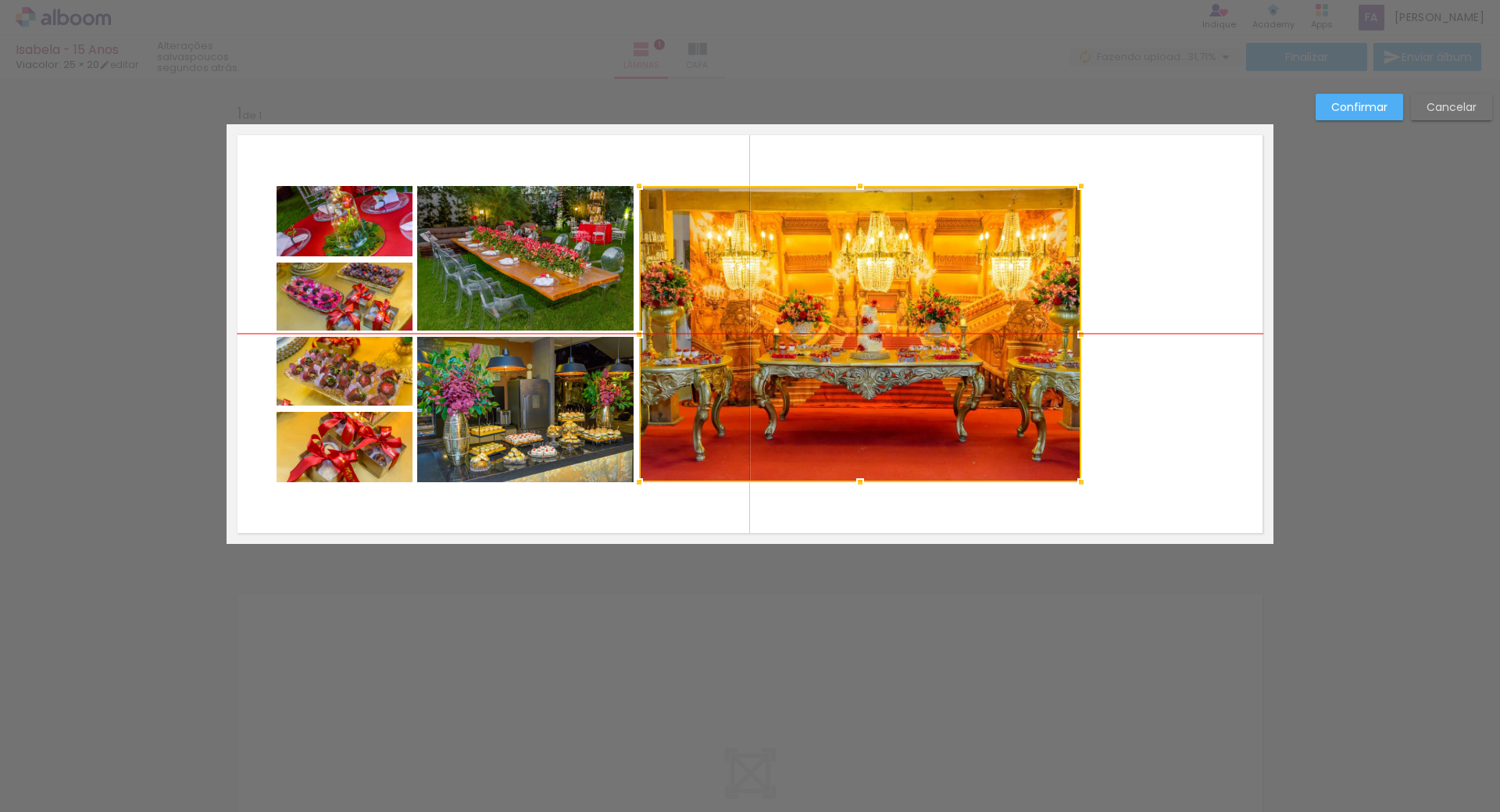
drag, startPoint x: 810, startPoint y: 315, endPoint x: 752, endPoint y: 315, distance: 58.0
click at [752, 315] on div at bounding box center [860, 334] width 442 height 296
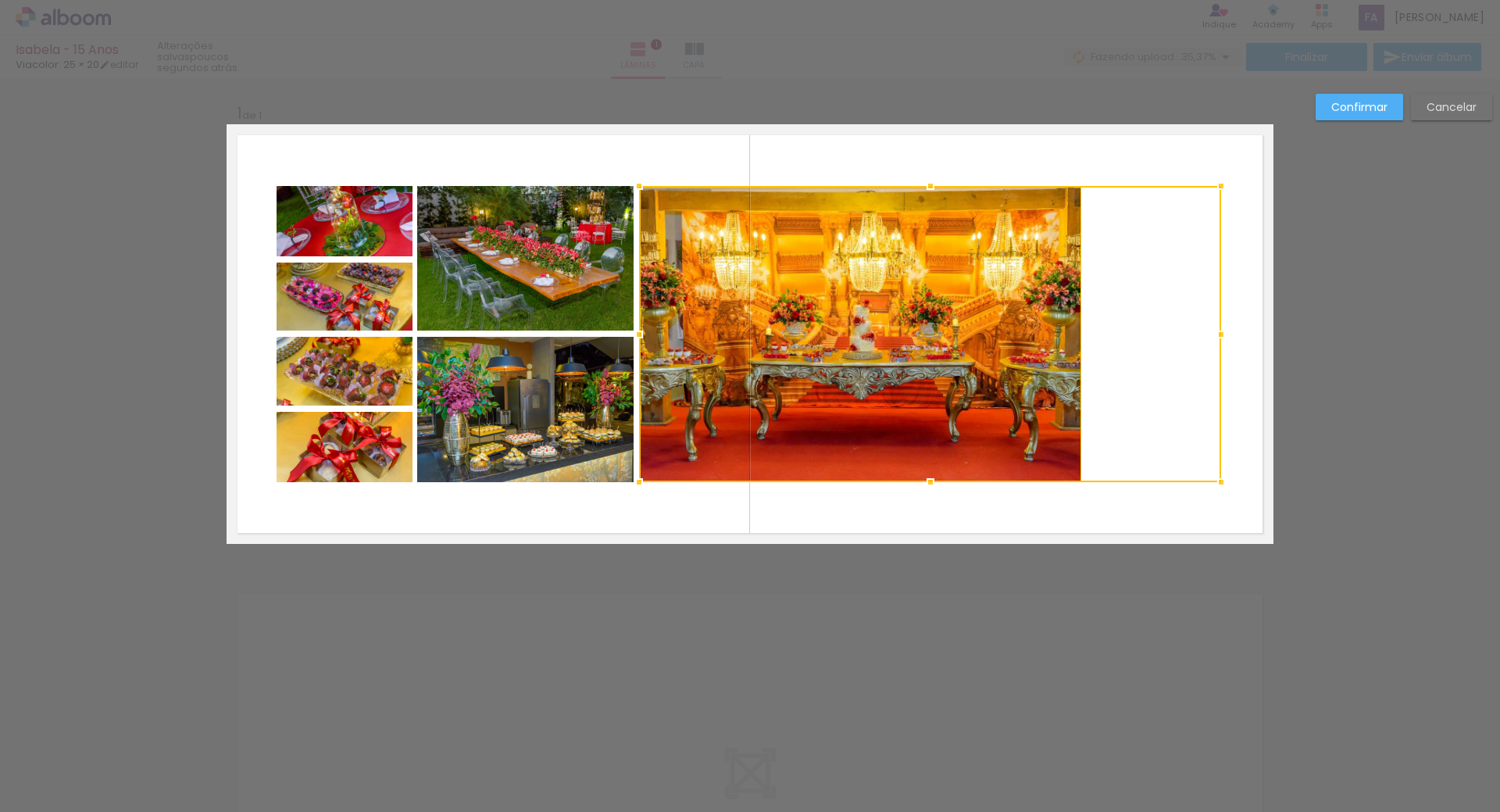
drag, startPoint x: 1076, startPoint y: 333, endPoint x: 1216, endPoint y: 314, distance: 141.3
click at [1216, 314] on album-spread "1 de 1" at bounding box center [750, 334] width 1047 height 420
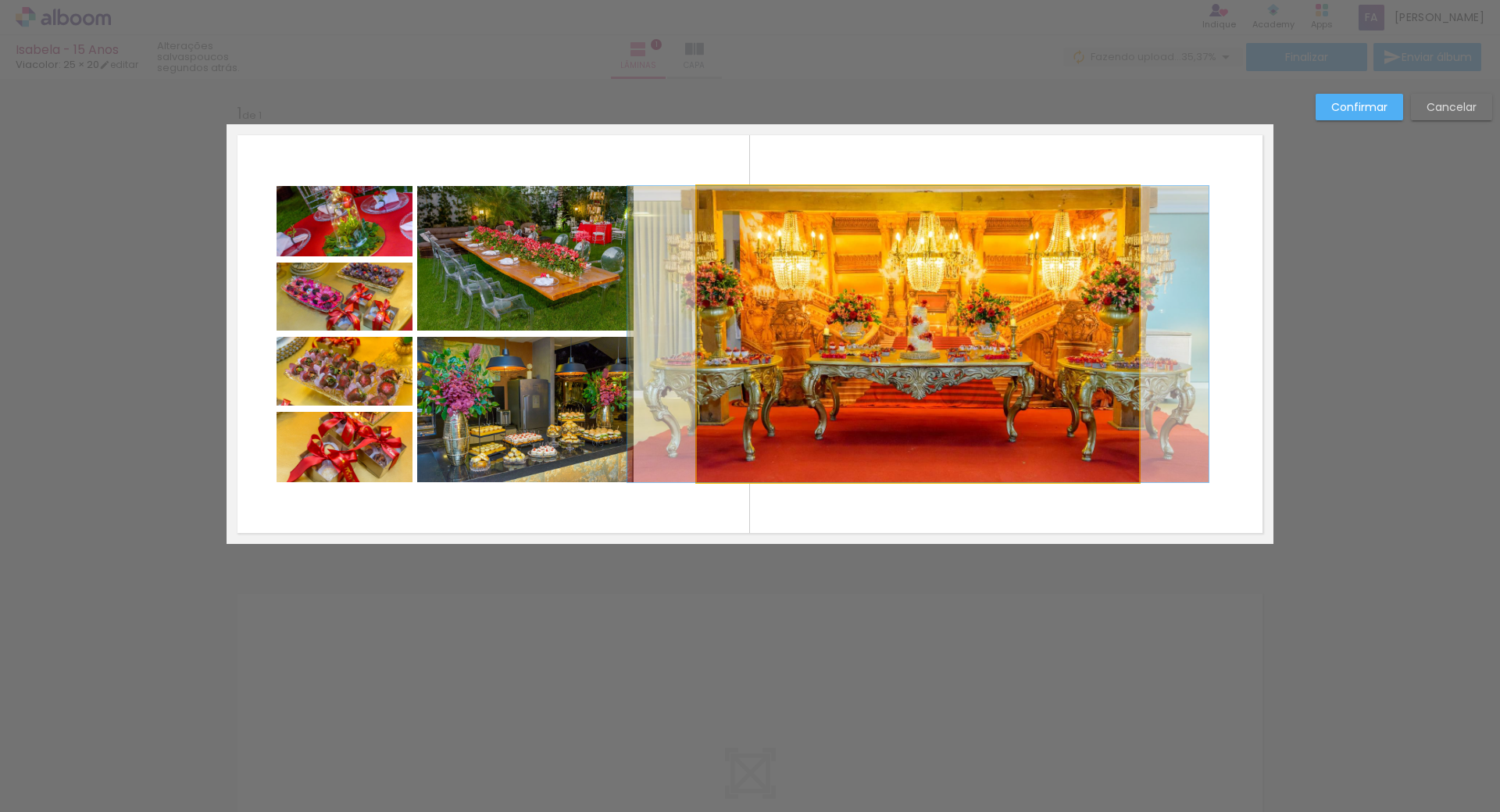
click at [1063, 315] on quentale-photo at bounding box center [918, 334] width 442 height 296
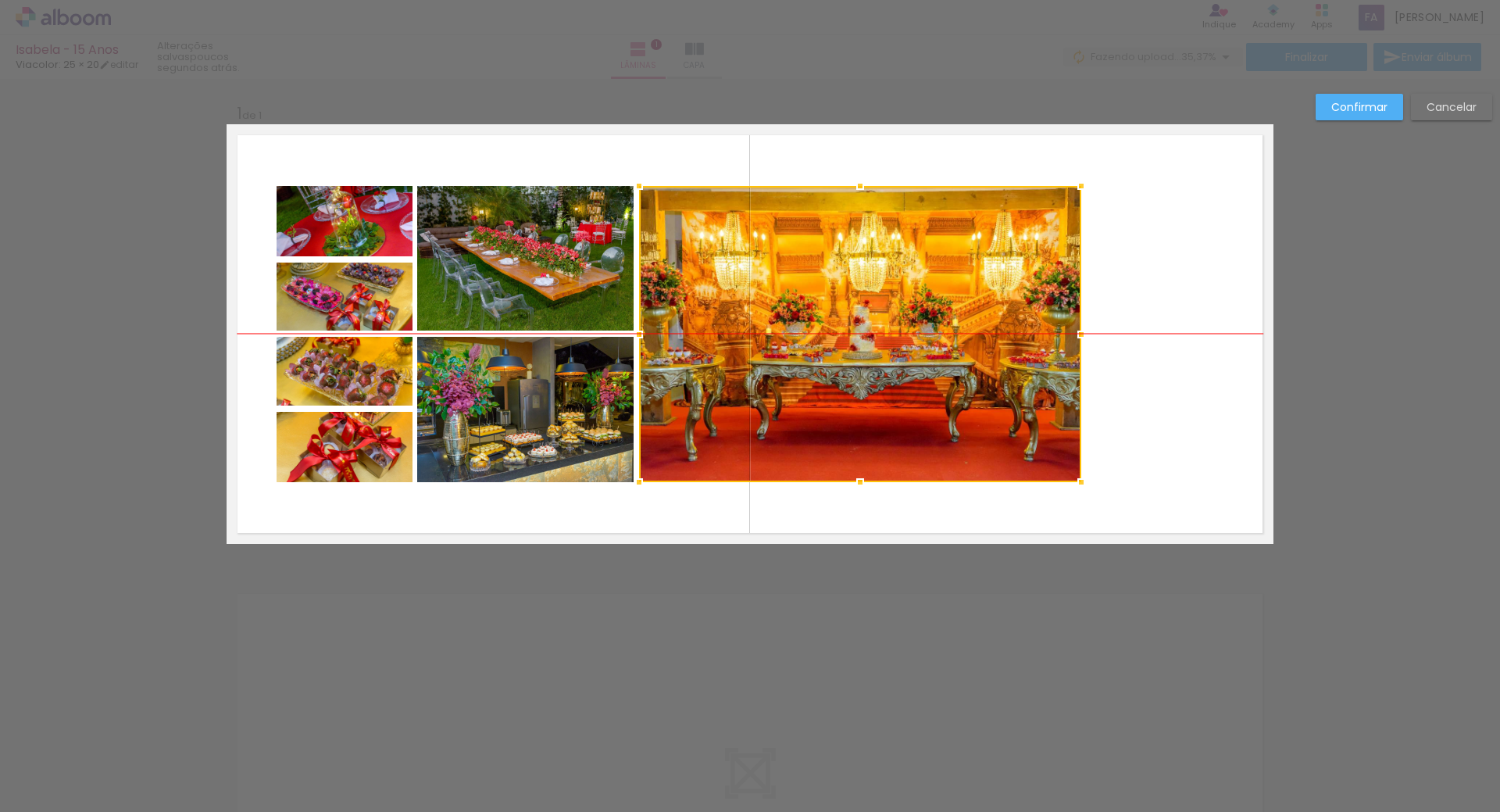
drag, startPoint x: 1045, startPoint y: 295, endPoint x: 987, endPoint y: 295, distance: 58.0
click at [987, 295] on div at bounding box center [860, 334] width 442 height 296
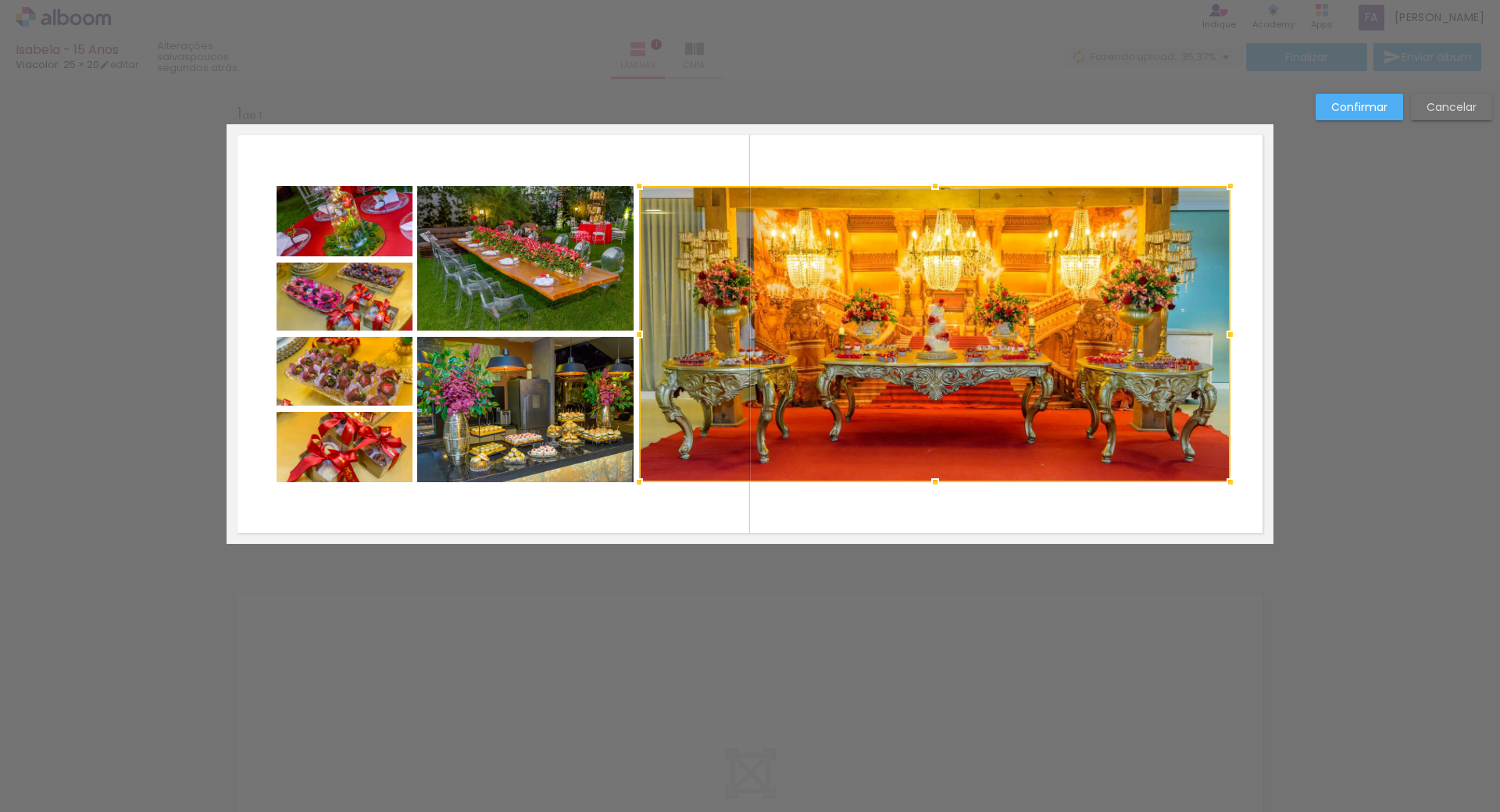
drag, startPoint x: 1074, startPoint y: 335, endPoint x: 1223, endPoint y: 328, distance: 149.2
click at [1223, 328] on div at bounding box center [1231, 334] width 31 height 31
click at [975, 339] on div at bounding box center [935, 334] width 592 height 296
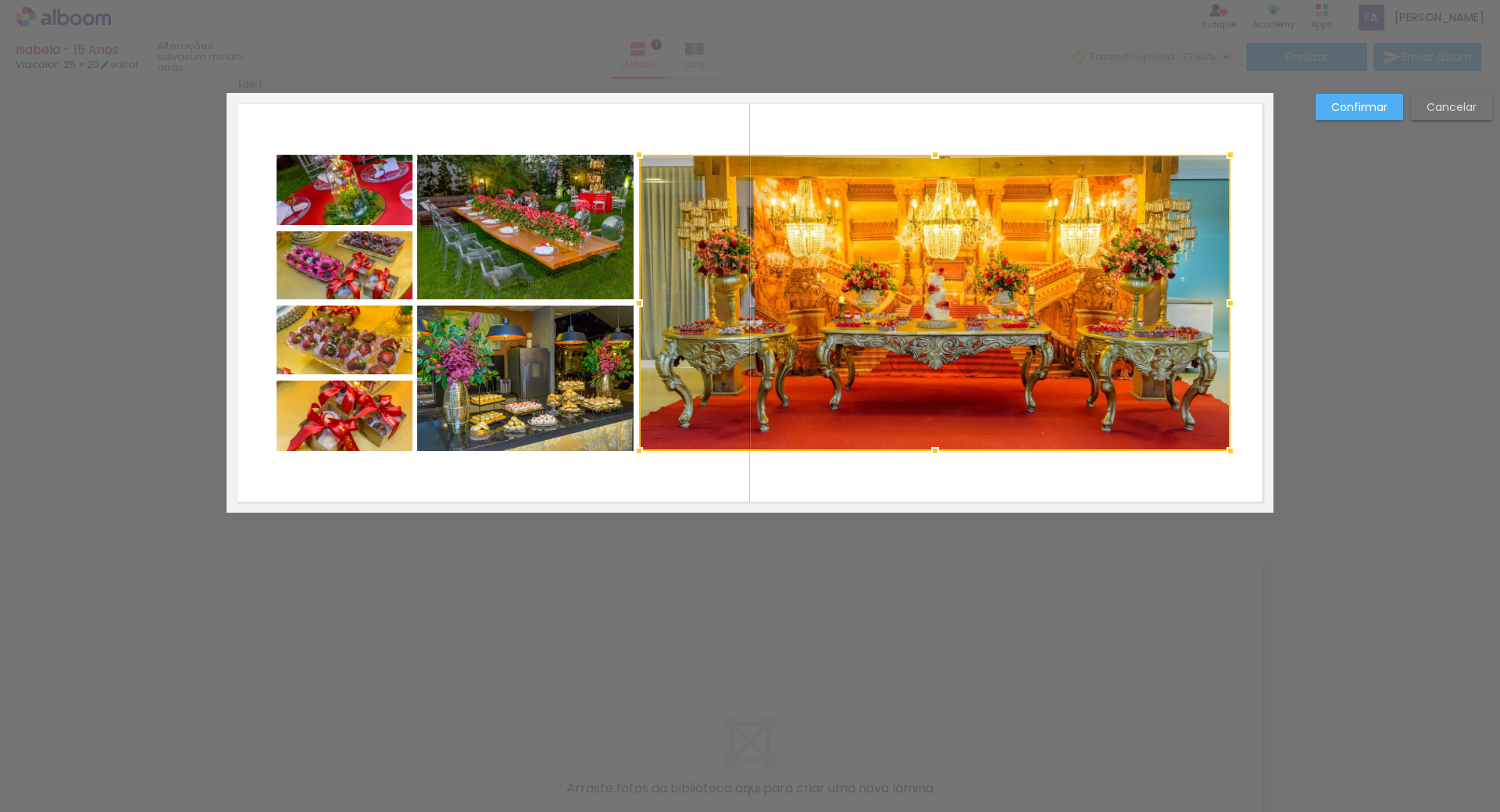
scroll to position [0, 0]
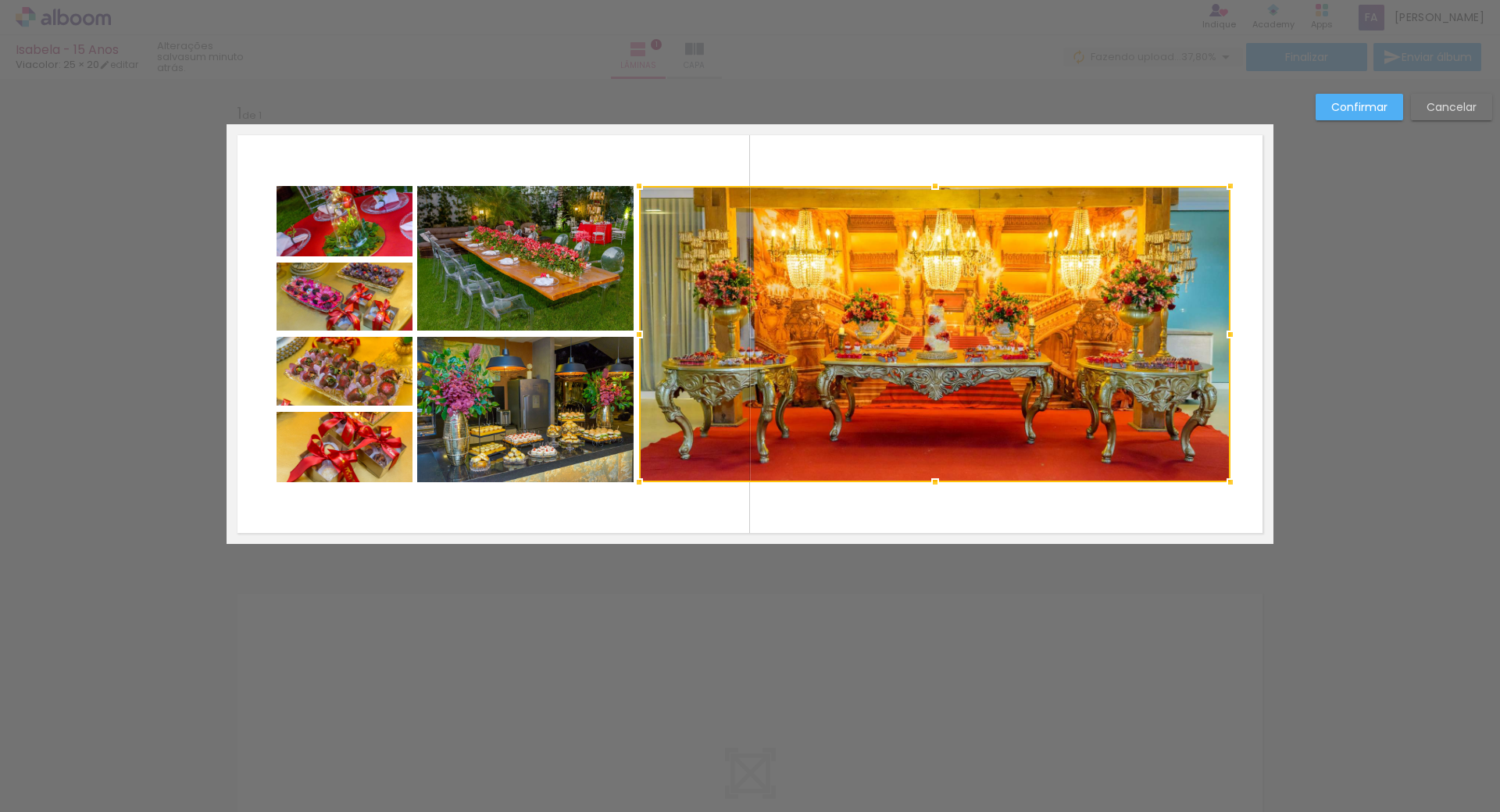
click at [909, 331] on div at bounding box center [935, 334] width 592 height 296
click at [927, 319] on div at bounding box center [935, 334] width 592 height 296
click at [944, 342] on div at bounding box center [935, 334] width 592 height 296
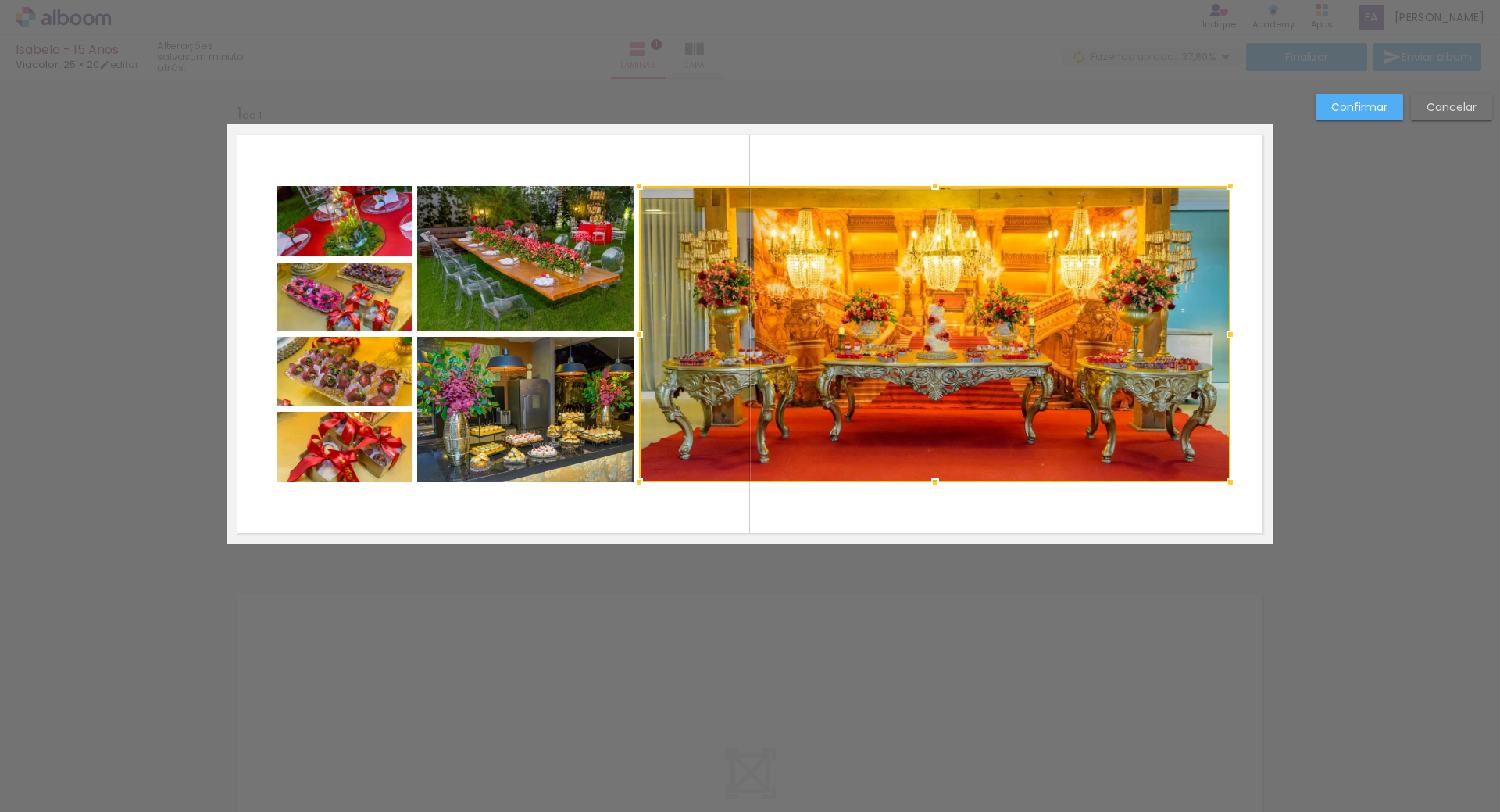
click at [944, 342] on div at bounding box center [935, 334] width 592 height 296
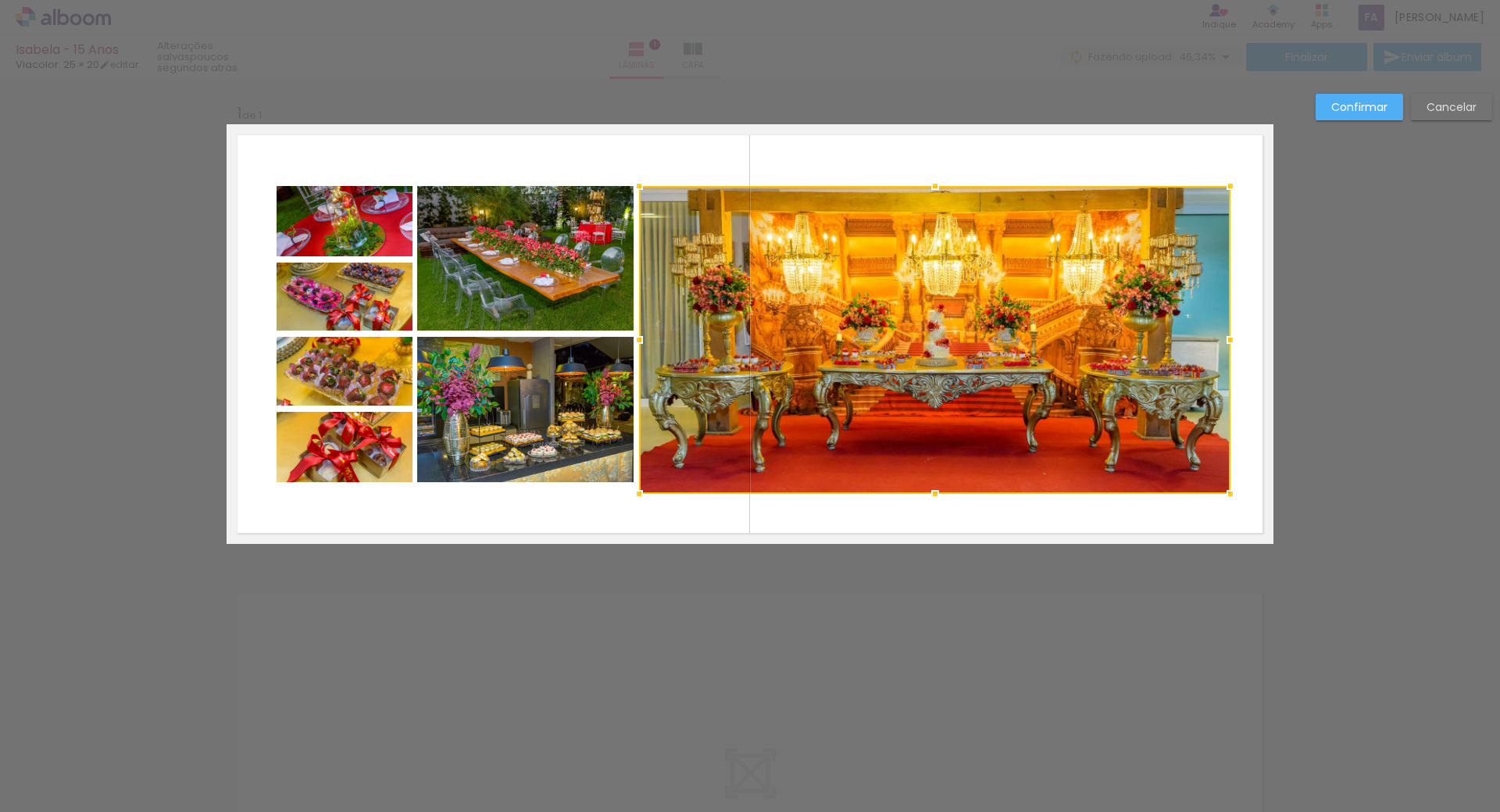
drag, startPoint x: 929, startPoint y: 482, endPoint x: 940, endPoint y: 495, distance: 17.0
click at [940, 495] on div at bounding box center [935, 494] width 31 height 31
click at [0, 0] on slot "Cancelar" at bounding box center [0, 0] width 0 height 0
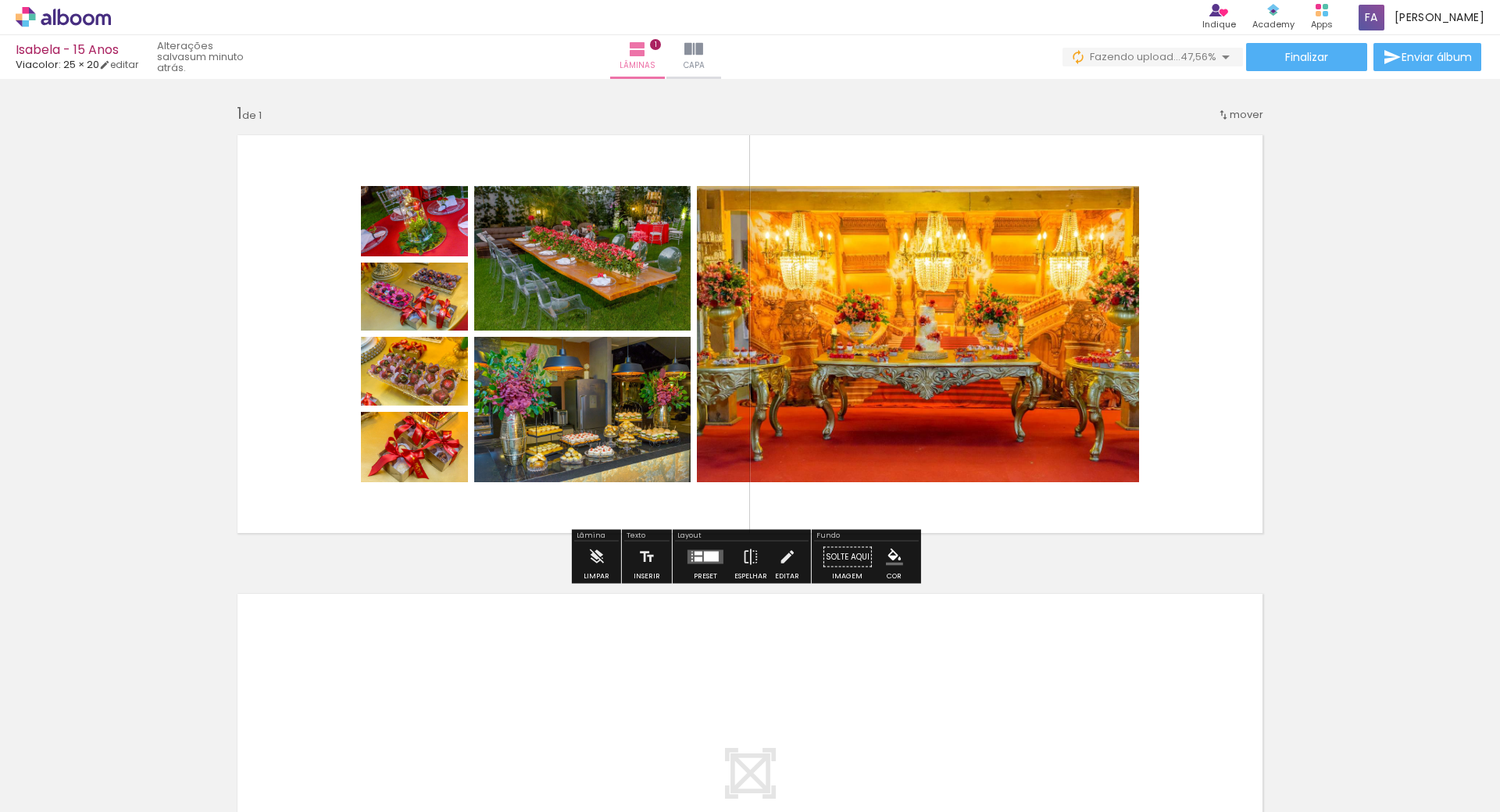
click at [700, 565] on div at bounding box center [705, 557] width 42 height 31
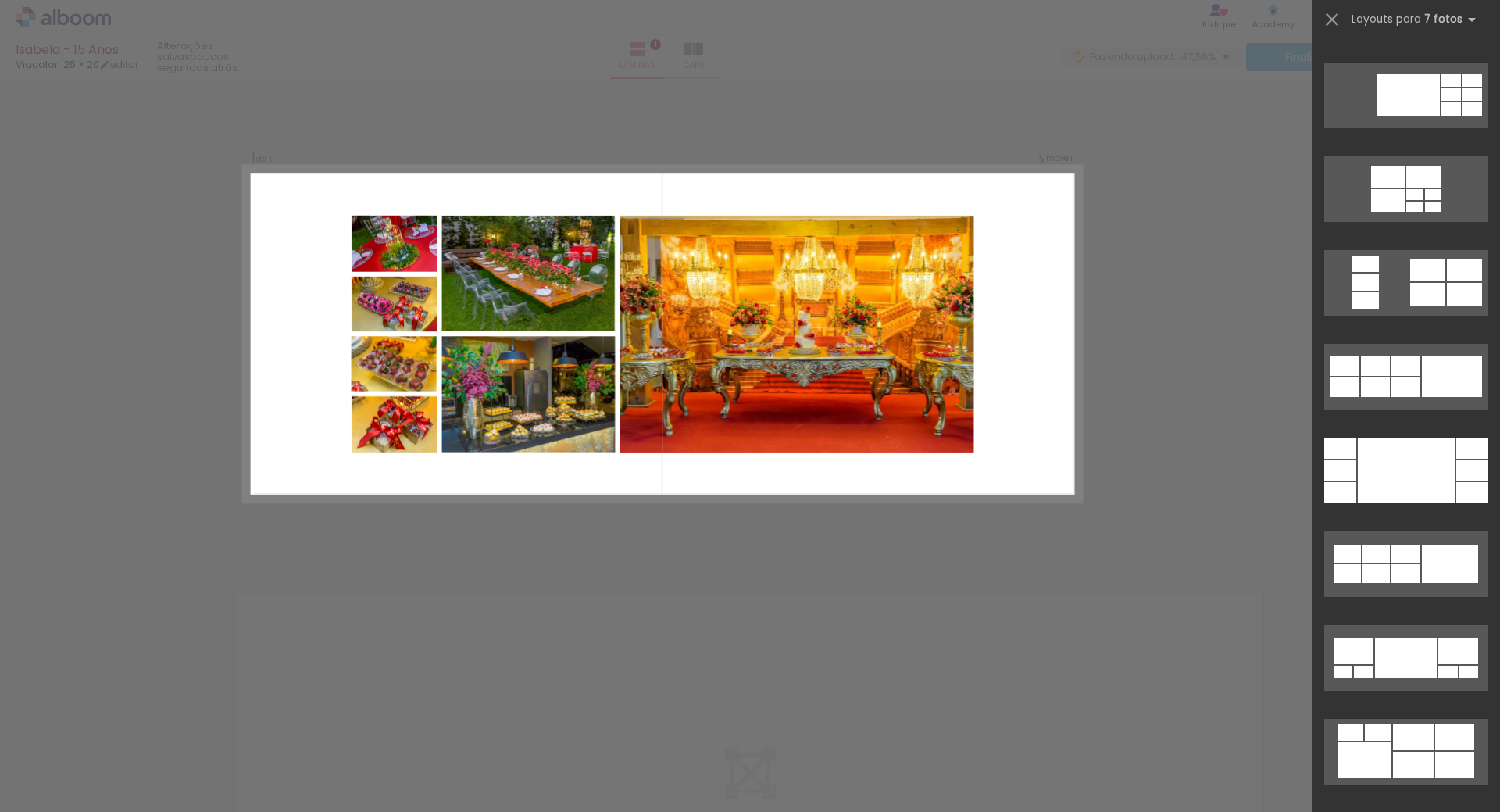
scroll to position [3287, 0]
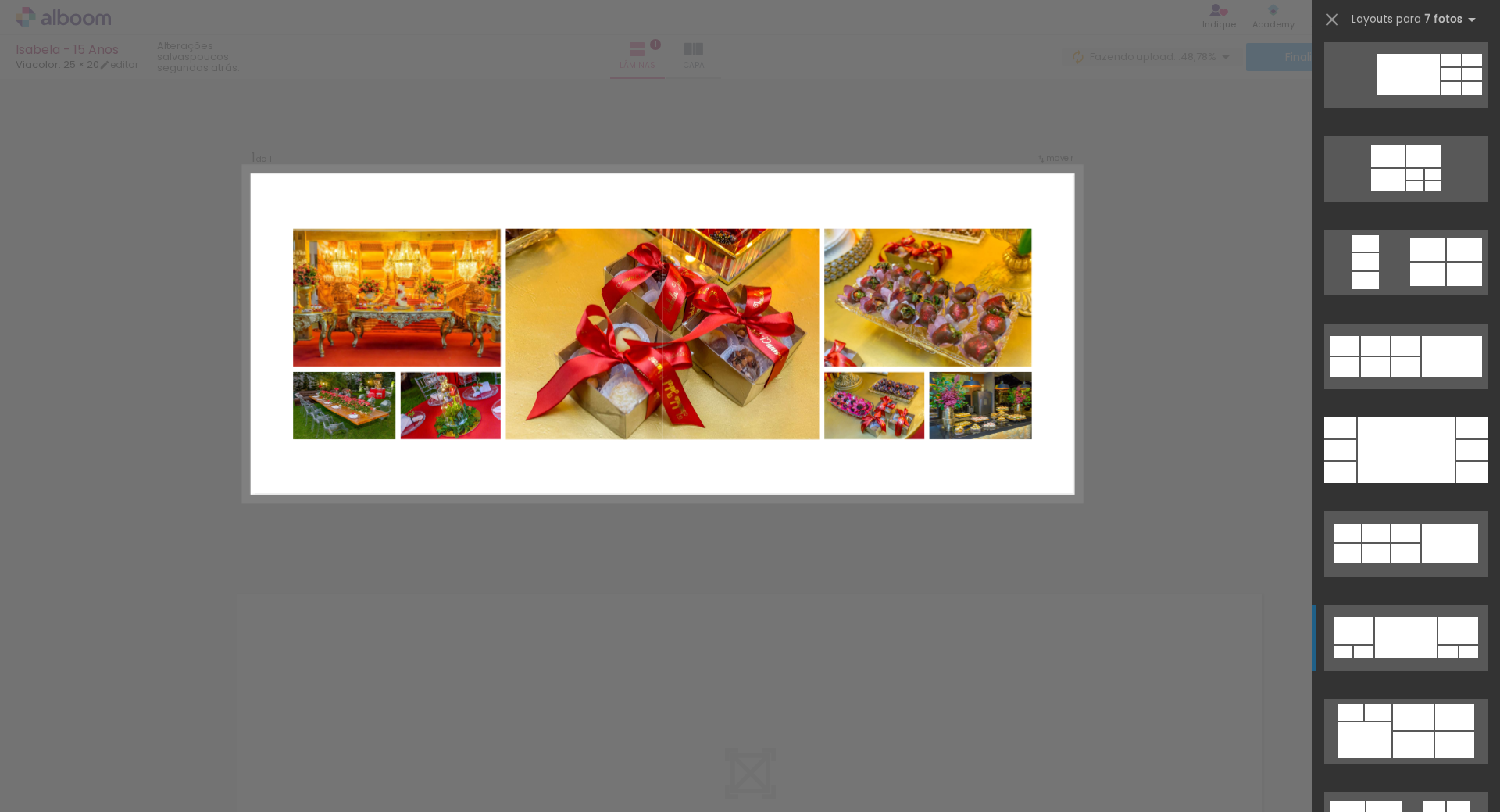
click at [1401, 634] on div at bounding box center [1406, 637] width 62 height 41
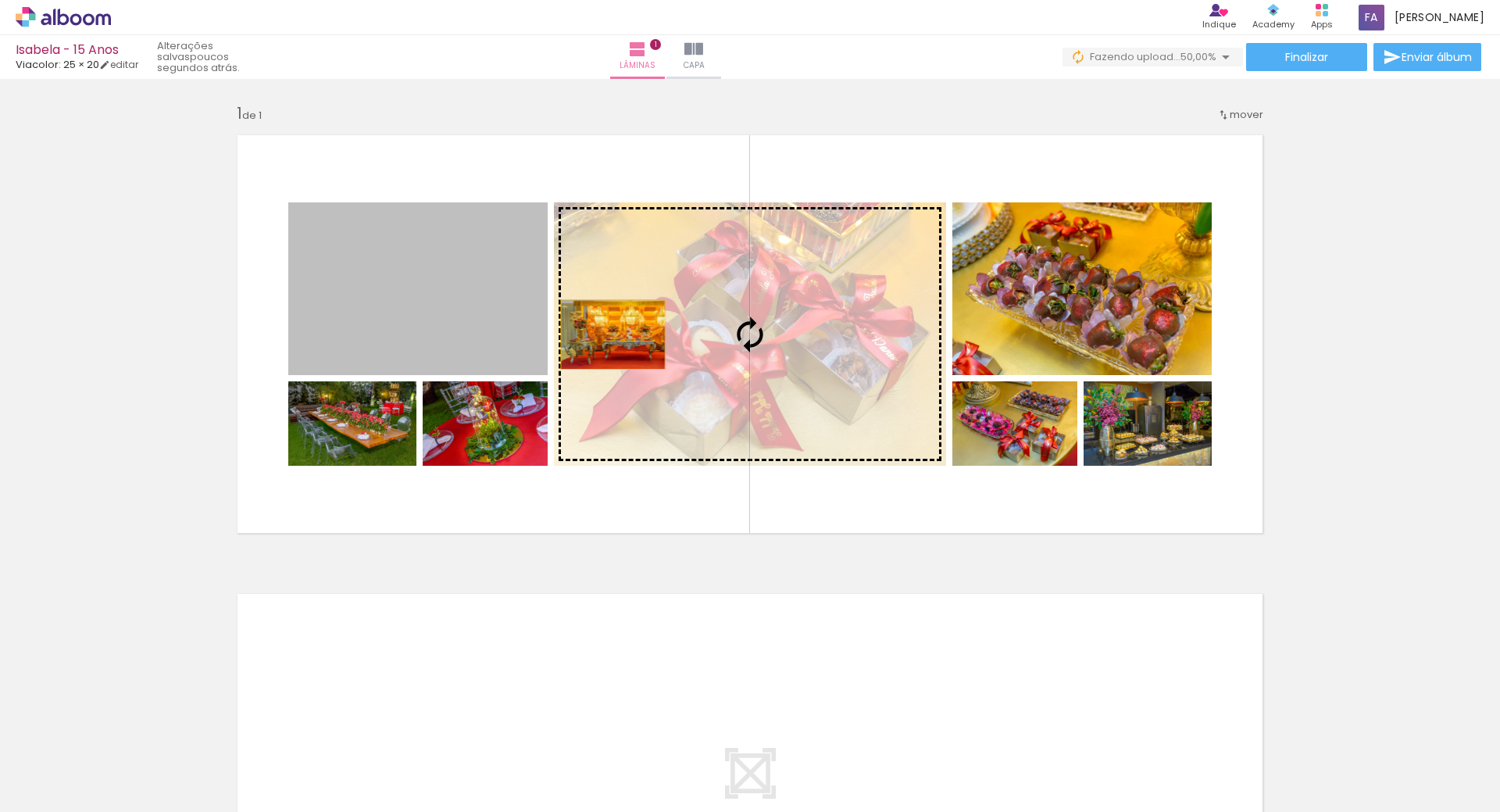
drag, startPoint x: 458, startPoint y: 296, endPoint x: 651, endPoint y: 342, distance: 198.4
click at [0, 0] on slot at bounding box center [0, 0] width 0 height 0
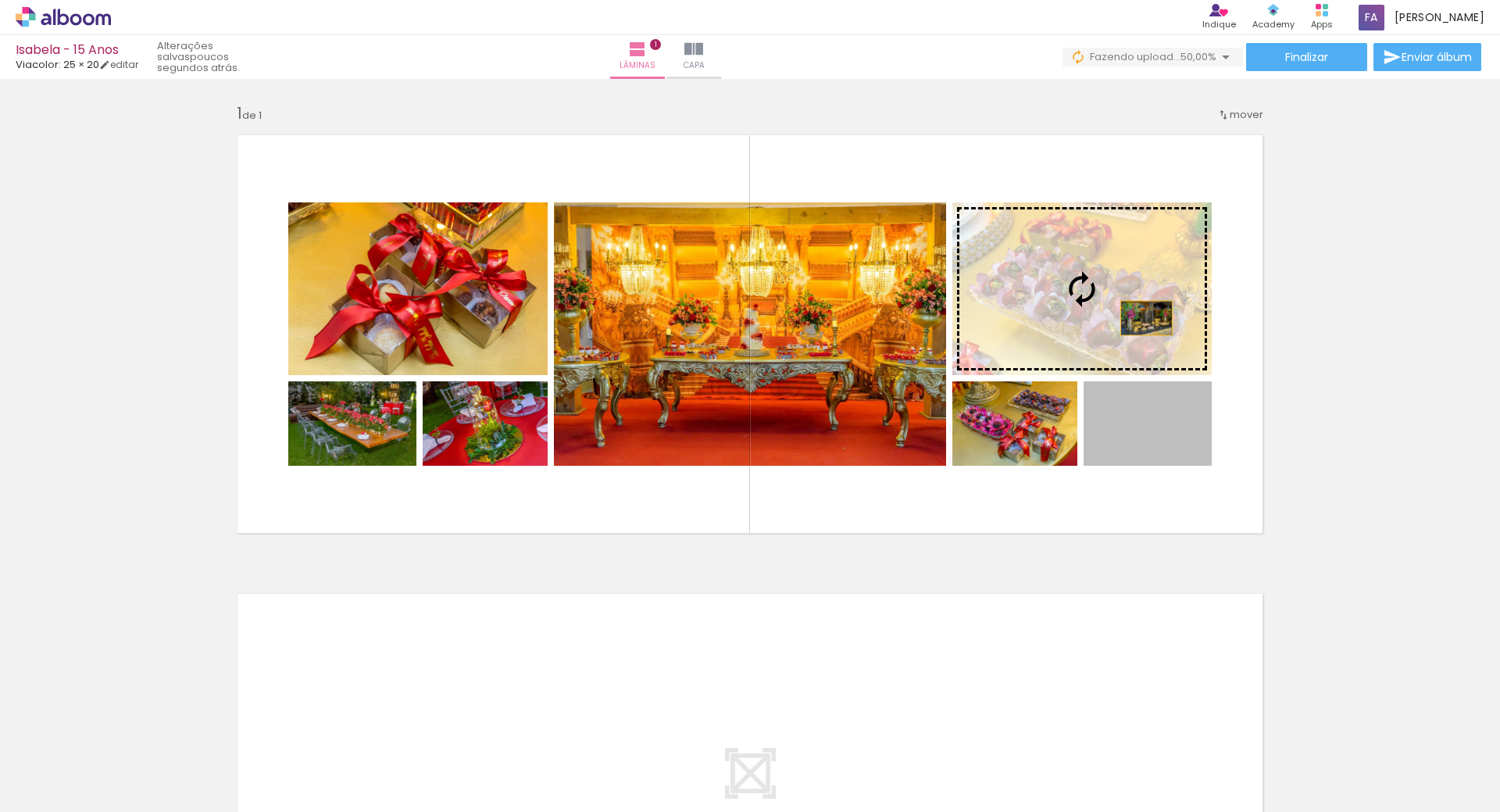
drag, startPoint x: 1161, startPoint y: 435, endPoint x: 1141, endPoint y: 318, distance: 118.7
click at [0, 0] on slot at bounding box center [0, 0] width 0 height 0
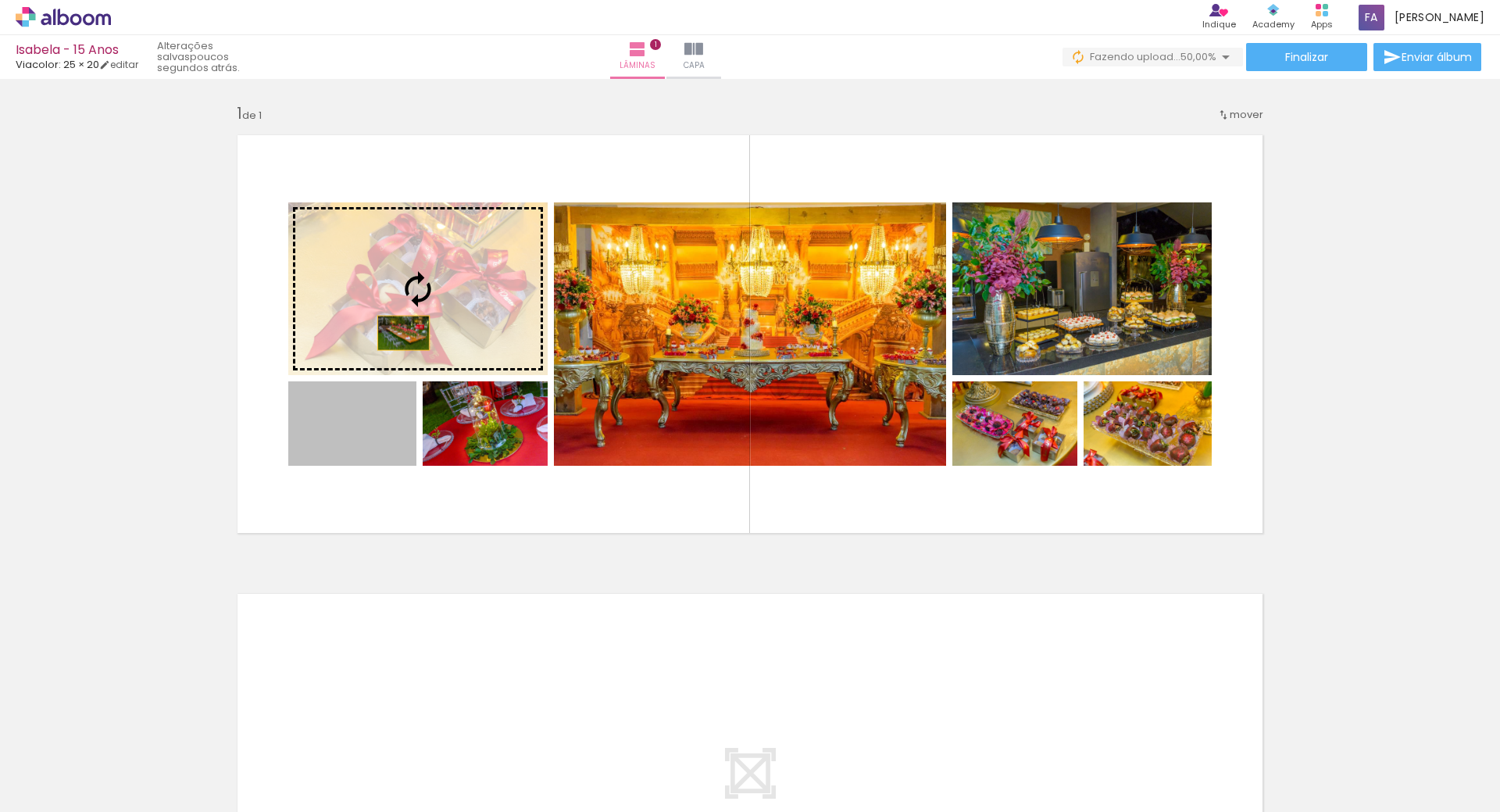
drag, startPoint x: 364, startPoint y: 453, endPoint x: 397, endPoint y: 333, distance: 124.5
click at [0, 0] on slot at bounding box center [0, 0] width 0 height 0
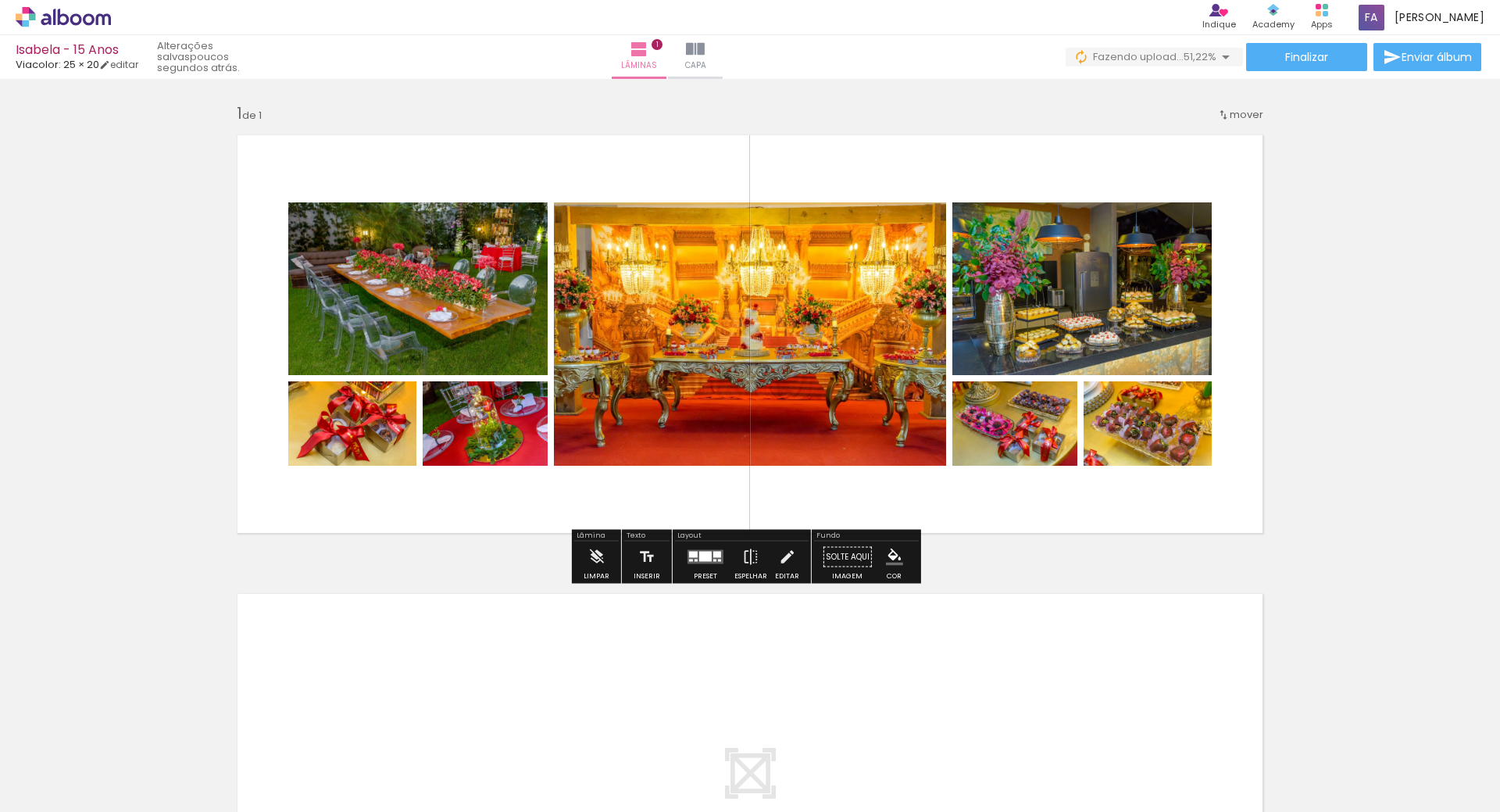
click at [700, 570] on div at bounding box center [705, 557] width 42 height 31
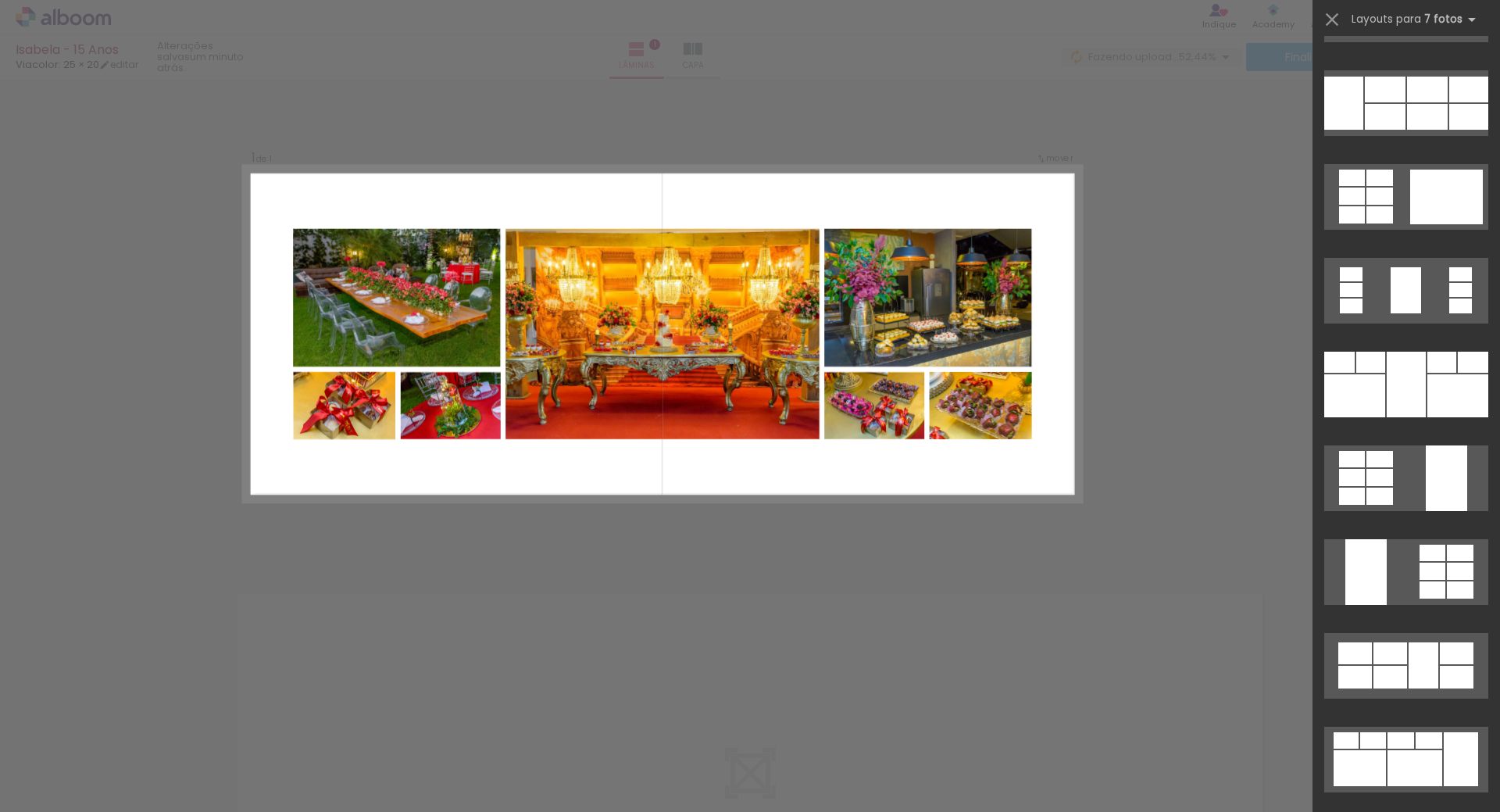
scroll to position [5717, 0]
